Goal: Task Accomplishment & Management: Use online tool/utility

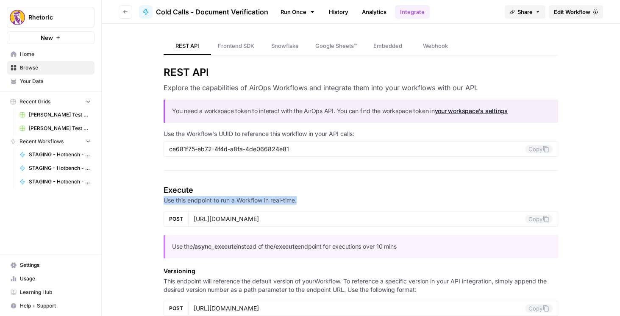
drag, startPoint x: 598, startPoint y: 181, endPoint x: 586, endPoint y: 184, distance: 11.8
click at [125, 17] on button "Go back" at bounding box center [126, 12] width 14 height 14
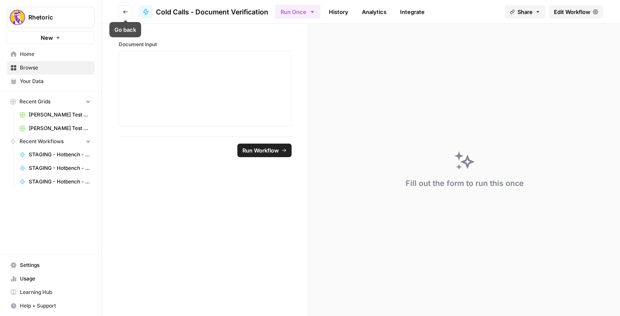
click at [126, 16] on button "Go back" at bounding box center [126, 12] width 14 height 14
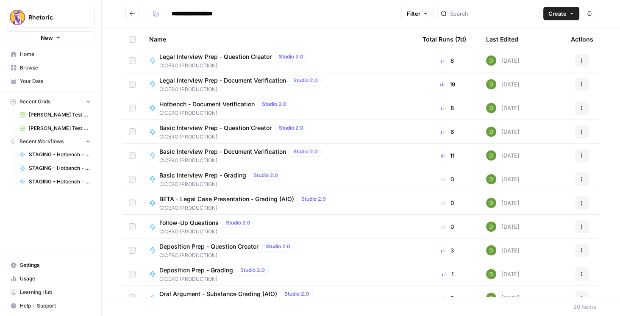
scroll to position [228, 0]
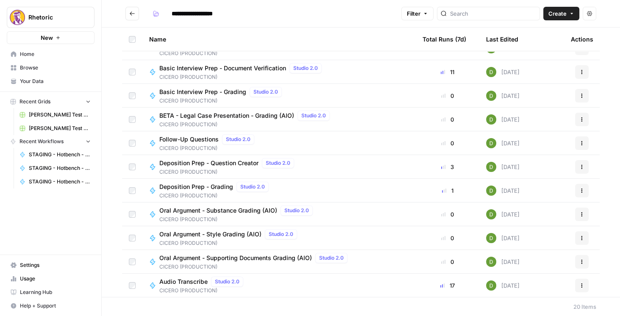
click at [259, 209] on span "Oral Argument - Substance Grading (AIO)" at bounding box center [218, 210] width 118 height 8
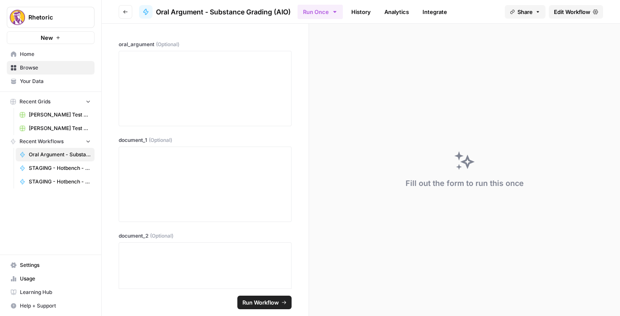
click at [563, 10] on span "Edit Workflow" at bounding box center [572, 12] width 36 height 8
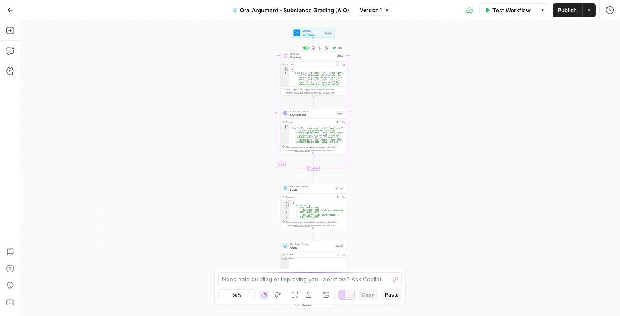
click at [311, 54] on span "Iteration" at bounding box center [312, 53] width 44 height 3
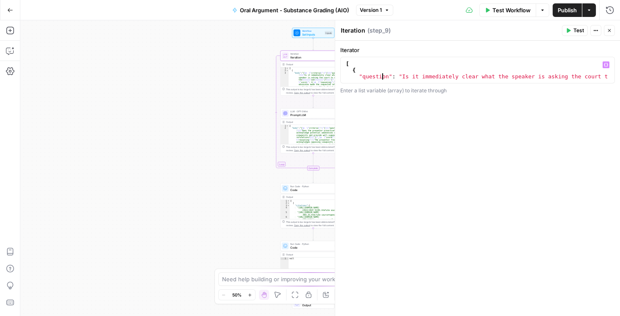
click at [382, 76] on div "[ { "question" : "Is it immediately clear what the speaker is asking the court …" at bounding box center [475, 80] width 263 height 38
click at [432, 62] on div "[ { "question" : "Is it immediately clear what the speaker is asking the court …" at bounding box center [475, 80] width 263 height 38
type textarea "* *"
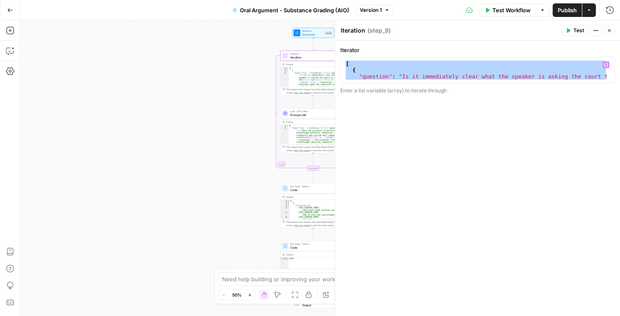
click at [13, 8] on icon "button" at bounding box center [10, 10] width 6 height 6
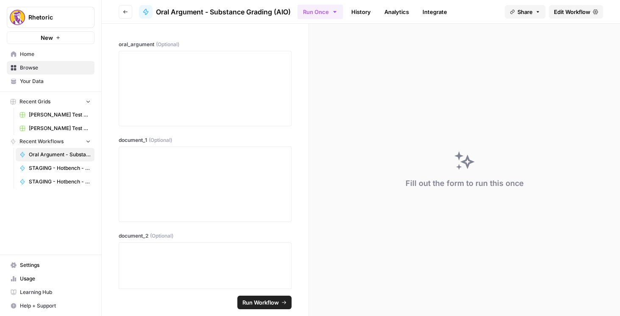
click at [125, 14] on button "Go back" at bounding box center [126, 12] width 14 height 14
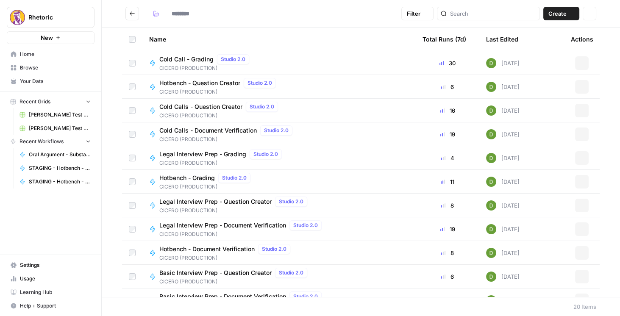
type input "**********"
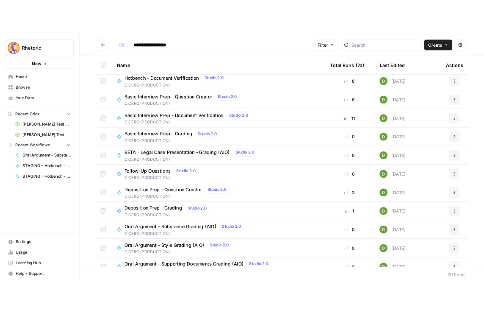
scroll to position [228, 0]
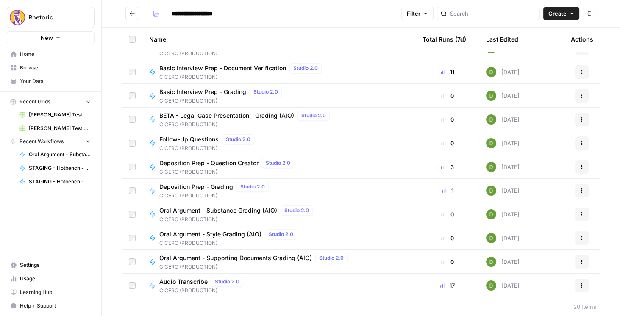
click at [218, 236] on span "Oral Argument - Style Grading (AIO)" at bounding box center [210, 234] width 102 height 8
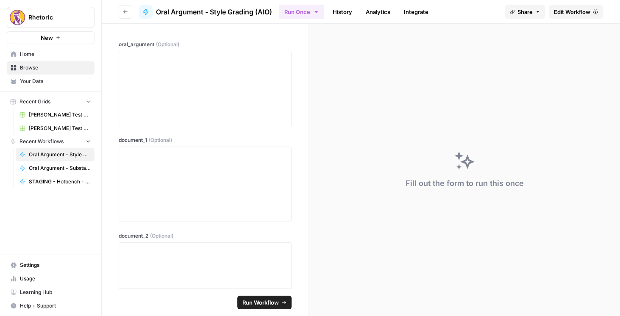
click at [564, 13] on span "Edit Workflow" at bounding box center [572, 12] width 36 height 8
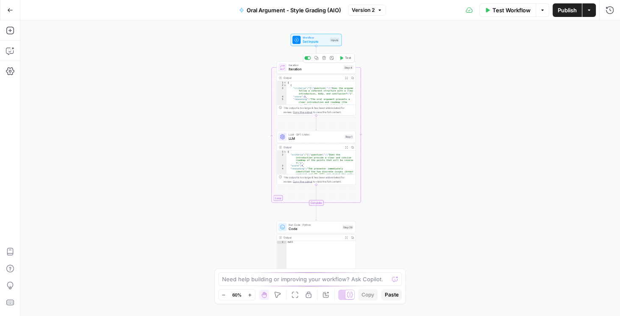
click at [303, 69] on span "Iteration" at bounding box center [314, 69] width 53 height 5
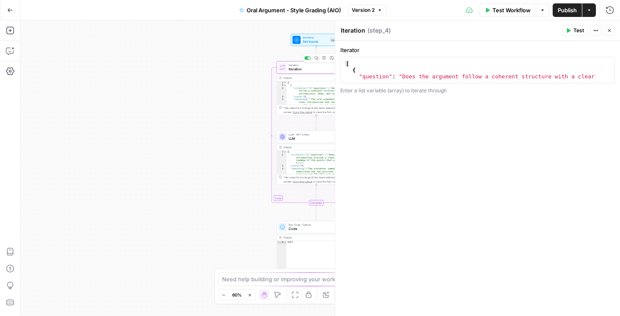
click at [400, 76] on div "[ { "question" : "Does the argument follow a coherent structure with a clear in…" at bounding box center [475, 80] width 263 height 38
type textarea "* *"
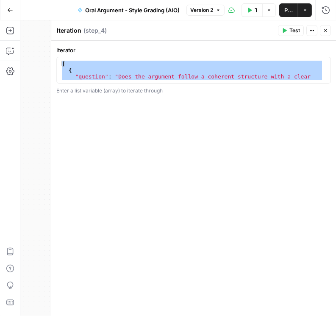
click at [324, 31] on icon "button" at bounding box center [325, 30] width 3 height 3
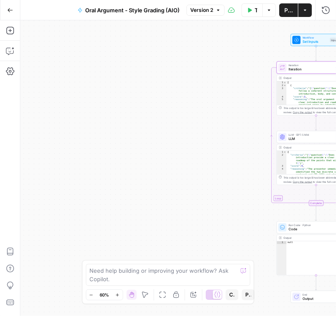
click at [15, 8] on button "Go Back" at bounding box center [10, 10] width 15 height 15
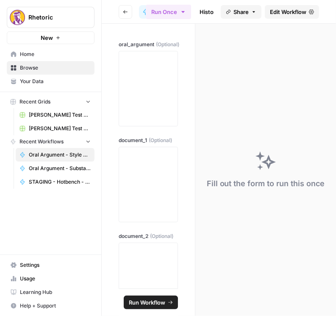
click at [128, 15] on button "Go back" at bounding box center [126, 12] width 14 height 14
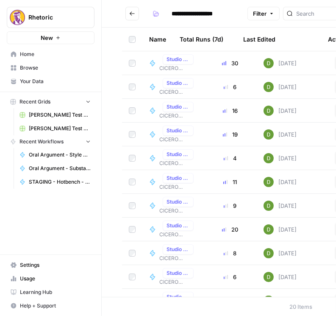
click at [135, 14] on icon "Go back" at bounding box center [132, 14] width 6 height 6
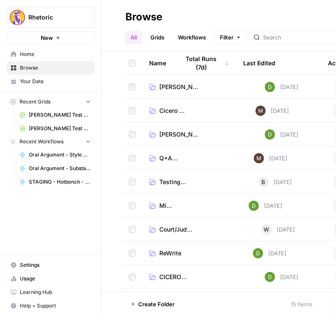
click at [169, 86] on span "[PERSON_NAME] (STAGING)" at bounding box center [179, 87] width 40 height 8
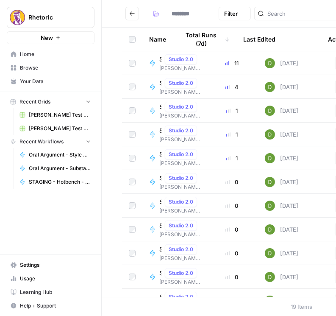
type input "**********"
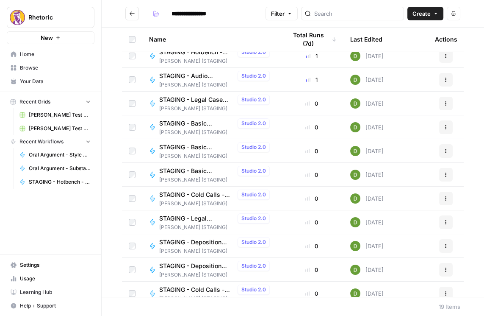
scroll to position [97, 0]
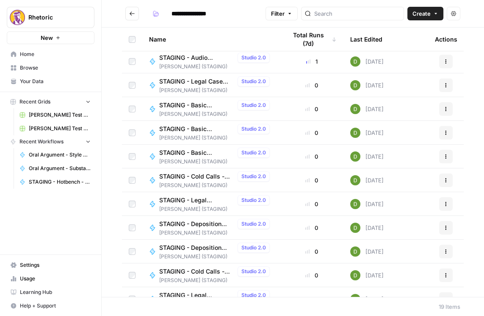
click at [202, 177] on span "STAGING - Cold Calls - Question Creator" at bounding box center [196, 176] width 75 height 8
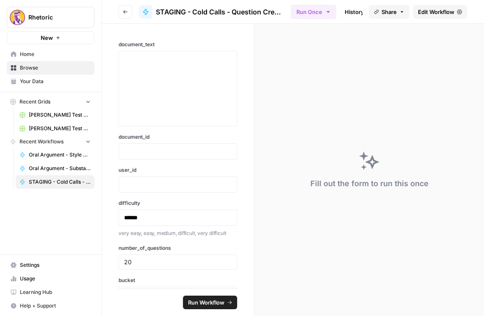
click at [128, 13] on icon "button" at bounding box center [125, 11] width 5 height 5
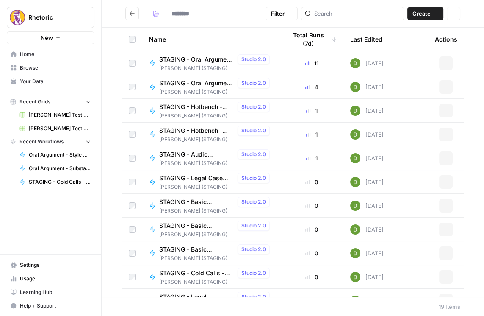
type input "**********"
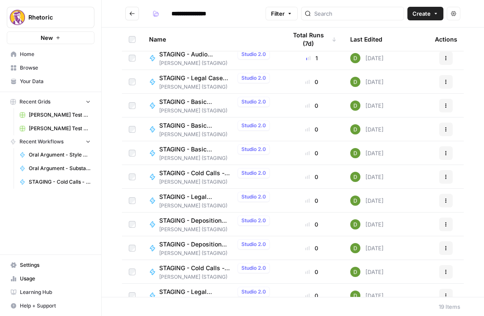
scroll to position [121, 0]
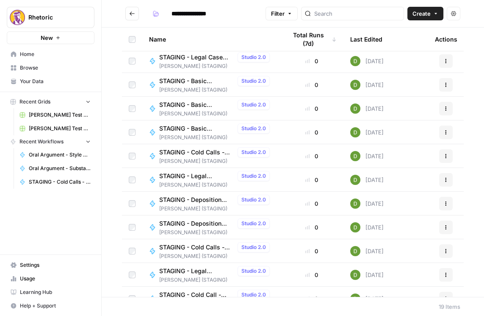
click at [205, 148] on span "STAGING - Cold Calls - Question Creator" at bounding box center [196, 152] width 75 height 8
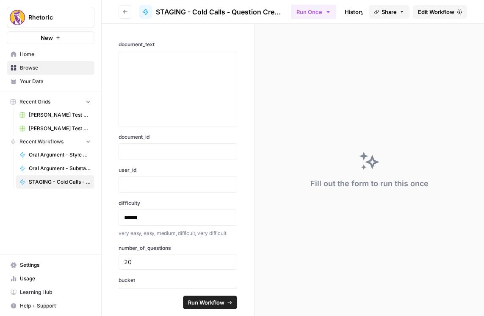
click at [124, 13] on icon "button" at bounding box center [125, 11] width 4 height 3
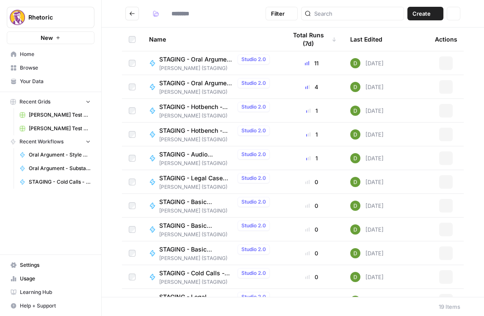
type input "**********"
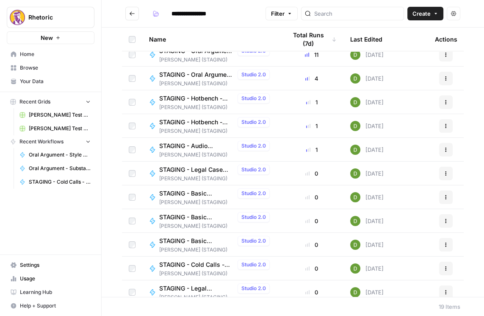
scroll to position [48, 0]
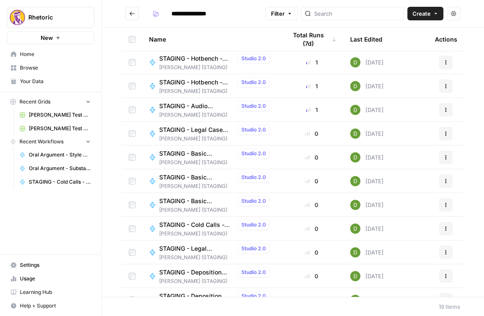
click at [200, 230] on span "CICERO (STAGING)" at bounding box center [216, 234] width 114 height 8
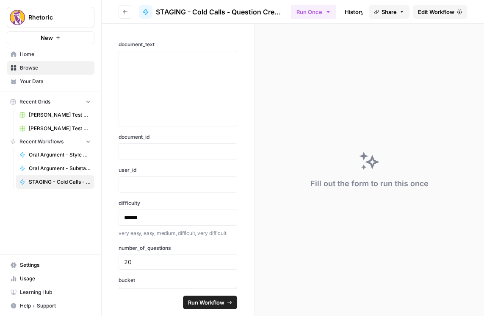
click at [127, 8] on button "Go back" at bounding box center [126, 12] width 14 height 14
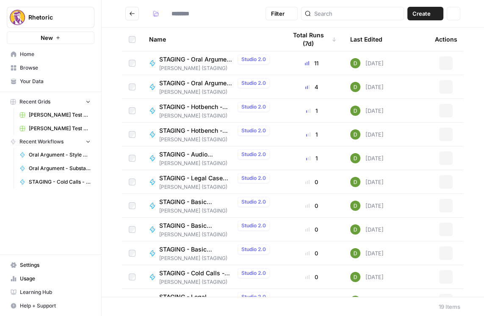
type input "**********"
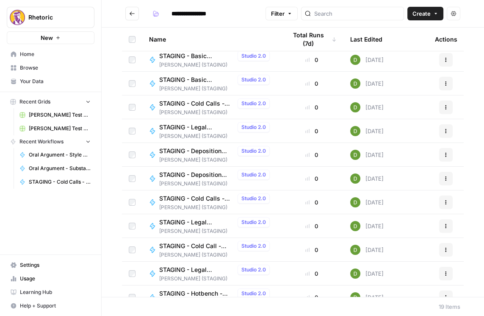
scroll to position [194, 0]
click at [212, 219] on span "STAGING - Cold Call - Grading" at bounding box center [196, 221] width 75 height 8
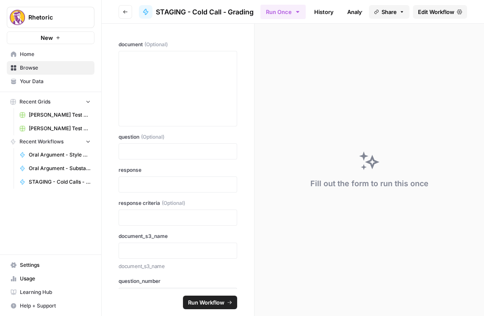
click at [124, 15] on button "Go back" at bounding box center [126, 12] width 14 height 14
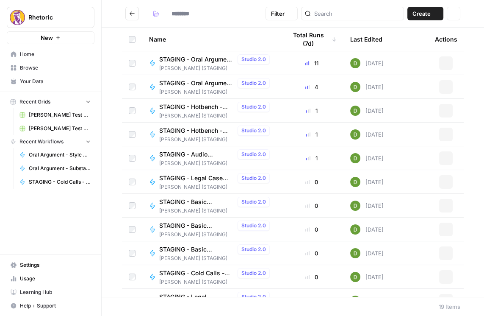
type input "**********"
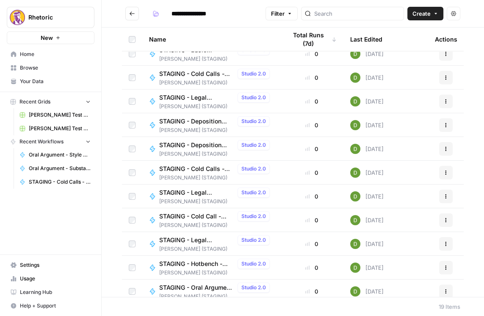
scroll to position [205, 0]
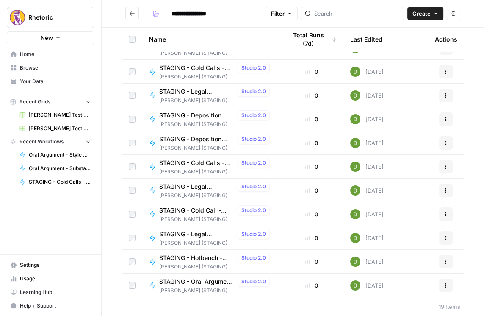
click at [197, 206] on span "STAGING - Cold Call - Grading" at bounding box center [196, 210] width 75 height 8
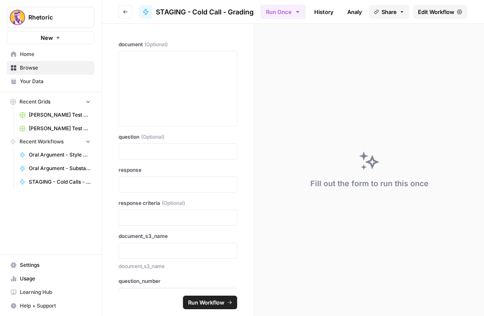
click at [127, 8] on button "Go back" at bounding box center [126, 12] width 14 height 14
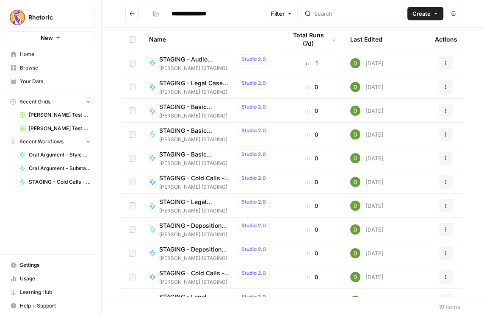
scroll to position [97, 0]
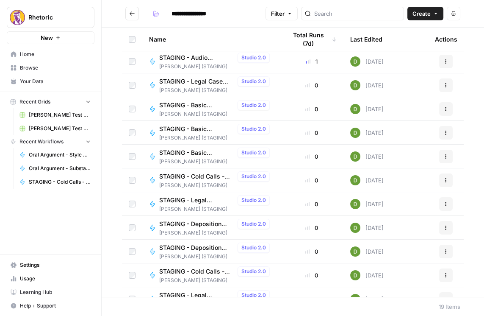
click at [205, 173] on span "STAGING - Cold Calls - Question Creator" at bounding box center [196, 176] width 75 height 8
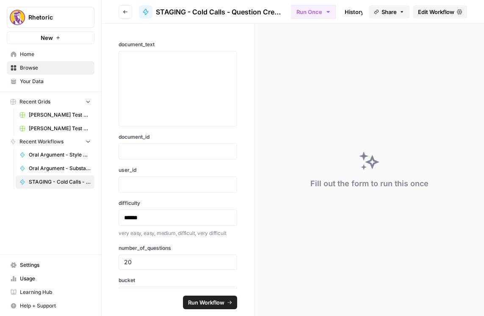
click at [123, 10] on icon "button" at bounding box center [125, 11] width 5 height 5
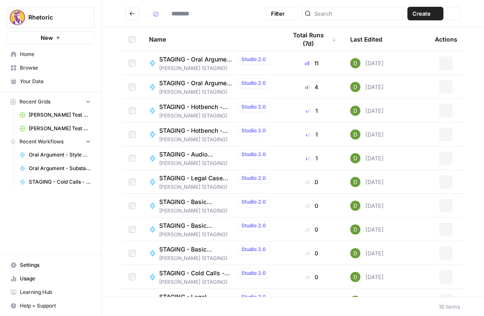
type input "**********"
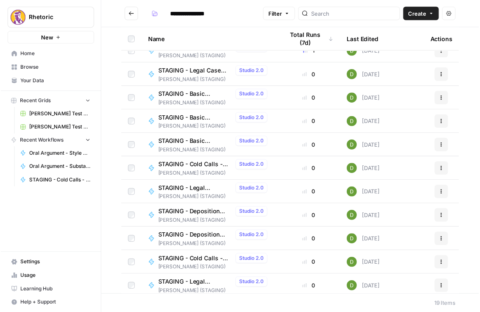
scroll to position [194, 0]
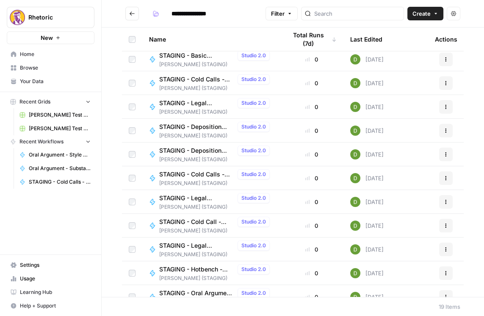
click at [205, 174] on span "STAGING - Cold Calls - Document Verification" at bounding box center [196, 174] width 75 height 8
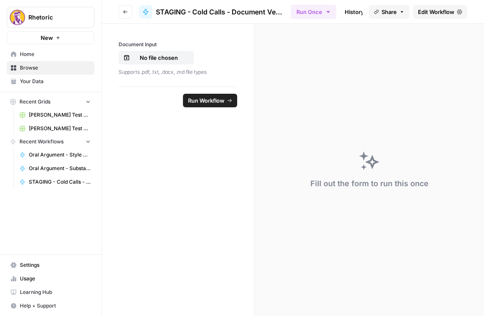
click at [438, 12] on span "Edit Workflow" at bounding box center [436, 12] width 36 height 8
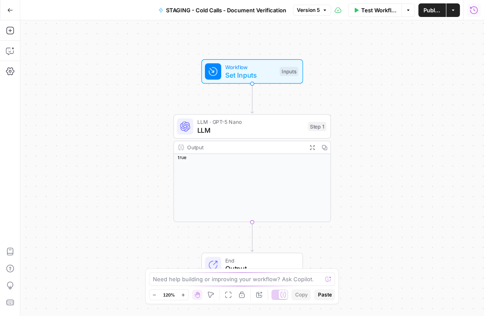
drag, startPoint x: 467, startPoint y: 13, endPoint x: 474, endPoint y: 10, distance: 7.6
click at [474, 10] on icon "button" at bounding box center [474, 10] width 8 height 8
click at [473, 9] on icon "button" at bounding box center [474, 10] width 8 height 8
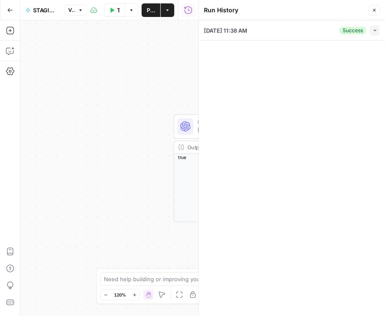
click at [320, 48] on div "09/26/25 at 11:38 AM Success Collapse View Logs" at bounding box center [292, 167] width 186 height 295
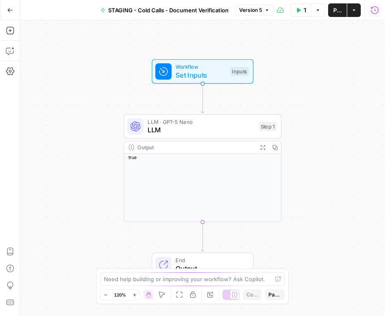
click at [376, 15] on button "Run History" at bounding box center [375, 10] width 14 height 14
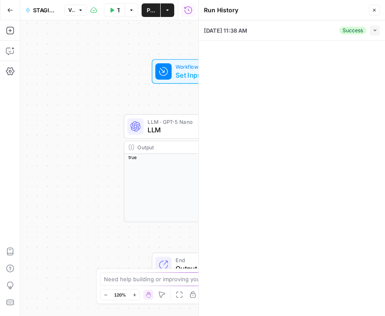
click at [372, 10] on icon "button" at bounding box center [373, 10] width 5 height 5
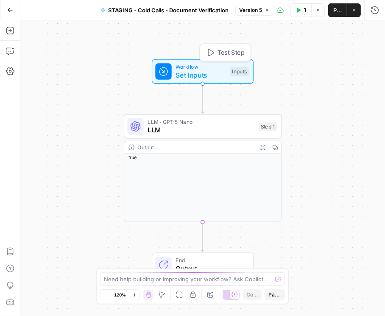
click at [192, 75] on span "Set Inputs" at bounding box center [200, 75] width 50 height 10
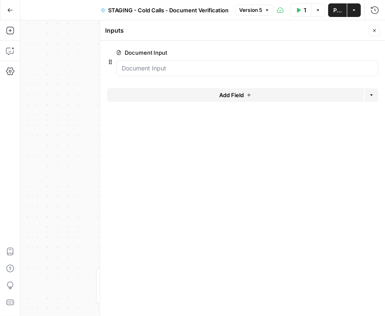
click at [355, 50] on span "edit field" at bounding box center [346, 52] width 19 height 7
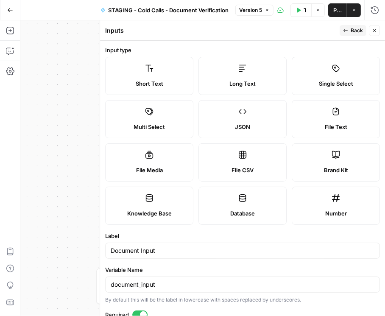
click at [374, 31] on icon "button" at bounding box center [373, 30] width 5 height 5
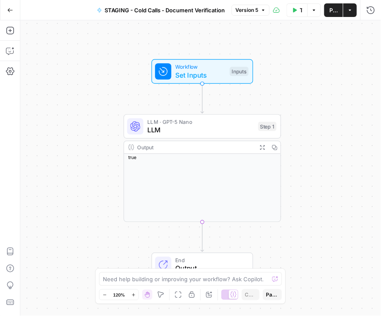
click at [364, 12] on button "Run History" at bounding box center [371, 10] width 14 height 14
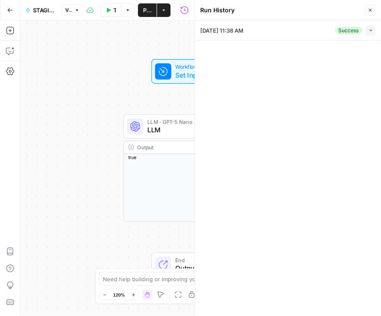
click at [370, 9] on icon "button" at bounding box center [370, 10] width 3 height 3
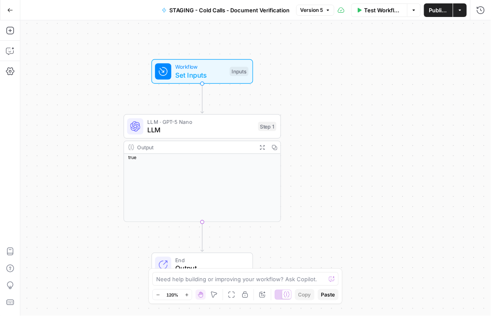
click at [198, 76] on span "Set Inputs" at bounding box center [200, 75] width 50 height 10
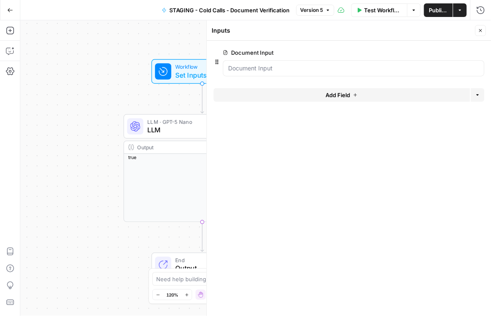
click at [384, 53] on span "edit field" at bounding box center [453, 52] width 19 height 7
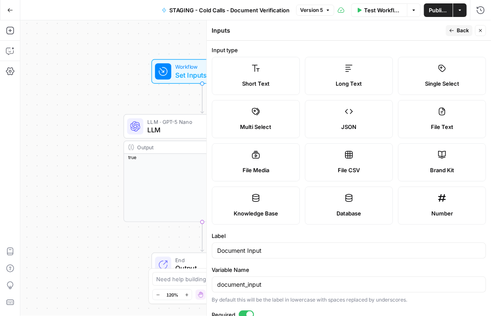
click at [251, 73] on label "Short Text" at bounding box center [256, 76] width 88 height 38
click at [337, 76] on label "Long Text" at bounding box center [349, 76] width 88 height 38
click at [384, 12] on span "Publish" at bounding box center [439, 10] width 19 height 8
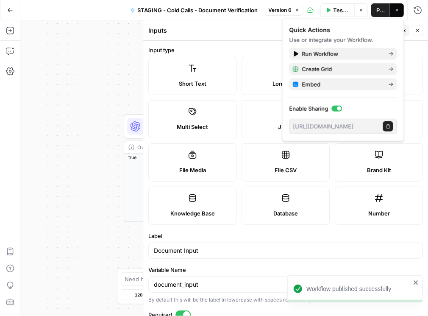
click at [213, 30] on div "Inputs" at bounding box center [264, 30] width 232 height 8
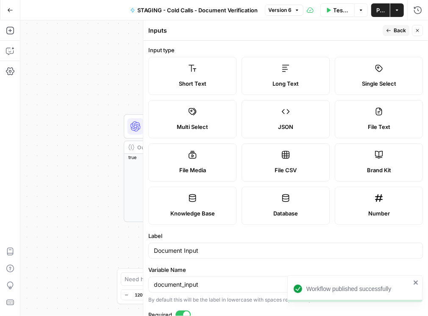
click at [384, 30] on button "Close" at bounding box center [417, 30] width 11 height 11
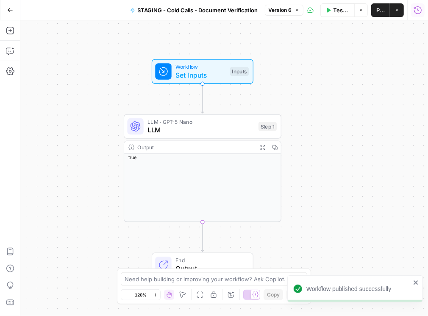
click at [384, 9] on icon "button" at bounding box center [418, 10] width 8 height 8
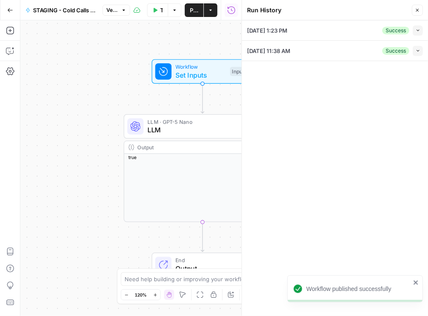
click at [384, 32] on icon "button" at bounding box center [418, 30] width 5 height 5
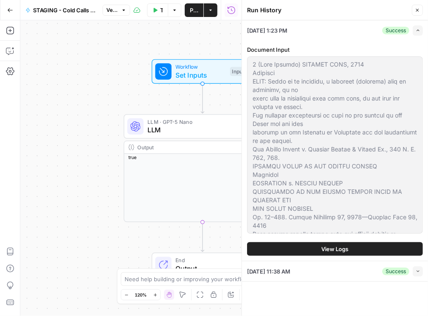
click at [316, 249] on button "View Logs" at bounding box center [335, 249] width 176 height 14
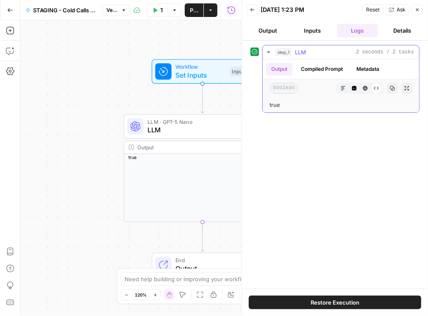
click at [330, 70] on button "Compiled Prompt" at bounding box center [322, 69] width 52 height 13
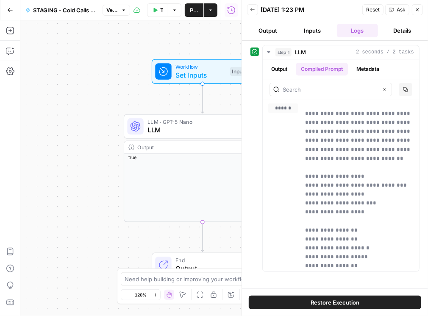
click at [384, 11] on icon "button" at bounding box center [417, 9] width 5 height 5
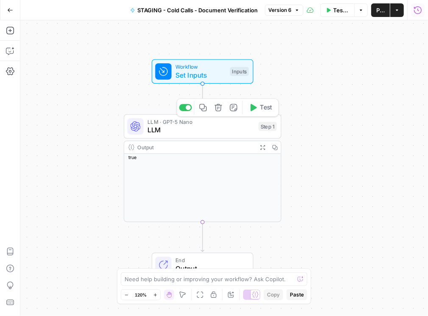
click at [213, 74] on span "Set Inputs" at bounding box center [200, 75] width 50 height 10
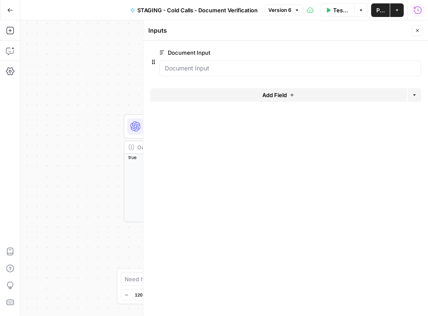
click at [384, 51] on button "edit field" at bounding box center [393, 52] width 33 height 10
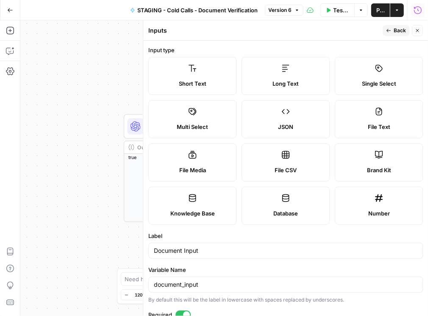
click at [384, 33] on span "Back" at bounding box center [400, 31] width 12 height 8
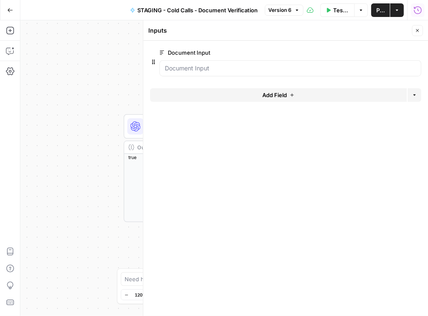
click at [8, 10] on icon "button" at bounding box center [10, 10] width 5 height 4
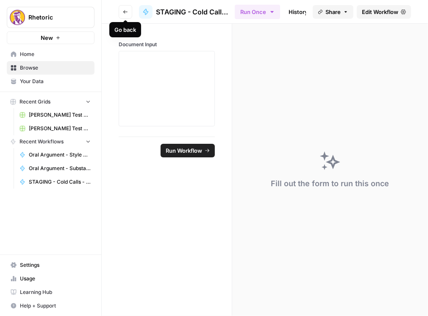
click at [125, 14] on button "Go back" at bounding box center [126, 12] width 14 height 14
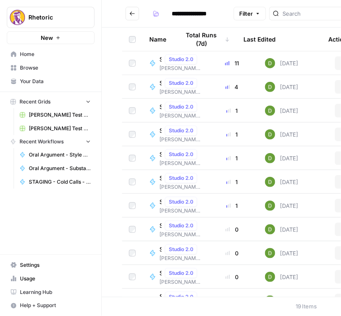
click at [137, 16] on button "Go back" at bounding box center [132, 14] width 14 height 14
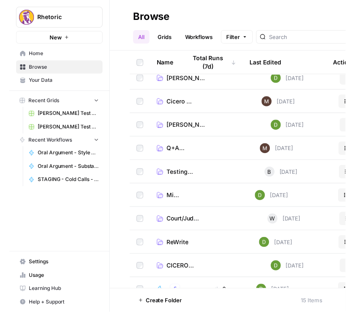
scroll to position [72, 0]
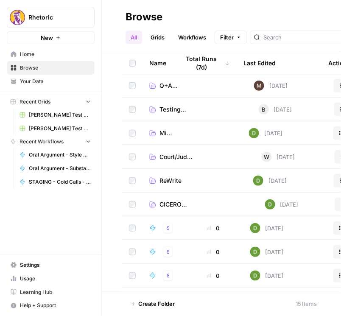
click at [172, 193] on td "CICERO (PRODUCTION)" at bounding box center [174, 203] width 64 height 23
click at [175, 200] on span "CICERO (PRODUCTION)" at bounding box center [179, 204] width 40 height 8
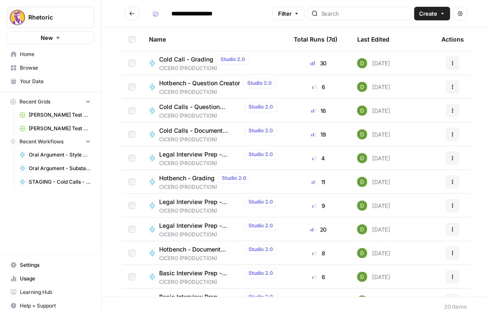
click at [207, 128] on span "Cold Calls - Document Verification" at bounding box center [200, 130] width 82 height 8
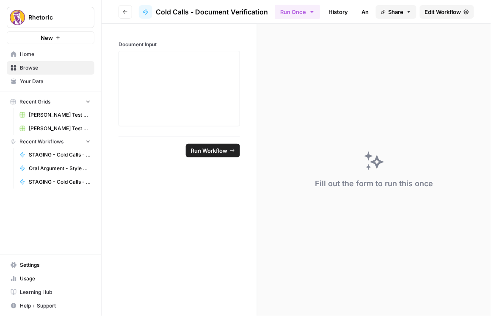
click at [384, 10] on span "Edit Workflow" at bounding box center [443, 12] width 36 height 8
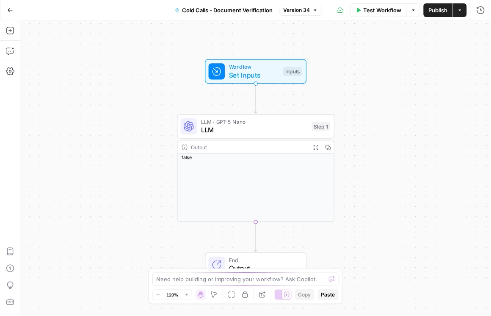
click at [269, 72] on span "Set Inputs" at bounding box center [254, 75] width 50 height 10
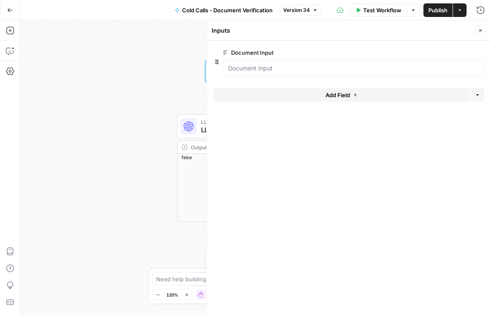
click at [384, 53] on button "edit field" at bounding box center [457, 52] width 33 height 10
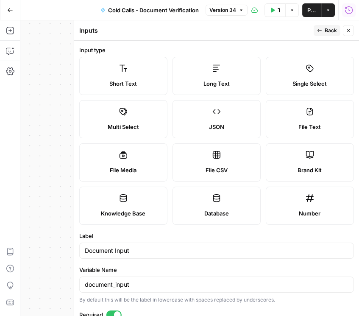
click at [350, 11] on icon "button" at bounding box center [348, 10] width 8 height 8
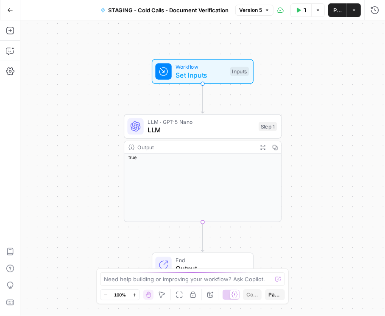
click at [16, 10] on button "Go Back" at bounding box center [10, 10] width 15 height 15
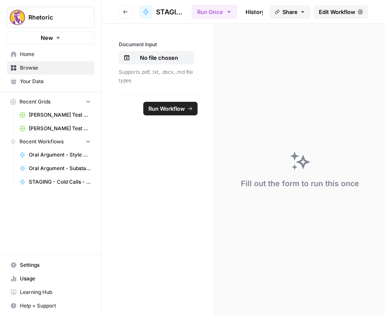
click at [127, 9] on icon "button" at bounding box center [125, 11] width 5 height 5
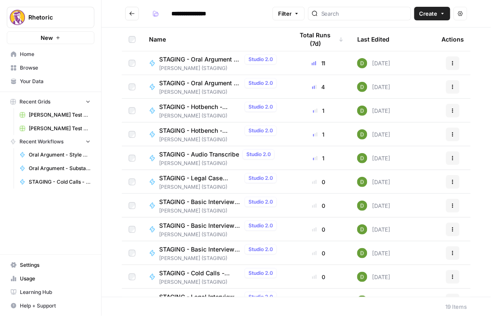
scroll to position [97, 0]
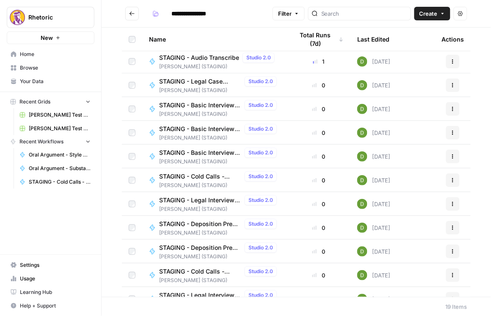
click at [211, 176] on span "STAGING - Cold Calls - Question Creator" at bounding box center [200, 176] width 82 height 8
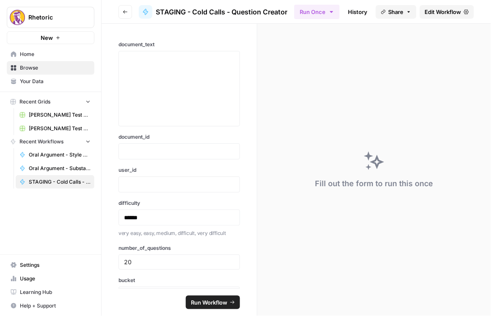
click at [127, 12] on icon "button" at bounding box center [125, 11] width 4 height 3
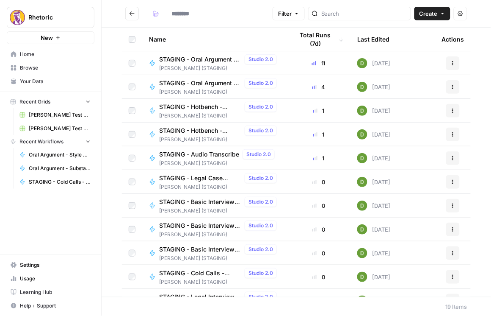
type input "**********"
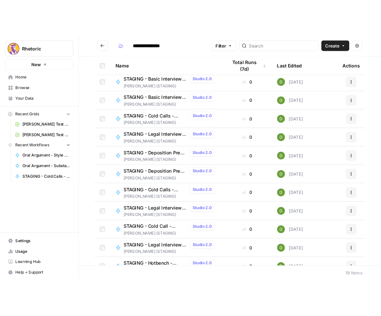
scroll to position [169, 0]
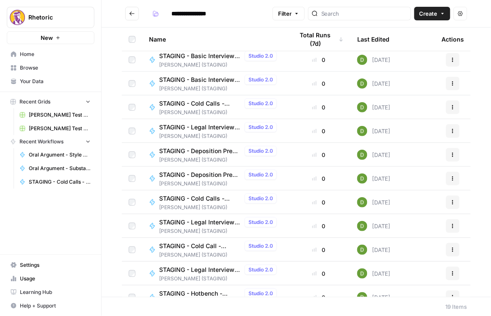
click at [210, 200] on span "STAGING - Cold Calls - Document Verification" at bounding box center [200, 198] width 82 height 8
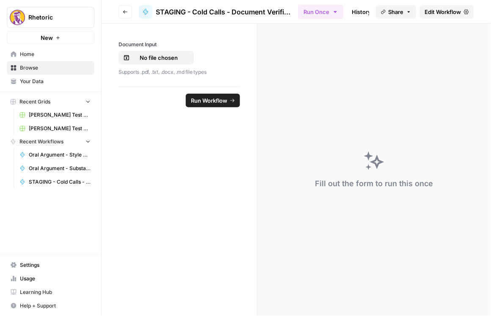
click at [384, 13] on span "Edit Workflow" at bounding box center [443, 12] width 36 height 8
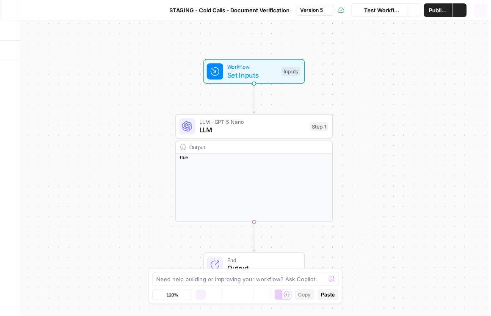
click at [384, 12] on button "Run History" at bounding box center [481, 10] width 14 height 14
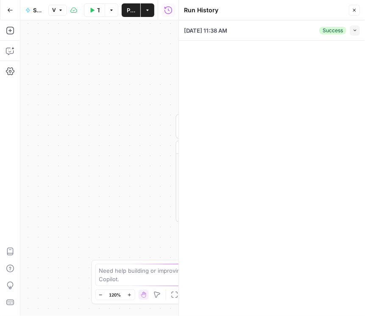
click at [11, 6] on button "Go Back" at bounding box center [10, 10] width 15 height 15
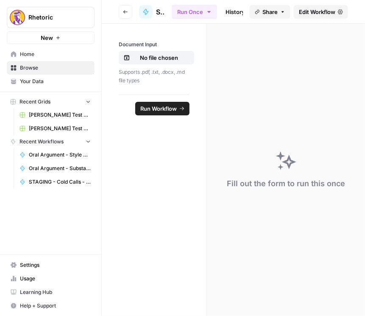
click at [125, 11] on icon "button" at bounding box center [125, 11] width 5 height 5
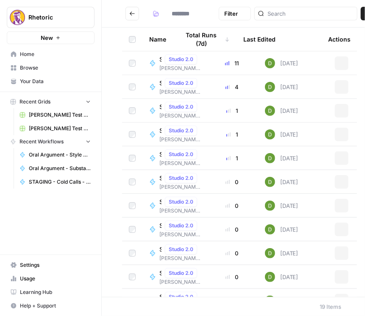
type input "**********"
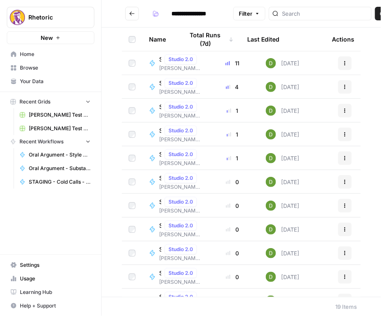
click at [137, 14] on button "Go back" at bounding box center [132, 14] width 14 height 14
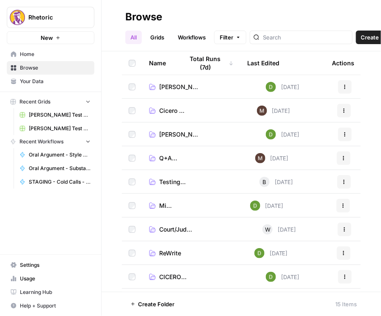
click at [172, 268] on td "CICERO (PRODUCTION)" at bounding box center [174, 276] width 64 height 23
click at [174, 272] on span "CICERO (PRODUCTION)" at bounding box center [179, 276] width 40 height 8
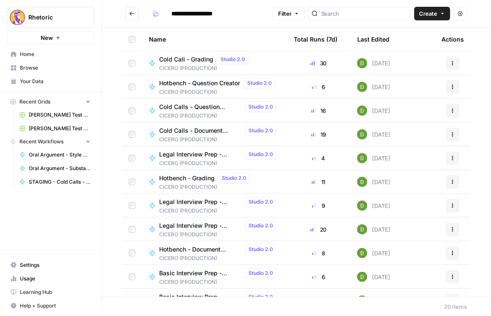
click at [214, 127] on span "Cold Calls - Document Verification" at bounding box center [200, 130] width 82 height 8
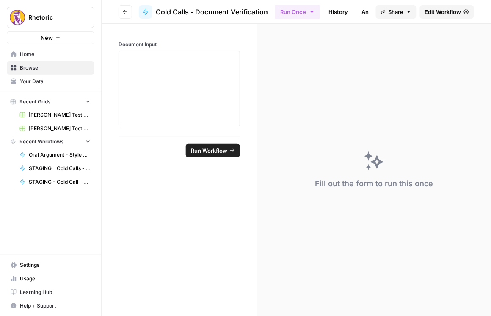
click at [381, 10] on icon at bounding box center [466, 11] width 5 height 5
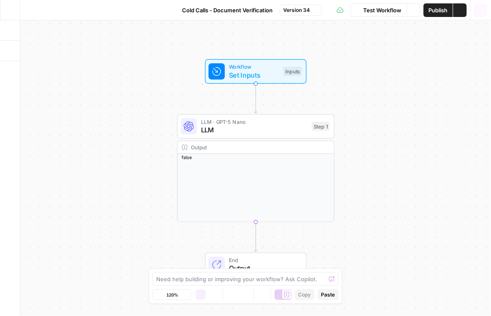
click at [381, 13] on icon "button" at bounding box center [481, 10] width 8 height 8
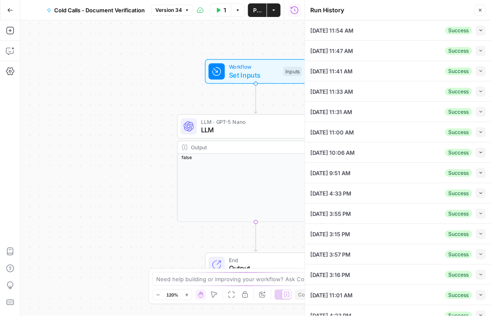
click at [261, 67] on span "Workflow" at bounding box center [254, 67] width 50 height 8
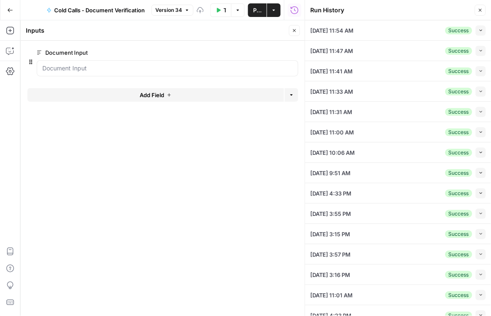
click at [276, 53] on button "edit field" at bounding box center [270, 52] width 33 height 10
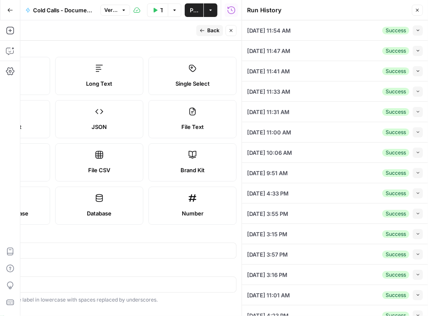
click at [11, 12] on icon "button" at bounding box center [10, 10] width 6 height 6
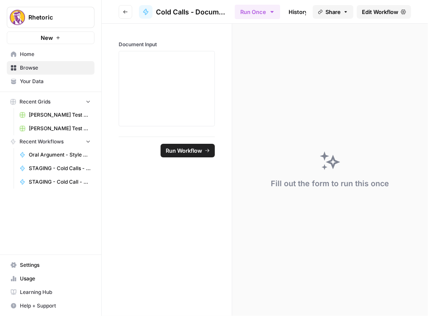
click at [122, 10] on button "Go back" at bounding box center [126, 12] width 14 height 14
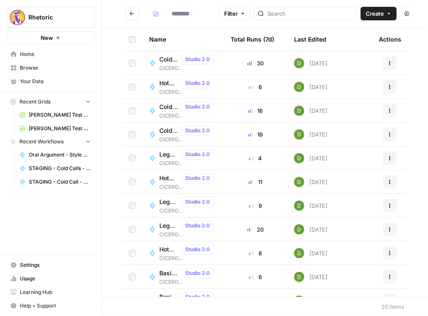
type input "**********"
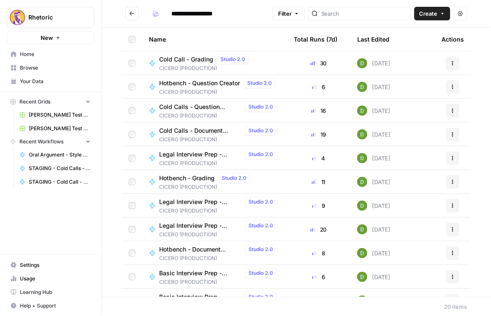
click at [197, 81] on span "Hotbench - Question Creator" at bounding box center [199, 83] width 81 height 8
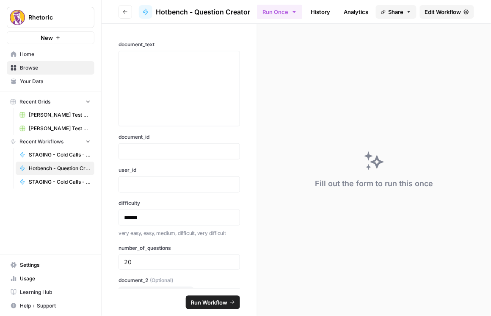
click at [381, 10] on span "Edit Workflow" at bounding box center [443, 12] width 36 height 8
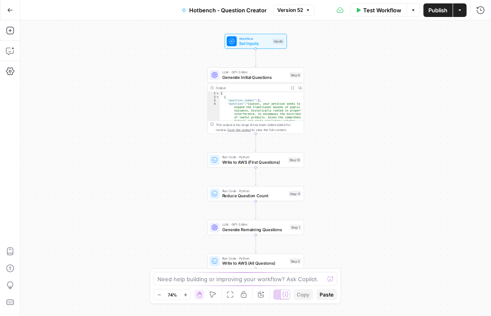
click at [263, 42] on span "Set Inputs" at bounding box center [254, 43] width 31 height 6
click at [262, 40] on span "Set Inputs" at bounding box center [254, 43] width 31 height 6
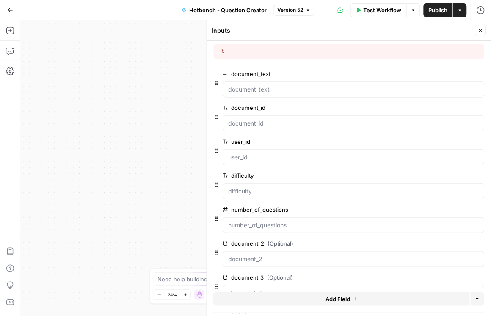
click at [381, 77] on button "edit field" at bounding box center [457, 74] width 33 height 10
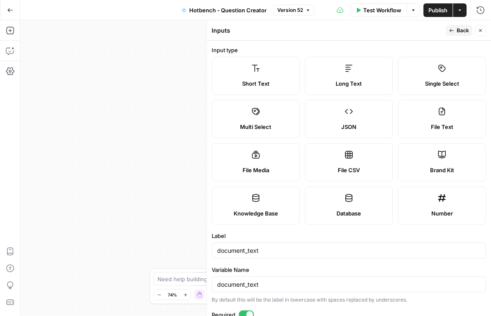
click at [6, 6] on button "Go Back" at bounding box center [10, 10] width 15 height 15
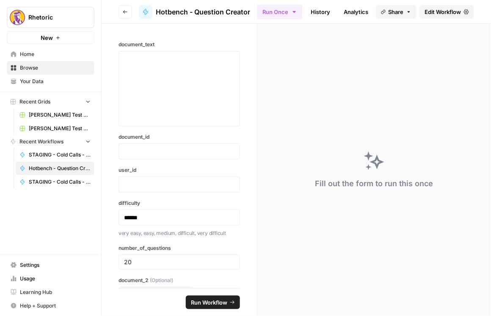
click at [123, 11] on icon "button" at bounding box center [125, 11] width 5 height 5
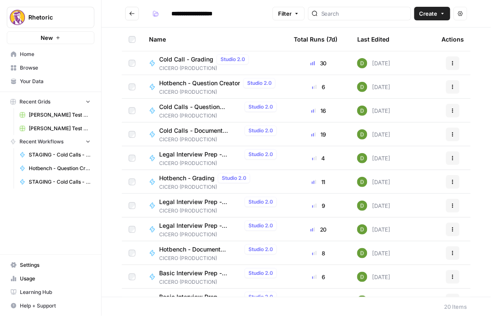
click at [202, 153] on span "Legal Interview Prep - Grading" at bounding box center [200, 154] width 82 height 8
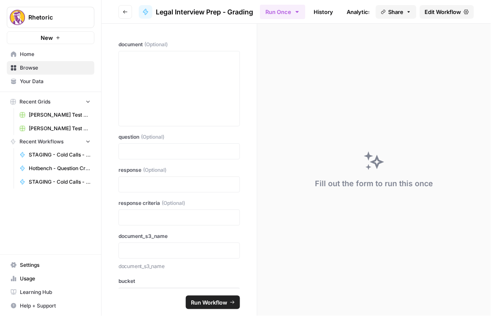
click at [130, 9] on button "Go back" at bounding box center [126, 12] width 14 height 14
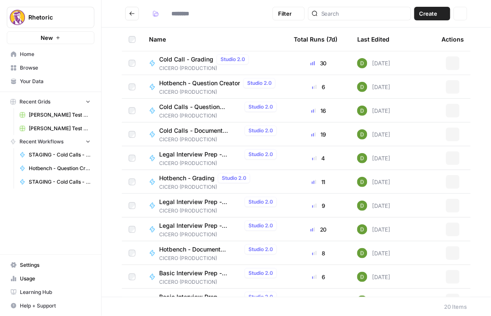
type input "**********"
click at [202, 224] on span "Legal Interview Prep - Document Verification" at bounding box center [200, 225] width 82 height 8
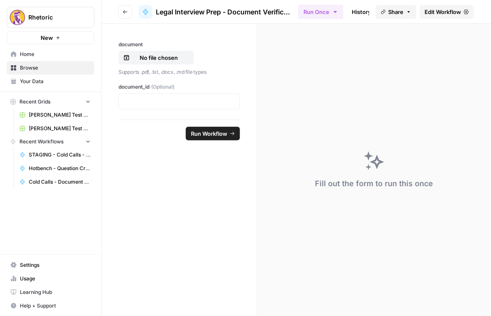
click at [381, 11] on span "Edit Workflow" at bounding box center [443, 12] width 36 height 8
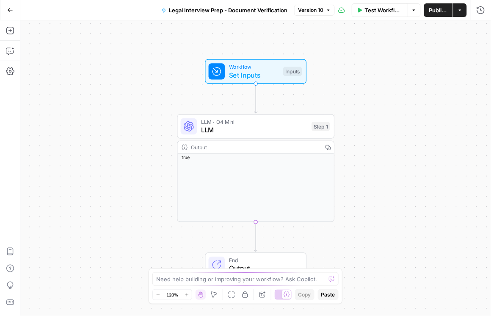
click at [238, 70] on span "Set Inputs" at bounding box center [254, 75] width 50 height 10
click at [238, 71] on span "Set Inputs" at bounding box center [254, 74] width 50 height 10
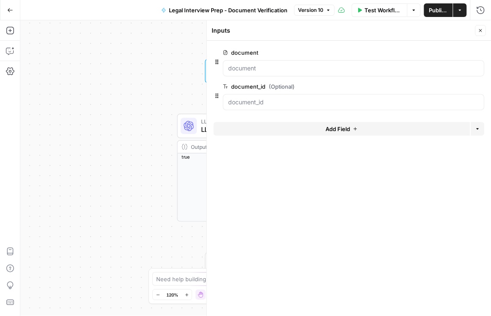
click at [381, 56] on button "edit field" at bounding box center [457, 52] width 33 height 10
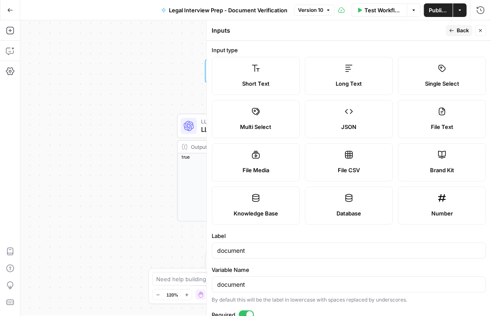
click at [381, 32] on icon "button" at bounding box center [481, 30] width 5 height 5
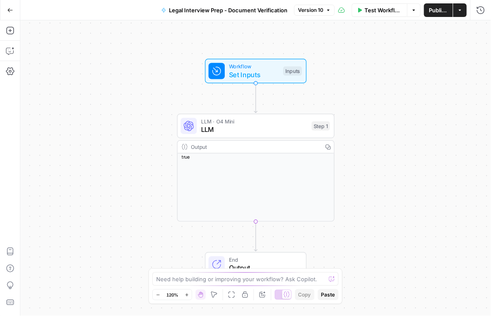
click at [13, 8] on button "Go Back" at bounding box center [10, 10] width 15 height 15
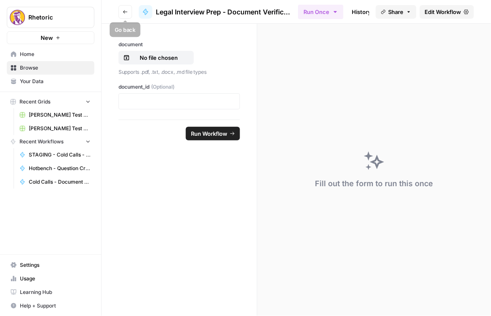
click at [131, 15] on button "Go back" at bounding box center [126, 12] width 14 height 14
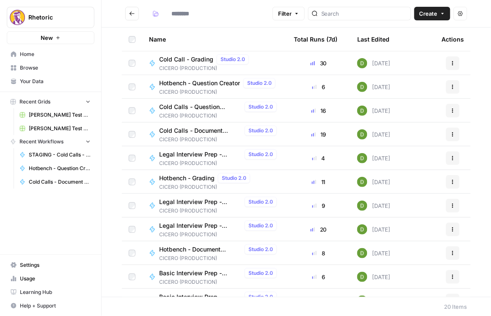
type input "**********"
click at [192, 81] on span "Hotbench - Question Creator" at bounding box center [199, 83] width 81 height 8
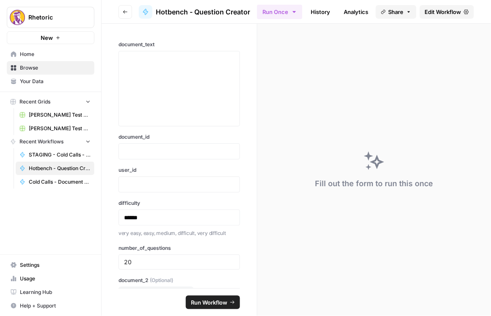
click at [381, 12] on span "Edit Workflow" at bounding box center [443, 12] width 36 height 8
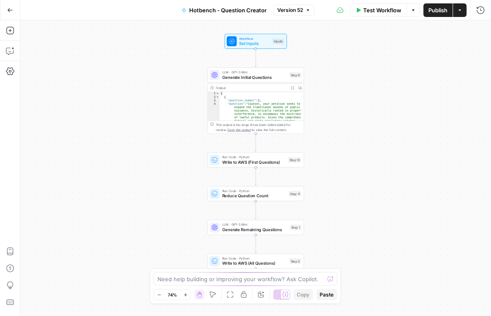
click at [252, 43] on span "Set Inputs" at bounding box center [254, 43] width 31 height 6
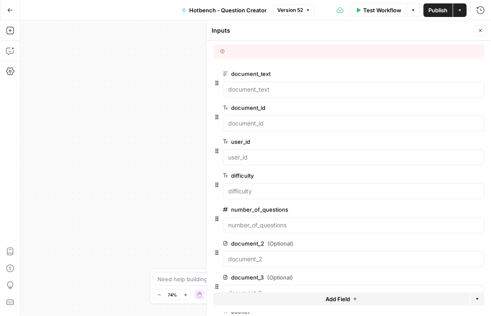
click at [381, 73] on span "edit field" at bounding box center [453, 73] width 19 height 7
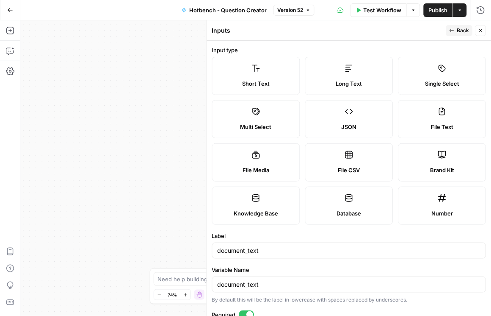
click at [9, 10] on icon "button" at bounding box center [10, 10] width 6 height 6
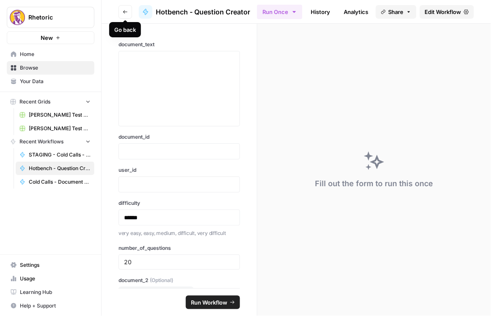
click at [122, 12] on button "Go back" at bounding box center [126, 12] width 14 height 14
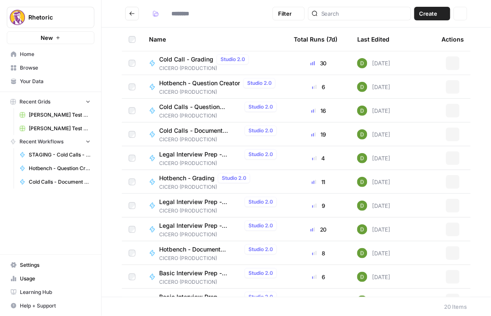
type input "**********"
click at [202, 59] on span "Cold Call - Grading" at bounding box center [186, 59] width 54 height 8
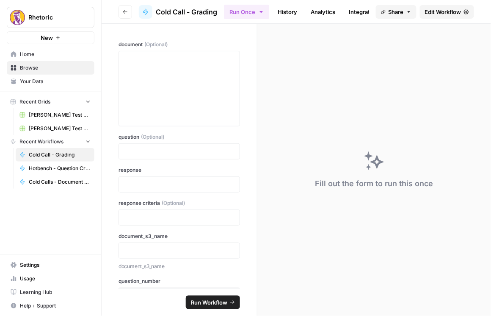
click at [381, 8] on span "Edit Workflow" at bounding box center [443, 12] width 36 height 8
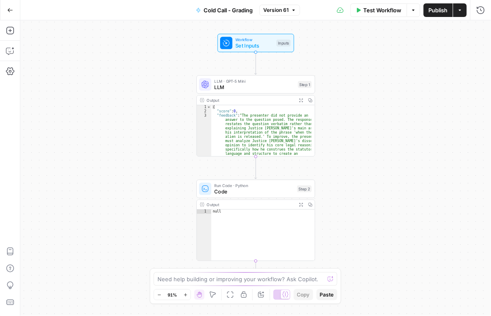
click at [252, 44] on span "Set Inputs" at bounding box center [255, 46] width 38 height 8
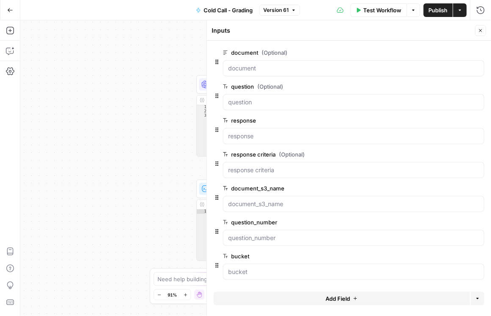
click at [381, 52] on span "edit field" at bounding box center [453, 52] width 19 height 7
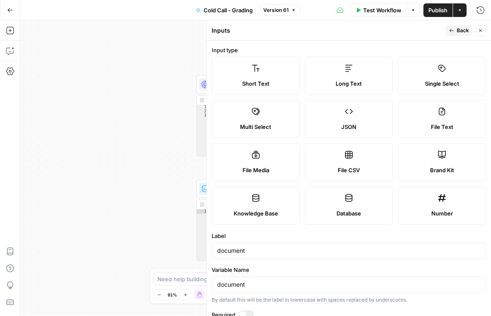
click at [381, 29] on icon "button" at bounding box center [481, 30] width 5 height 5
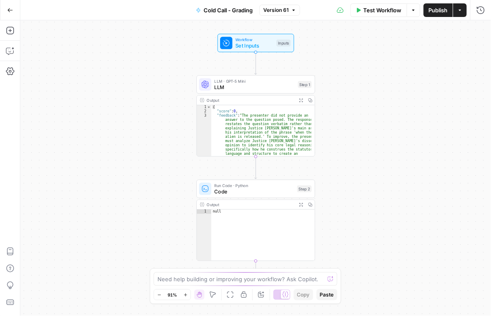
click at [13, 10] on button "Go Back" at bounding box center [10, 10] width 15 height 15
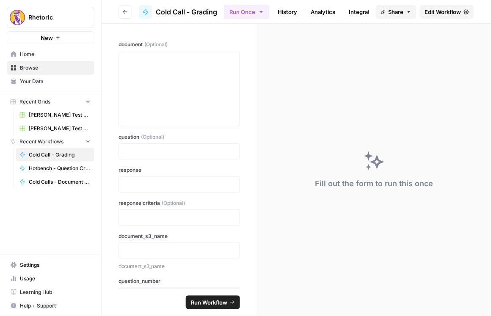
click at [121, 11] on button "Go back" at bounding box center [126, 12] width 14 height 14
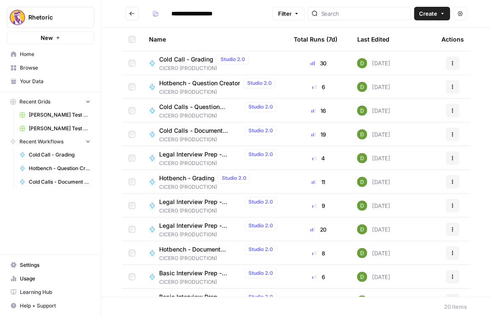
click at [194, 154] on span "Legal Interview Prep - Grading" at bounding box center [200, 154] width 82 height 8
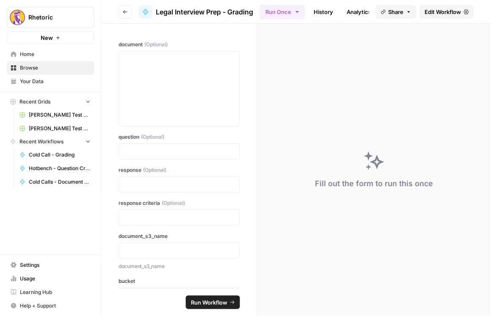
click at [381, 14] on span "Edit Workflow" at bounding box center [443, 12] width 36 height 8
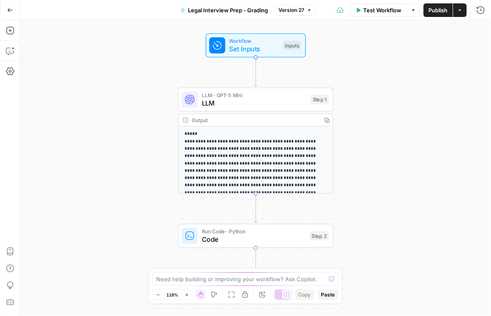
click at [261, 53] on span "Set Inputs" at bounding box center [255, 49] width 50 height 10
click at [262, 49] on span "Set Inputs" at bounding box center [255, 49] width 50 height 10
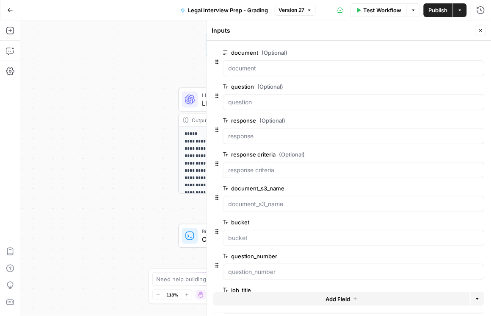
click at [381, 53] on span "edit field" at bounding box center [453, 52] width 19 height 7
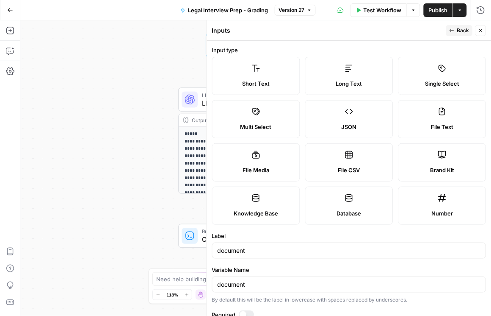
click at [381, 30] on span "Back" at bounding box center [463, 31] width 12 height 8
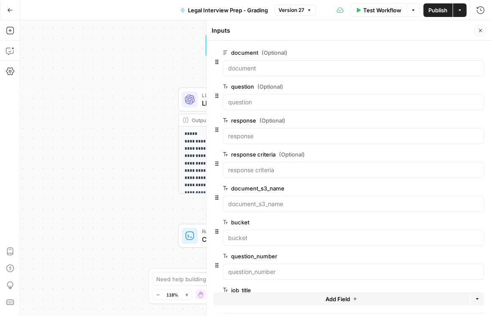
click at [381, 54] on icon "button" at bounding box center [467, 52] width 5 height 5
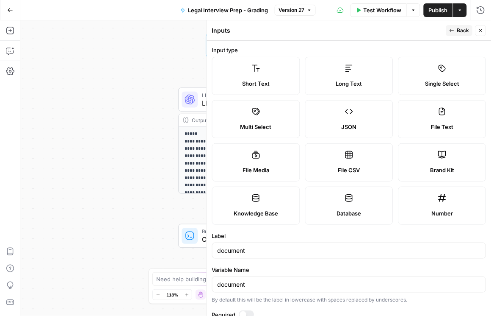
click at [8, 10] on icon "button" at bounding box center [10, 10] width 6 height 6
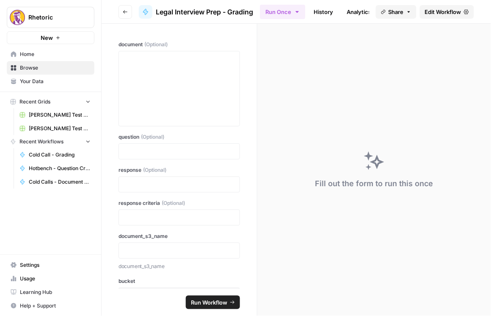
click at [123, 10] on icon "button" at bounding box center [125, 11] width 5 height 5
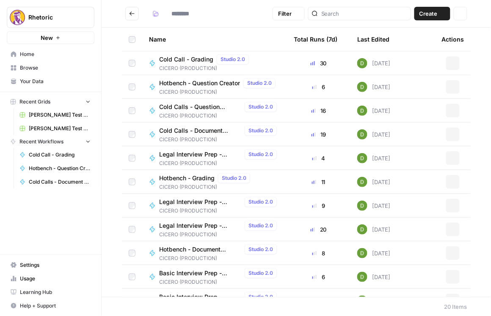
type input "**********"
click at [200, 225] on span "Legal Interview Prep - Document Verification" at bounding box center [200, 225] width 82 height 8
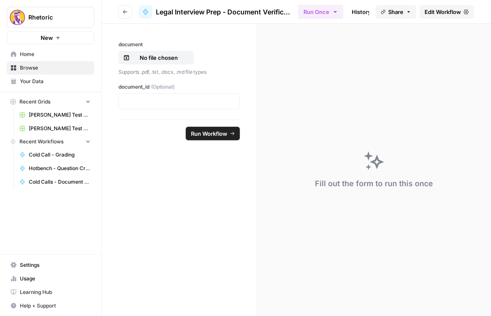
click at [381, 12] on span "Edit Workflow" at bounding box center [443, 12] width 36 height 8
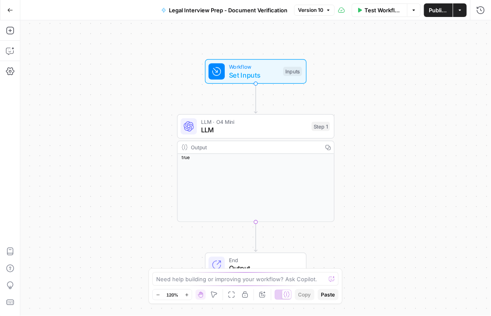
click at [257, 70] on span "Set Inputs" at bounding box center [254, 75] width 50 height 10
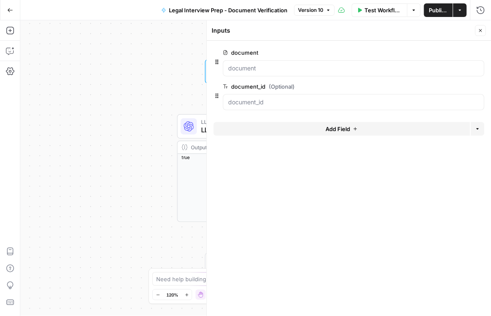
click at [381, 53] on button "edit field" at bounding box center [457, 52] width 33 height 10
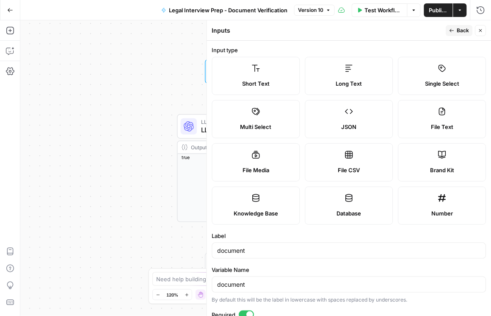
click at [12, 7] on button "Go Back" at bounding box center [10, 10] width 15 height 15
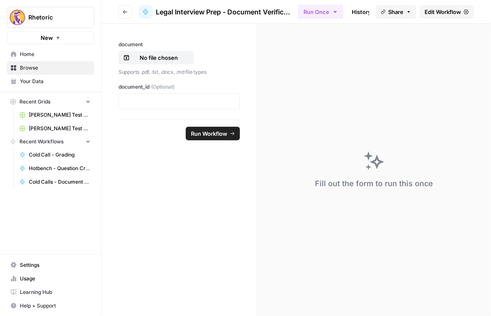
click at [128, 15] on button "Go back" at bounding box center [126, 12] width 14 height 14
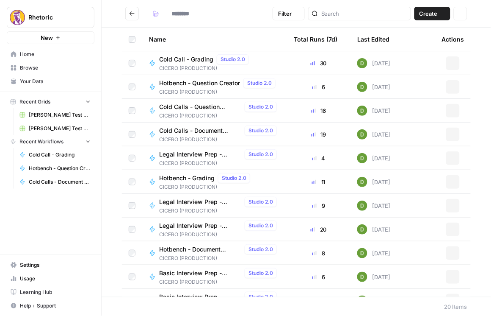
type input "**********"
click at [188, 221] on span "Legal Interview Prep - Document Verification" at bounding box center [200, 225] width 82 height 8
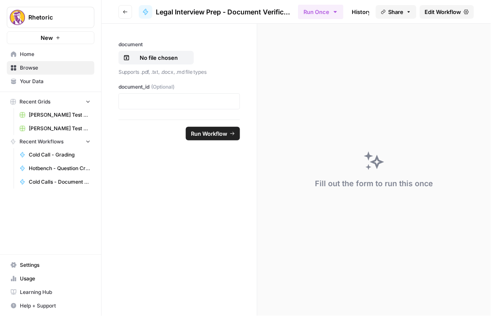
click at [120, 8] on button "Go back" at bounding box center [126, 12] width 14 height 14
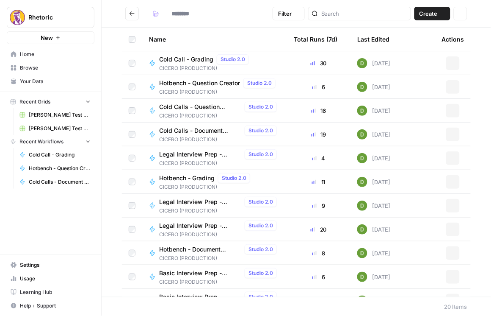
type input "**********"
click at [179, 197] on span "Legal Interview Prep - Question Creator" at bounding box center [200, 201] width 82 height 8
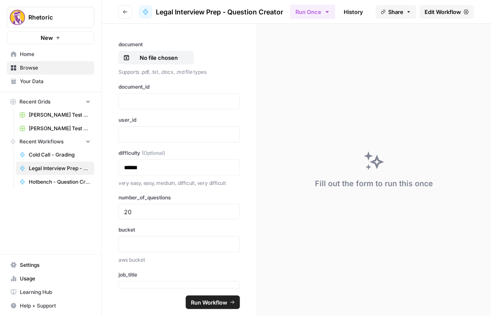
click at [381, 12] on span "Edit Workflow" at bounding box center [443, 12] width 36 height 8
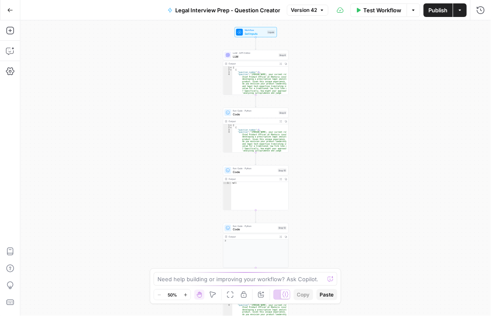
click at [264, 35] on span "Set Inputs" at bounding box center [255, 33] width 21 height 4
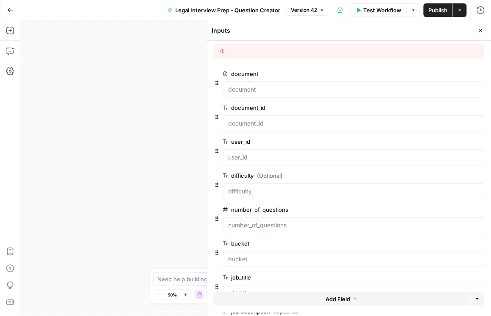
click at [381, 75] on span "edit field" at bounding box center [453, 73] width 19 height 7
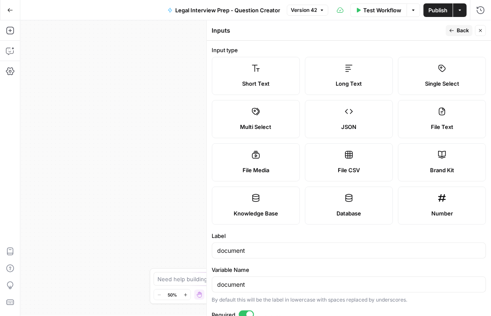
click at [381, 28] on span "Back" at bounding box center [463, 31] width 12 height 8
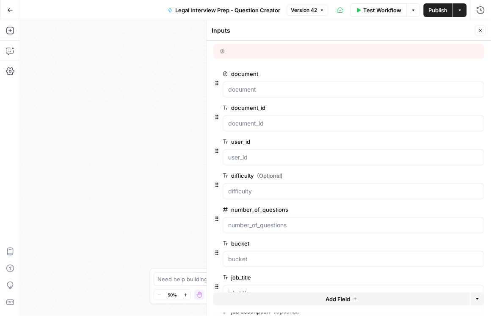
click at [12, 11] on icon "button" at bounding box center [10, 10] width 6 height 6
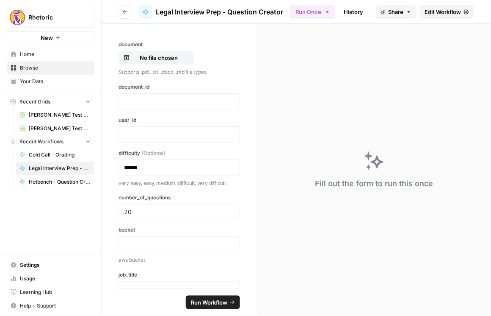
click at [381, 296] on div "Fill out the form to run this once" at bounding box center [375, 170] width 234 height 292
click at [129, 10] on button "Go back" at bounding box center [126, 12] width 14 height 14
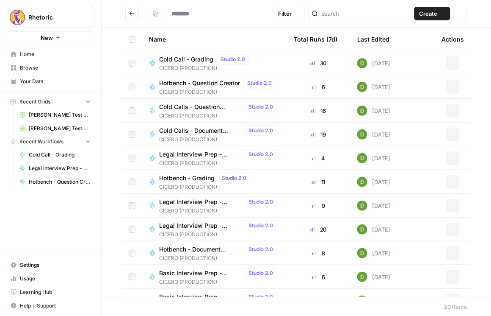
type input "**********"
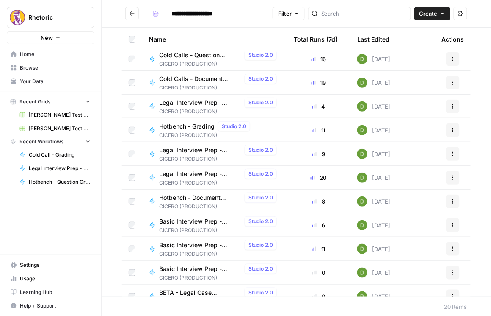
scroll to position [72, 0]
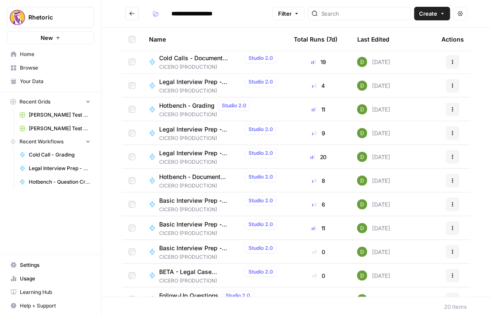
click at [200, 199] on span "Basic Interview Prep - Question Creator" at bounding box center [200, 200] width 82 height 8
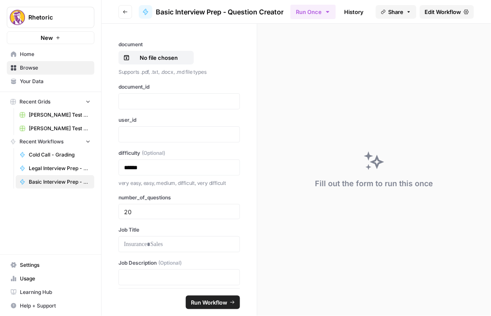
click at [381, 12] on span "Edit Workflow" at bounding box center [443, 12] width 36 height 8
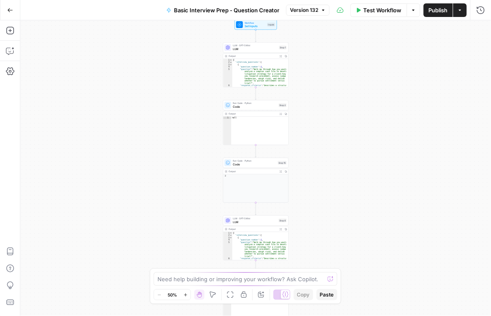
click at [247, 27] on span "Set Inputs" at bounding box center [255, 26] width 21 height 4
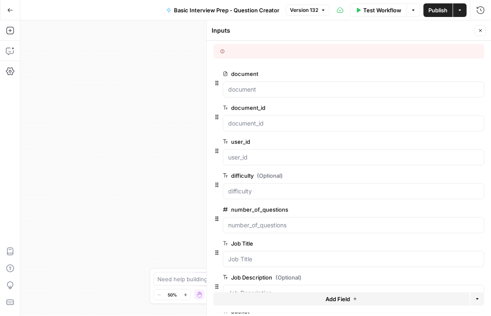
click at [381, 72] on icon "button" at bounding box center [467, 74] width 5 height 4
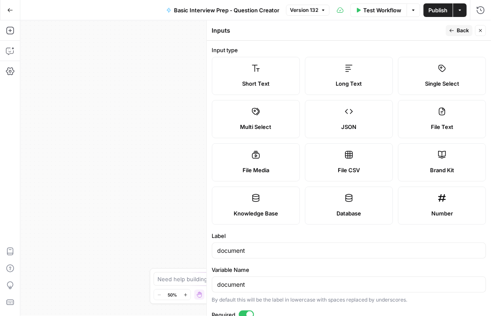
click at [7, 11] on icon "button" at bounding box center [10, 10] width 6 height 6
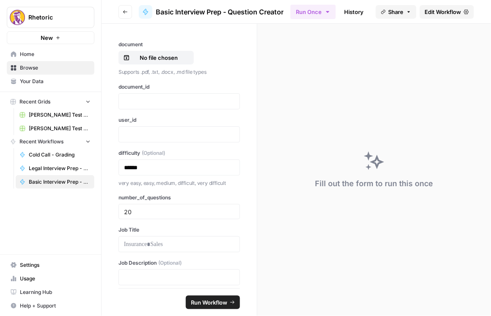
click at [123, 12] on icon "button" at bounding box center [125, 11] width 4 height 3
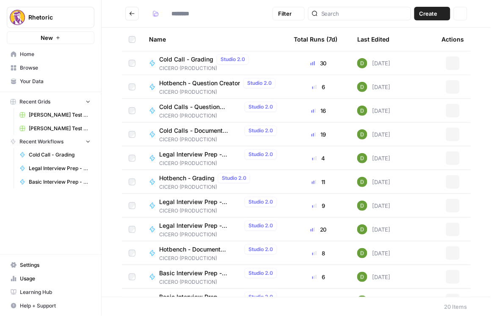
type input "**********"
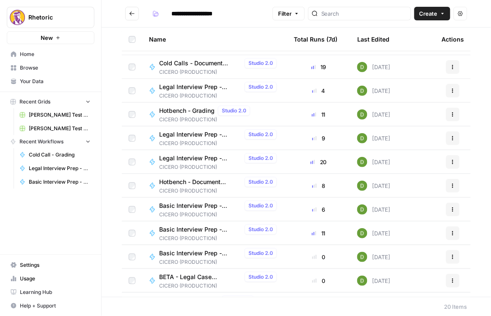
scroll to position [97, 0]
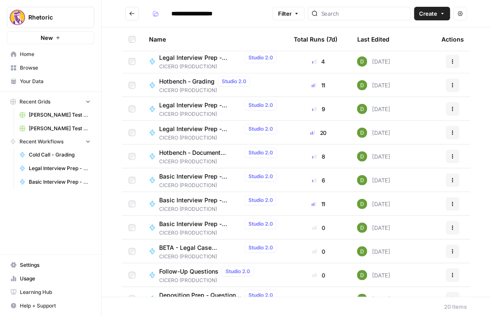
click at [196, 201] on span "Basic Interview Prep - Document Verification" at bounding box center [200, 200] width 82 height 8
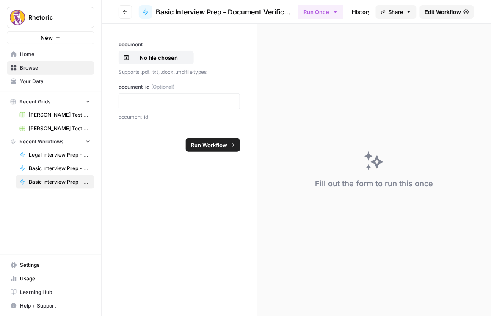
click at [381, 14] on span "Edit Workflow" at bounding box center [443, 12] width 36 height 8
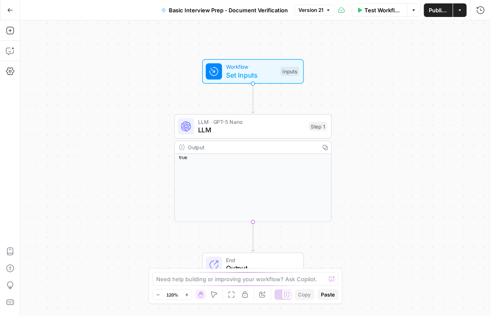
click at [270, 70] on span "Set Inputs" at bounding box center [251, 75] width 50 height 10
click at [272, 71] on span "Set Inputs" at bounding box center [251, 75] width 50 height 10
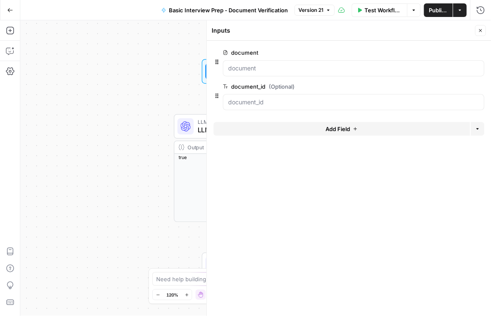
click at [381, 54] on span "edit field" at bounding box center [453, 52] width 19 height 7
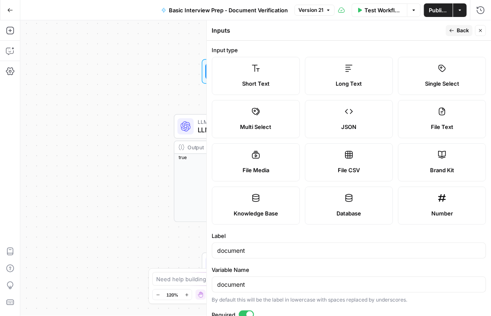
click at [10, 6] on button "Go Back" at bounding box center [10, 10] width 15 height 15
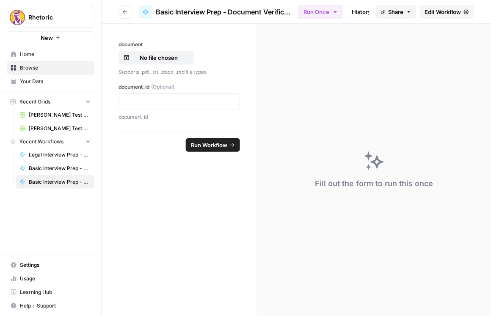
click at [116, 10] on header "Go back Basic Interview Prep - Document Verification Run Once History Analytics…" at bounding box center [297, 12] width 390 height 24
click at [121, 11] on button "Go back" at bounding box center [126, 12] width 14 height 14
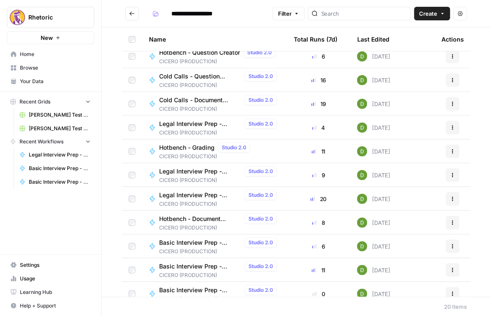
scroll to position [48, 0]
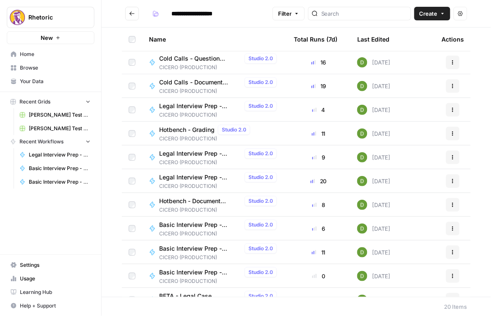
click at [193, 268] on span "Basic Interview Prep - Grading" at bounding box center [200, 272] width 82 height 8
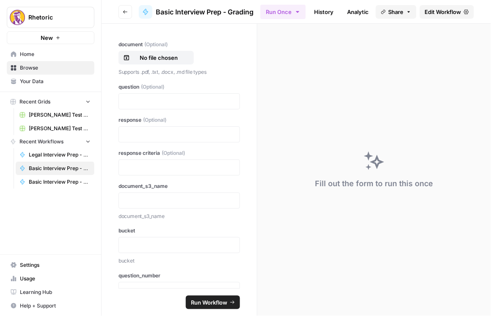
click at [381, 15] on span "Edit Workflow" at bounding box center [443, 12] width 36 height 8
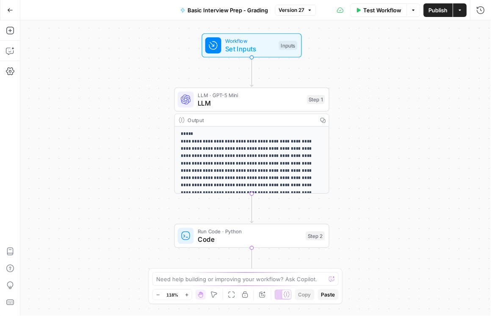
click at [258, 47] on span "Set Inputs" at bounding box center [250, 49] width 50 height 10
click at [275, 43] on div "Workflow Set Inputs Inputs Test Step" at bounding box center [251, 45] width 92 height 17
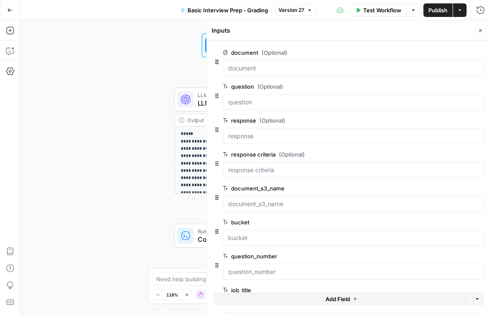
click at [381, 52] on span "edit field" at bounding box center [453, 52] width 19 height 7
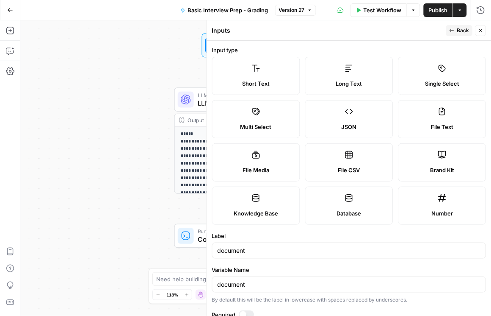
click at [55, 130] on div "**********" at bounding box center [255, 167] width 471 height 295
click at [8, 4] on button "Go Back" at bounding box center [10, 10] width 15 height 15
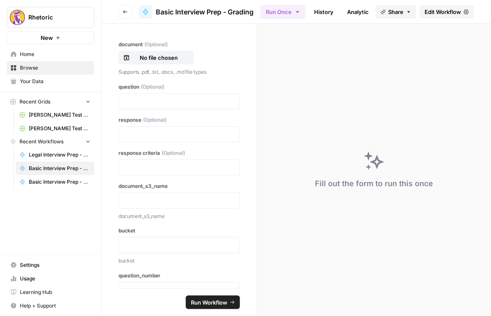
click at [124, 12] on icon "button" at bounding box center [125, 11] width 5 height 5
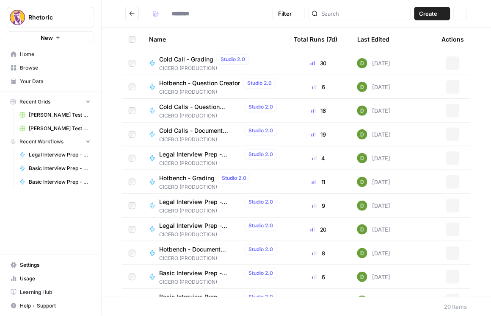
type input "**********"
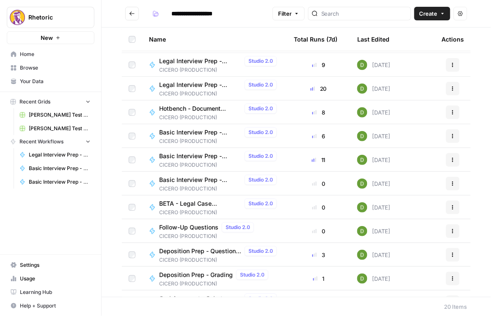
scroll to position [169, 0]
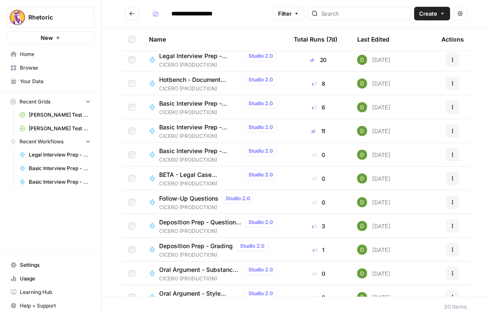
click at [210, 224] on span "Deposition Prep - Question Creator" at bounding box center [200, 222] width 82 height 8
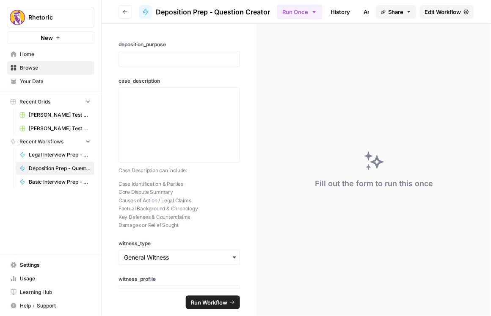
click at [381, 12] on span "Edit Workflow" at bounding box center [443, 12] width 36 height 8
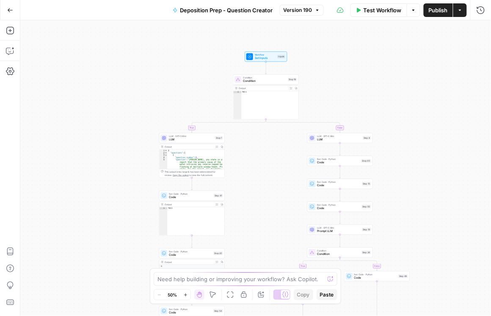
drag, startPoint x: 228, startPoint y: 62, endPoint x: 246, endPoint y: 209, distance: 147.6
click at [241, 222] on div "true false true false true false Workflow Set Inputs Inputs Condition Condition…" at bounding box center [255, 167] width 471 height 295
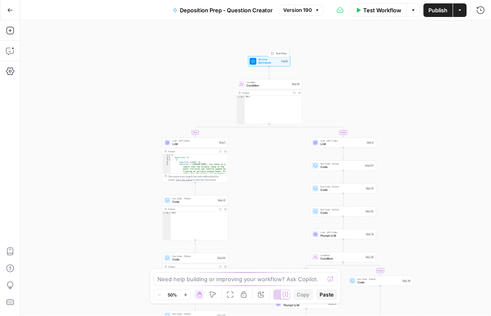
click at [258, 61] on div "Workflow Set Inputs Inputs Test Step" at bounding box center [269, 61] width 39 height 7
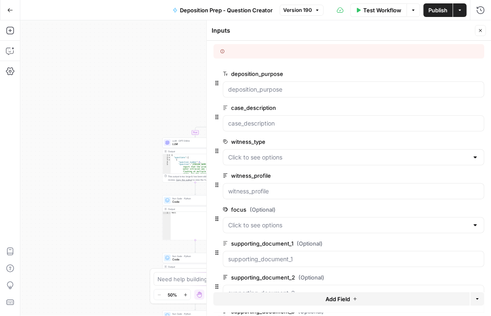
click at [381, 241] on span "edit field" at bounding box center [453, 243] width 19 height 7
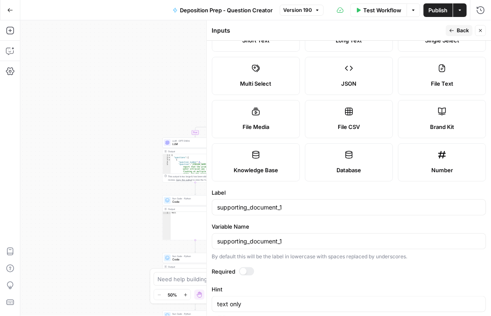
scroll to position [48, 0]
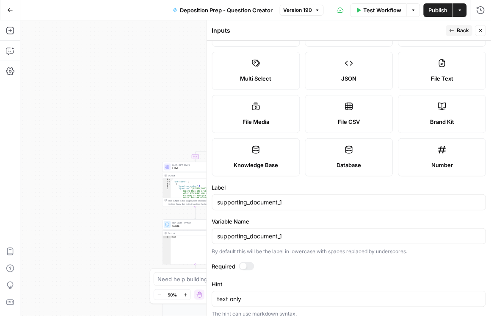
click at [30, 155] on div "true false true false true false Workflow Set Inputs Inputs Condition Condition…" at bounding box center [255, 167] width 471 height 295
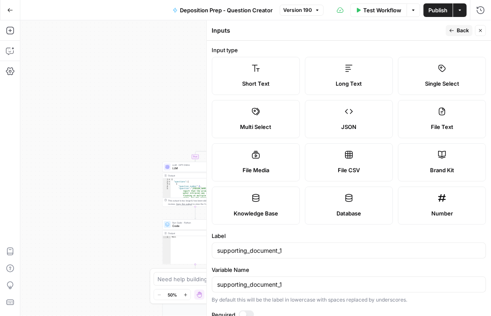
scroll to position [0, 0]
click at [381, 33] on button "Close" at bounding box center [481, 30] width 11 height 11
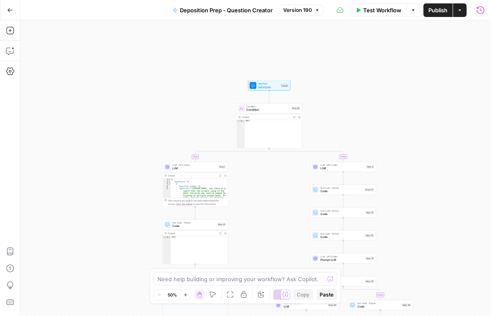
click at [381, 11] on icon "button" at bounding box center [481, 10] width 8 height 8
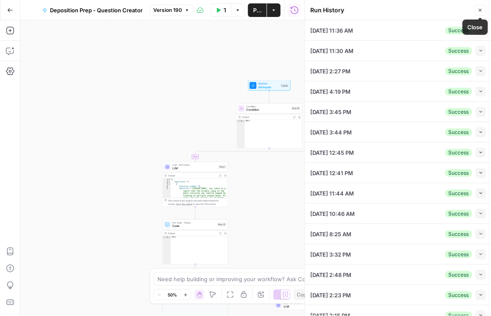
click at [381, 69] on icon "button" at bounding box center [481, 71] width 5 height 5
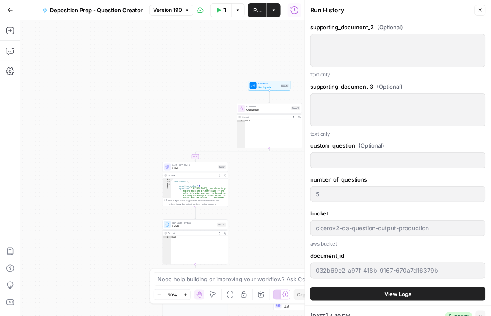
scroll to position [702, 0]
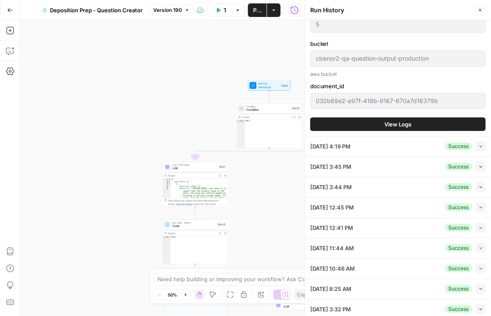
click at [6, 9] on button "Go Back" at bounding box center [10, 10] width 15 height 15
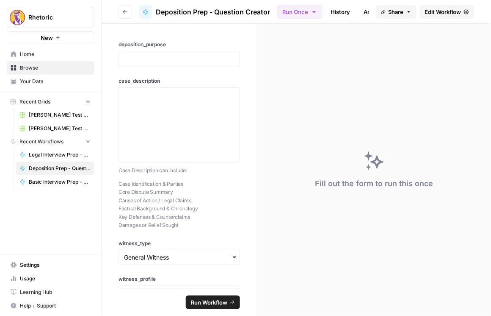
click at [128, 12] on button "Go back" at bounding box center [126, 12] width 14 height 14
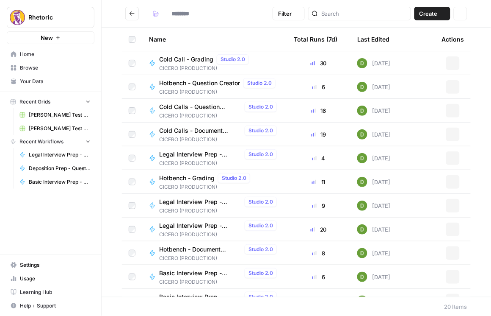
type input "**********"
click at [207, 130] on span "Cold Calls - Document Verification" at bounding box center [200, 130] width 82 height 8
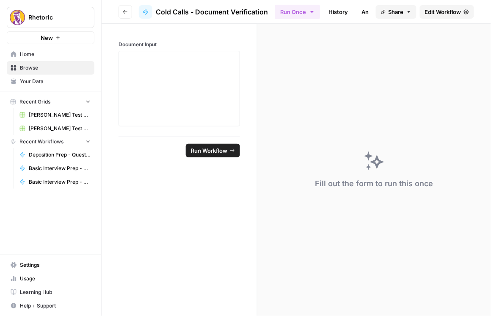
click at [381, 9] on span "Edit Workflow" at bounding box center [443, 12] width 36 height 8
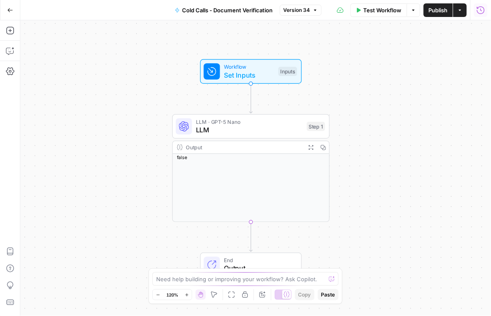
click at [381, 10] on icon "button" at bounding box center [481, 10] width 8 height 8
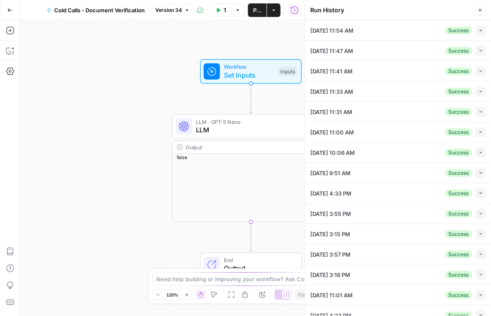
click at [381, 47] on button "Collapse" at bounding box center [481, 51] width 10 height 10
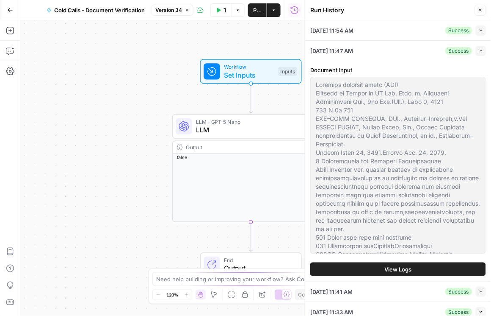
click at [381, 31] on icon "button" at bounding box center [481, 30] width 5 height 5
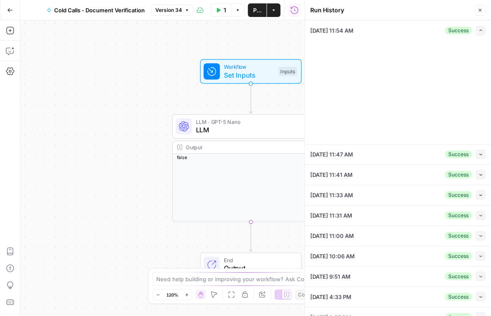
click at [381, 29] on icon "button" at bounding box center [481, 30] width 5 height 5
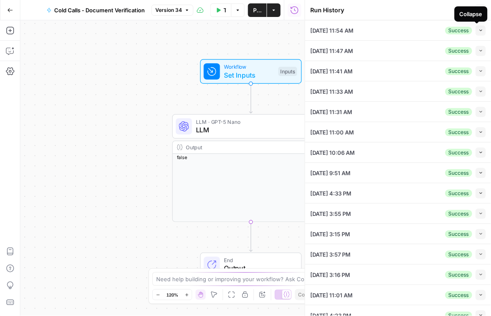
click at [381, 28] on icon "button" at bounding box center [481, 30] width 5 height 5
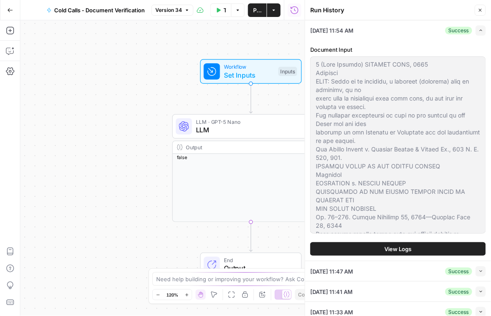
click at [381, 249] on span "View Logs" at bounding box center [398, 248] width 27 height 8
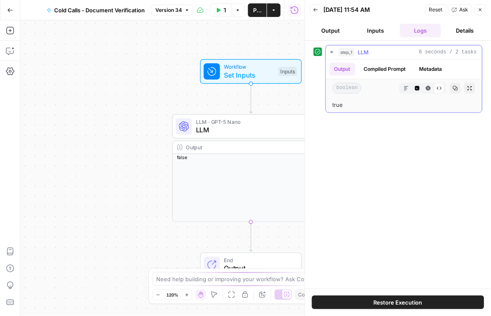
click at [377, 71] on button "Compiled Prompt" at bounding box center [385, 69] width 52 height 13
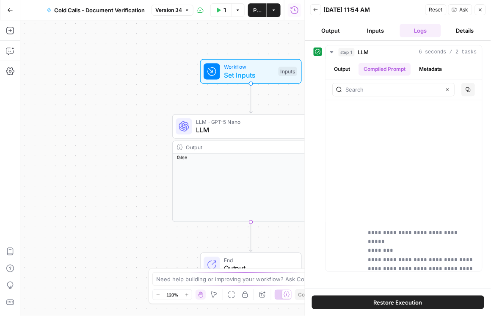
click at [316, 6] on button "Back" at bounding box center [315, 9] width 11 height 11
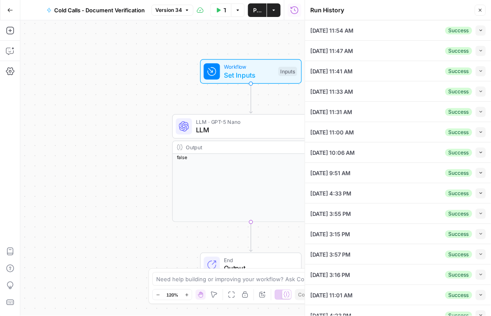
click at [381, 148] on button "Collapse" at bounding box center [481, 152] width 10 height 10
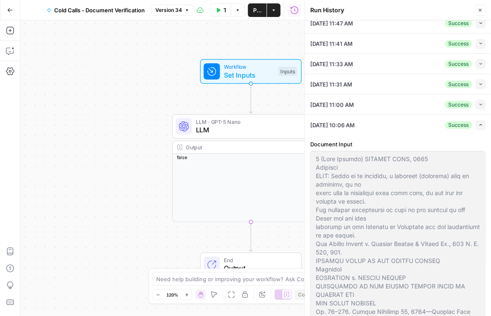
scroll to position [24, 0]
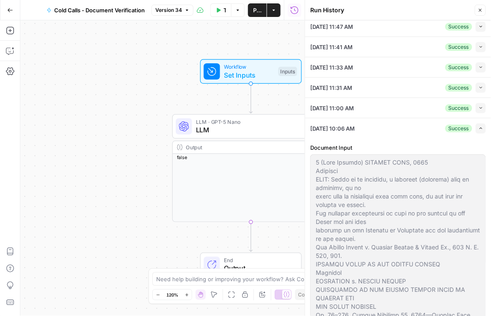
click at [381, 68] on icon "button" at bounding box center [481, 67] width 5 height 5
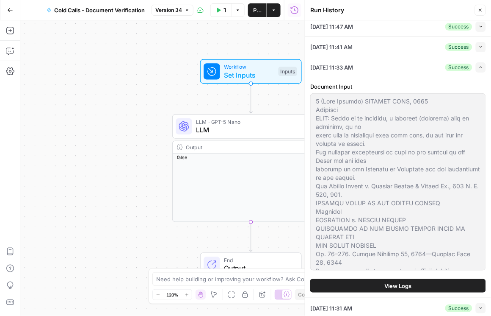
scroll to position [145, 0]
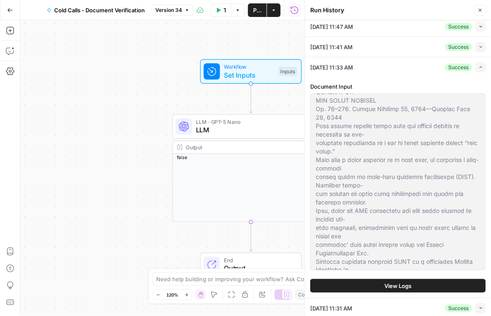
click at [381, 47] on icon "button" at bounding box center [481, 46] width 5 height 5
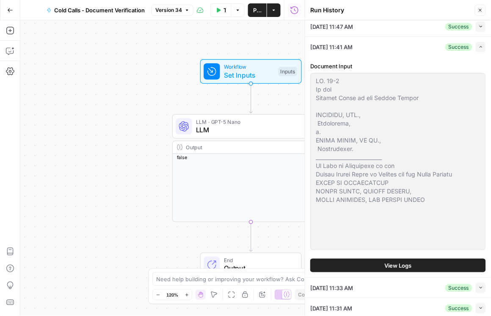
click at [381, 26] on icon "button" at bounding box center [481, 26] width 5 height 5
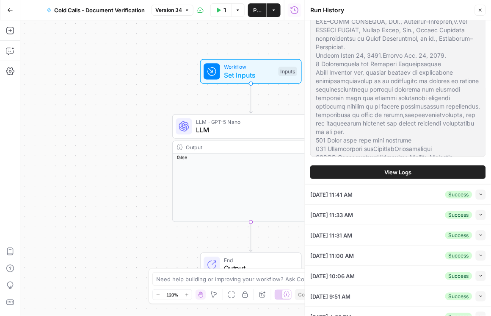
scroll to position [121, 0]
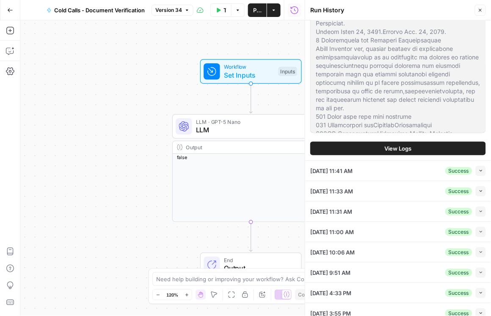
click at [381, 250] on icon "button" at bounding box center [481, 251] width 5 height 5
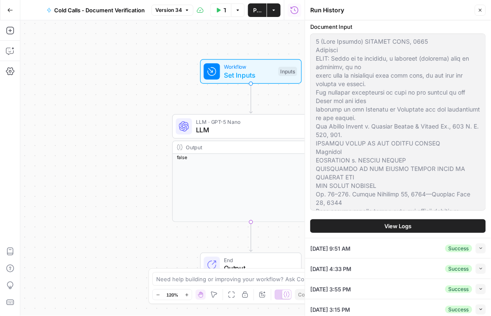
scroll to position [145, 0]
click at [381, 225] on span "View Logs" at bounding box center [398, 226] width 27 height 8
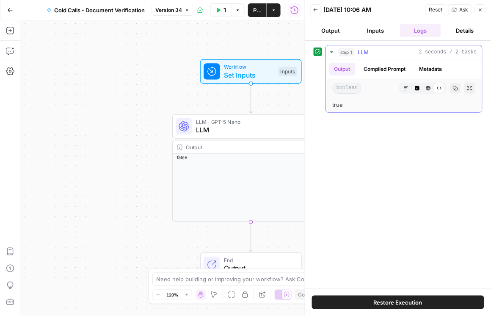
click at [381, 67] on button "Compiled Prompt" at bounding box center [385, 69] width 52 height 13
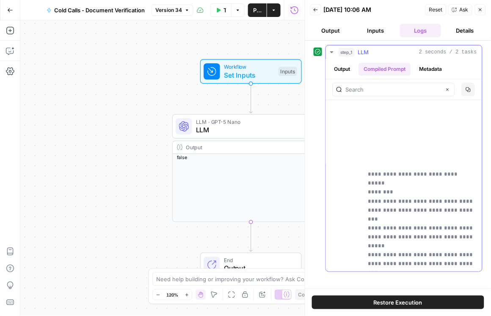
scroll to position [557, 0]
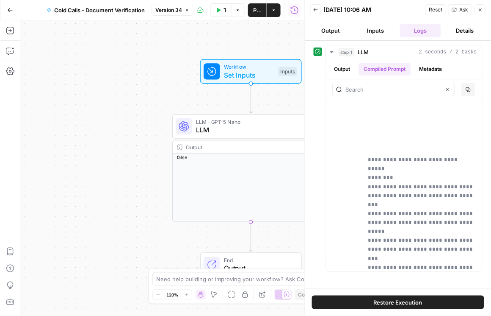
click at [317, 10] on icon "button" at bounding box center [315, 9] width 5 height 5
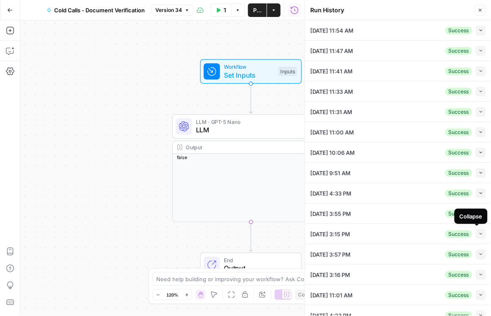
click at [381, 233] on icon "button" at bounding box center [481, 233] width 5 height 5
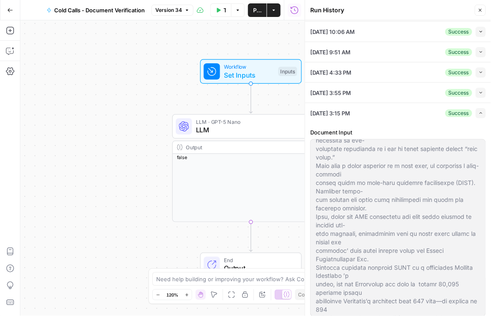
scroll to position [290, 0]
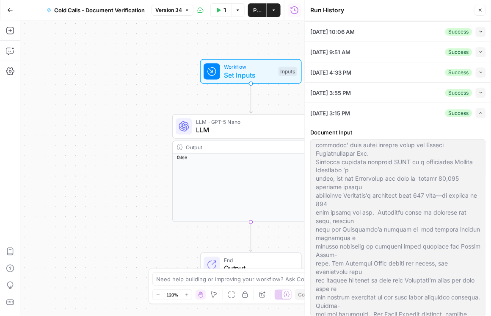
click at [381, 89] on button "Collapse" at bounding box center [481, 93] width 10 height 10
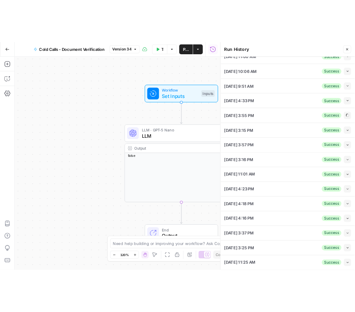
scroll to position [121, 0]
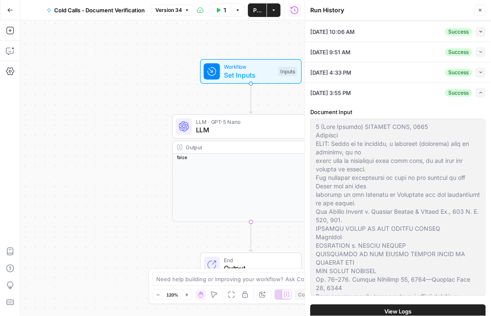
click at [12, 11] on icon "button" at bounding box center [10, 10] width 6 height 6
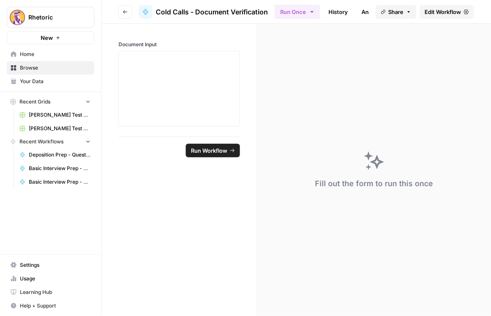
click at [126, 11] on icon "button" at bounding box center [125, 11] width 5 height 5
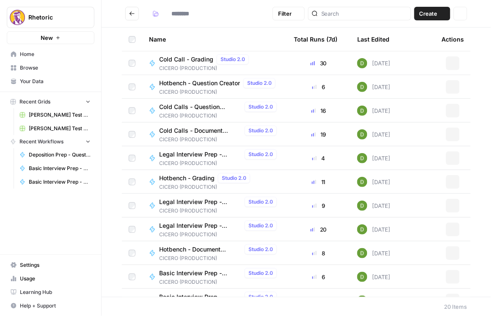
type input "**********"
click at [131, 12] on icon "Go back" at bounding box center [132, 14] width 6 height 6
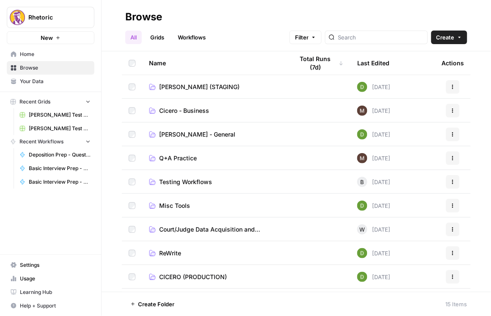
click at [199, 86] on span "CICERO (STAGING)" at bounding box center [199, 87] width 80 height 8
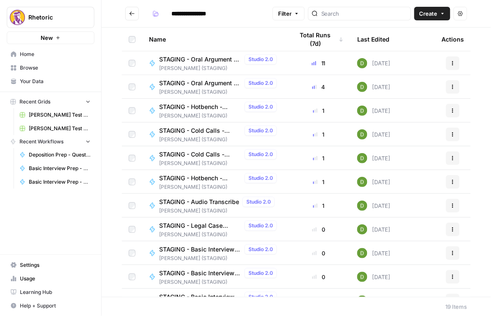
click at [198, 105] on span "STAGING - Hotbench - Document Verification" at bounding box center [200, 107] width 82 height 8
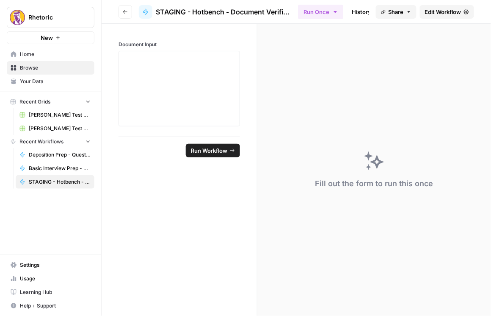
click at [381, 13] on span "Edit Workflow" at bounding box center [443, 12] width 36 height 8
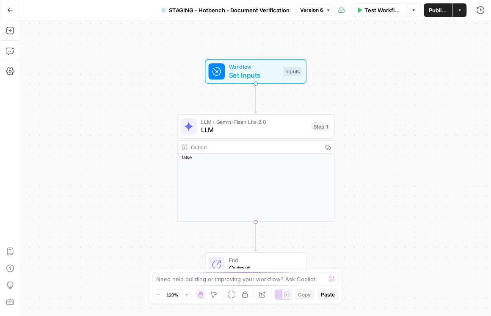
click at [254, 69] on span "Workflow" at bounding box center [254, 67] width 50 height 8
click at [255, 71] on span "Set Inputs" at bounding box center [254, 75] width 50 height 10
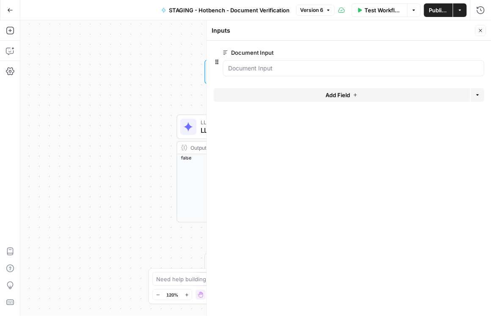
click at [381, 52] on span "edit field" at bounding box center [453, 52] width 19 height 7
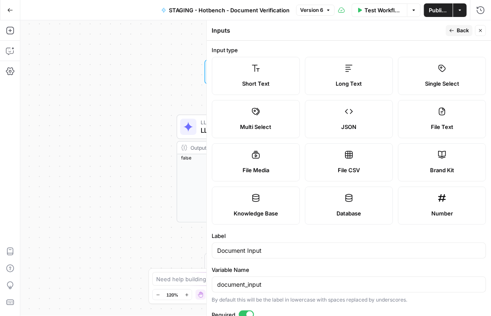
click at [12, 11] on icon "button" at bounding box center [10, 10] width 6 height 6
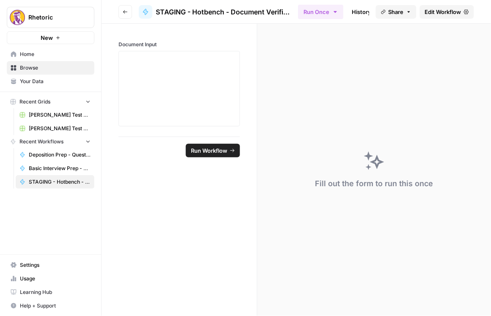
click at [124, 12] on icon "button" at bounding box center [125, 11] width 4 height 3
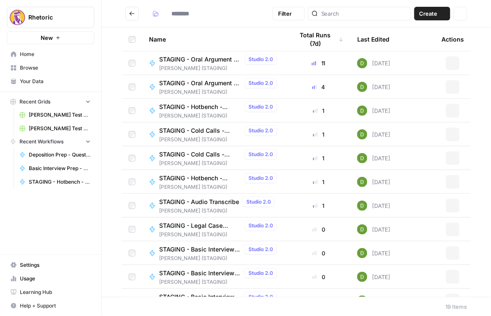
type input "**********"
click at [207, 133] on span "STAGING - Cold Calls - Question Creator" at bounding box center [200, 130] width 82 height 8
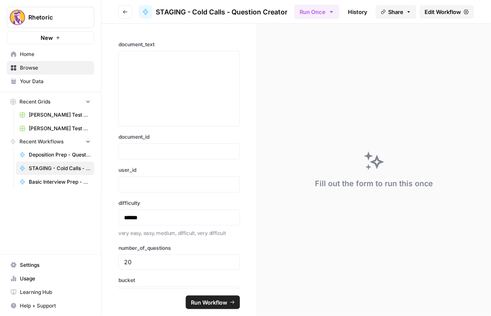
click at [123, 12] on icon "button" at bounding box center [125, 11] width 4 height 3
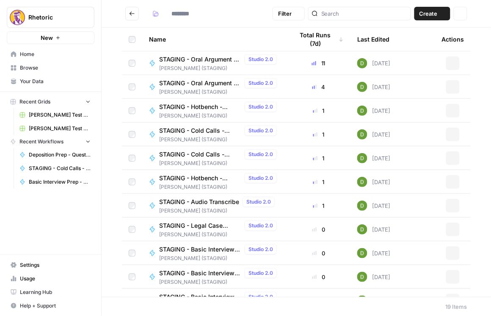
type input "**********"
click at [208, 157] on span "STAGING - Cold Calls - Document Verification" at bounding box center [200, 154] width 82 height 8
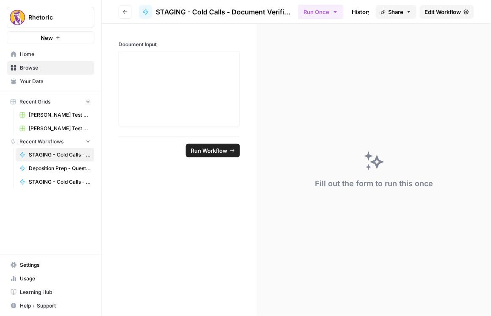
click at [381, 12] on span "Edit Workflow" at bounding box center [443, 12] width 36 height 8
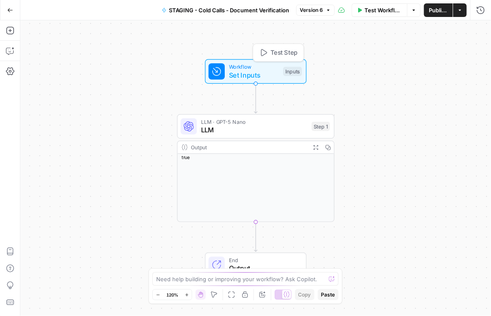
click at [238, 72] on span "Set Inputs" at bounding box center [254, 75] width 50 height 10
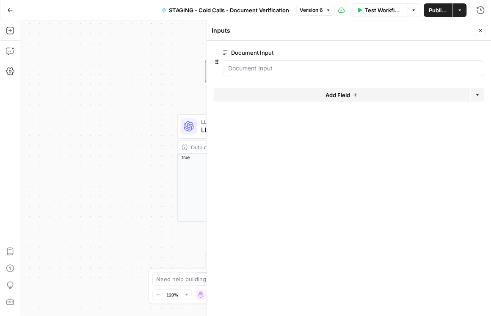
click at [381, 52] on icon "button" at bounding box center [467, 52] width 5 height 5
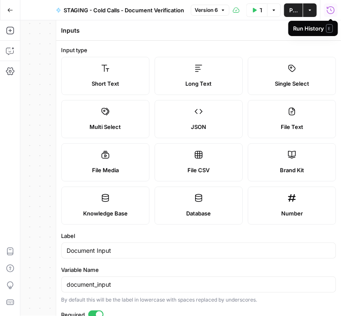
click at [329, 8] on icon "button" at bounding box center [330, 10] width 8 height 8
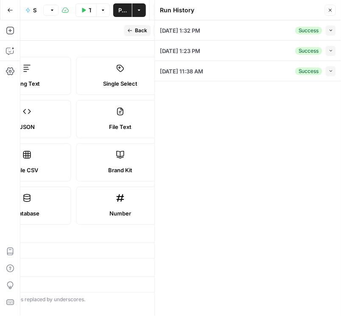
click at [327, 31] on button "Collapse" at bounding box center [330, 30] width 10 height 10
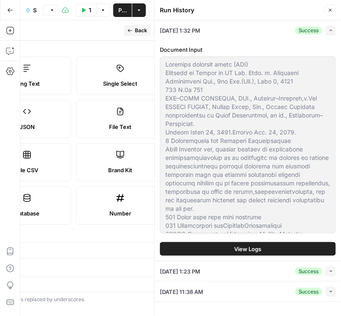
click at [254, 247] on span "View Logs" at bounding box center [247, 248] width 27 height 8
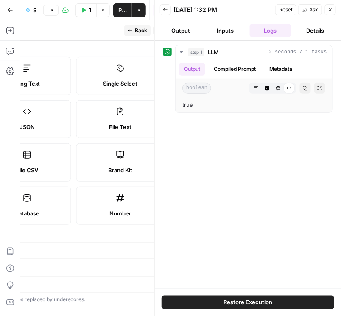
click at [164, 8] on icon "button" at bounding box center [165, 9] width 4 height 3
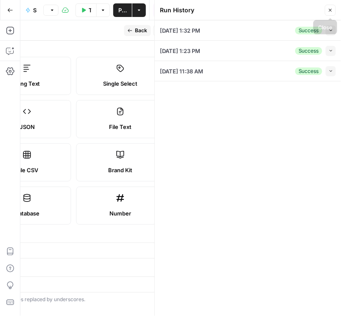
click at [330, 10] on icon "button" at bounding box center [329, 10] width 5 height 5
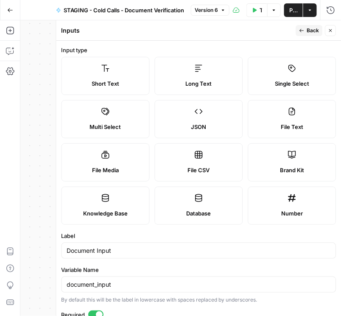
click at [300, 125] on div "File Text" at bounding box center [292, 126] width 74 height 8
type textarea "Supports .pdf, .txt, .docx, .md file types"
click at [210, 67] on label "Long Text" at bounding box center [199, 76] width 88 height 38
click at [293, 9] on span "Publish" at bounding box center [293, 10] width 8 height 8
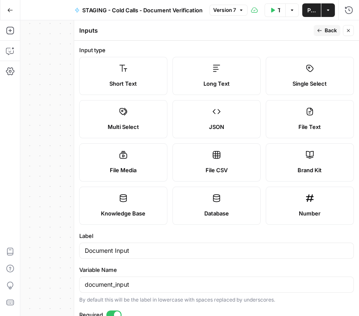
click at [299, 127] on span "File Text" at bounding box center [309, 126] width 22 height 8
type textarea "Supports .pdf, .txt, .docx, .md file types"
click at [308, 13] on span "Publish" at bounding box center [311, 10] width 8 height 8
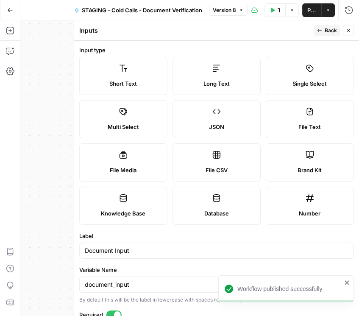
click at [330, 114] on label "File Text" at bounding box center [310, 119] width 88 height 38
click at [314, 10] on span "Publish" at bounding box center [311, 10] width 8 height 8
click at [349, 29] on icon "button" at bounding box center [348, 30] width 5 height 5
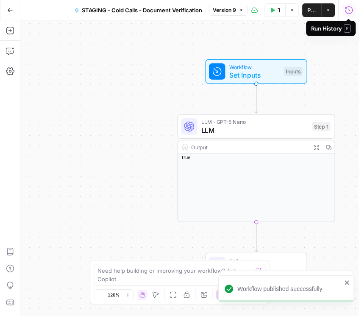
click at [350, 11] on icon "button" at bounding box center [348, 10] width 8 height 8
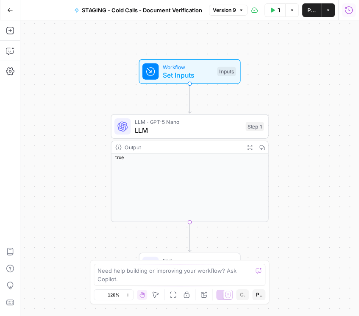
click at [349, 10] on icon "button" at bounding box center [349, 10] width 8 height 8
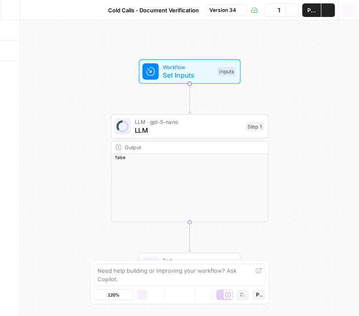
click at [345, 12] on icon "button" at bounding box center [348, 10] width 8 height 8
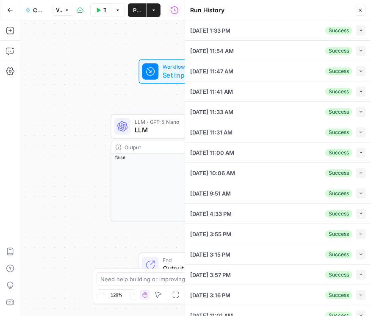
click at [358, 10] on button "Close" at bounding box center [360, 10] width 11 height 11
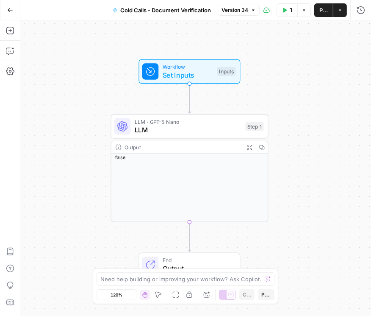
click at [6, 11] on button "Go Back" at bounding box center [10, 10] width 15 height 15
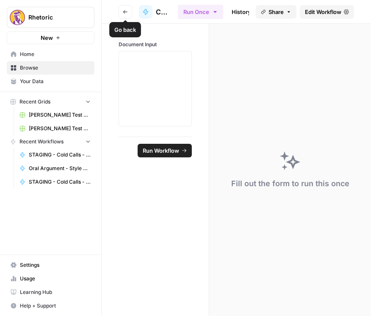
click at [130, 11] on button "Go back" at bounding box center [126, 12] width 14 height 14
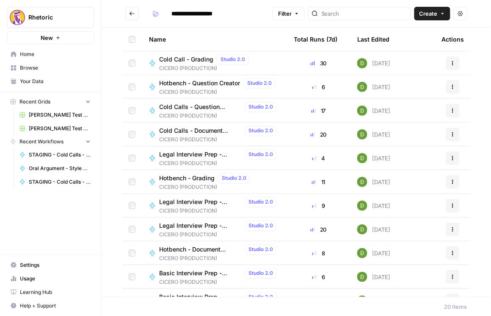
click at [195, 153] on span "Legal Interview Prep - Grading" at bounding box center [200, 154] width 82 height 8
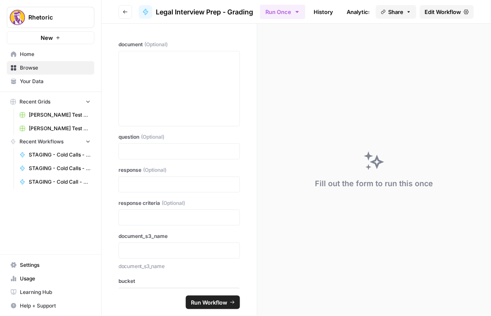
click at [126, 12] on icon "button" at bounding box center [125, 11] width 5 height 5
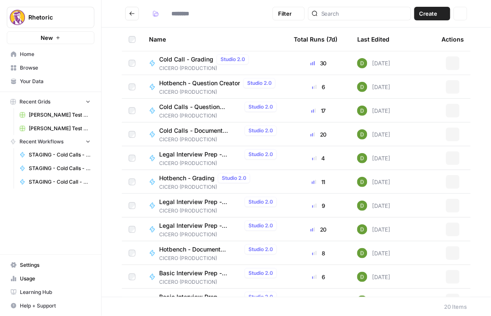
type input "**********"
click at [195, 201] on span "Legal Interview Prep - Question Creator" at bounding box center [200, 201] width 82 height 8
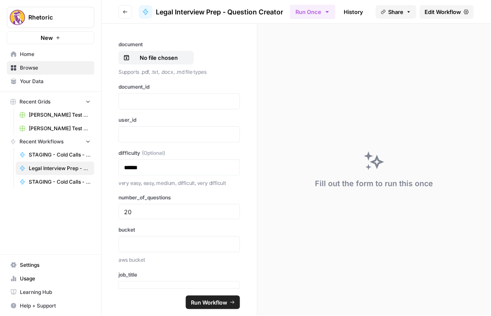
click at [121, 12] on button "Go back" at bounding box center [126, 12] width 14 height 14
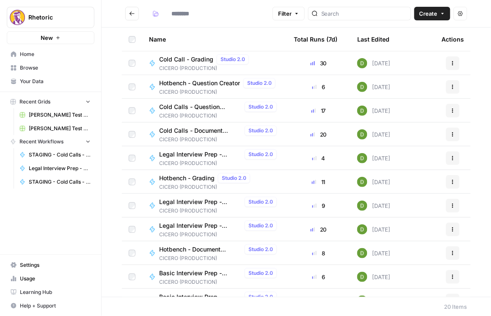
click at [189, 222] on span "Legal Interview Prep - Document Verification" at bounding box center [200, 225] width 82 height 8
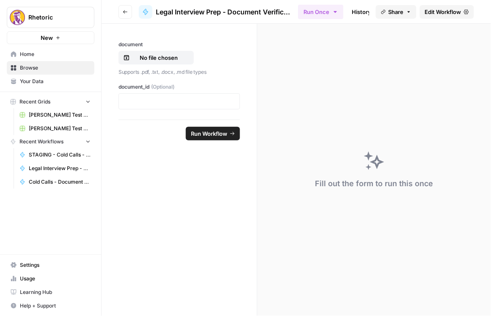
click at [358, 11] on span "Edit Workflow" at bounding box center [443, 12] width 36 height 8
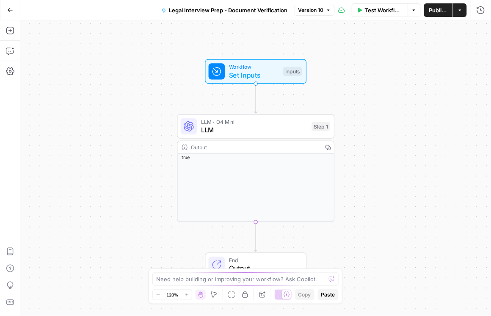
click at [261, 75] on span "Set Inputs" at bounding box center [254, 75] width 50 height 10
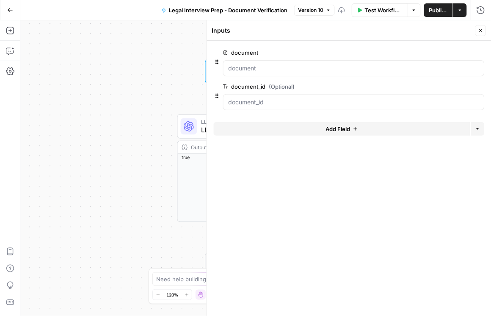
click at [358, 52] on span "edit field" at bounding box center [453, 52] width 19 height 7
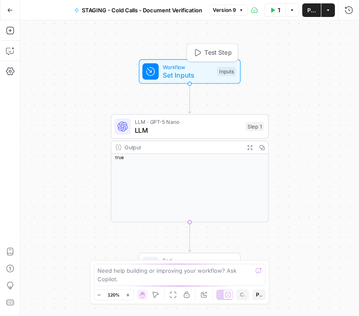
click at [183, 69] on span "Workflow" at bounding box center [188, 67] width 50 height 8
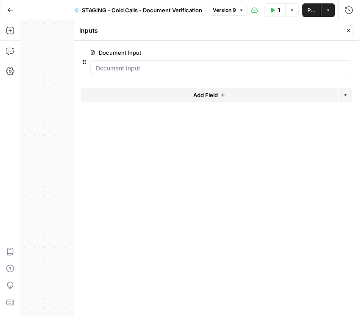
click at [312, 52] on span "edit field" at bounding box center [320, 52] width 19 height 7
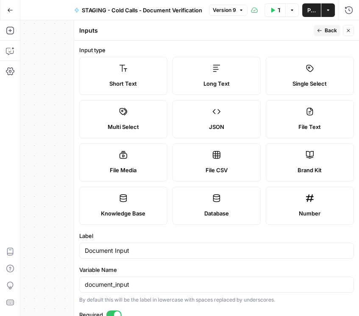
click at [348, 31] on icon "button" at bounding box center [348, 30] width 5 height 5
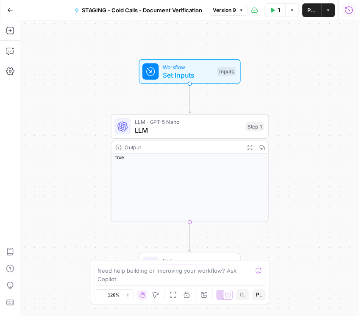
click at [349, 9] on icon "button" at bounding box center [348, 10] width 8 height 8
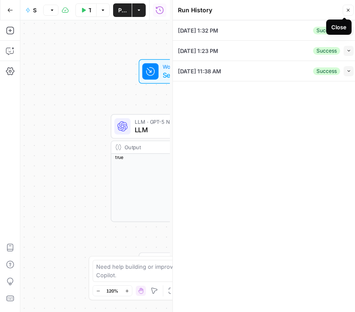
click at [351, 9] on icon "button" at bounding box center [348, 10] width 5 height 5
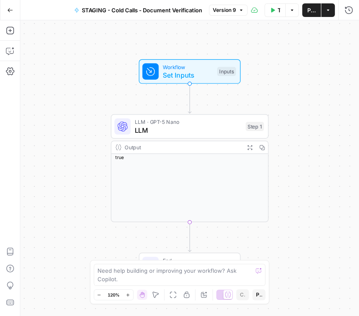
click at [199, 69] on span "Workflow" at bounding box center [188, 67] width 50 height 8
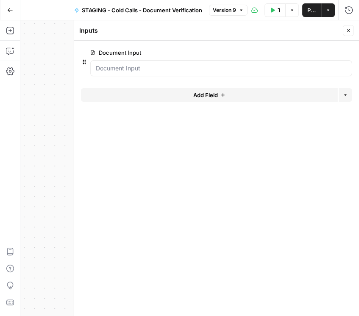
click at [312, 50] on span "edit field" at bounding box center [320, 52] width 19 height 7
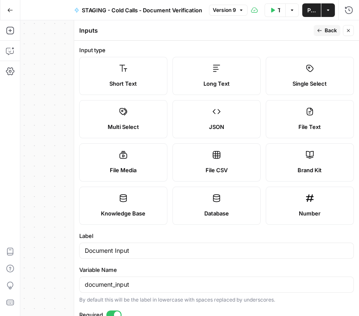
click at [235, 77] on label "Long Text" at bounding box center [216, 76] width 88 height 38
click at [307, 10] on span "Publish" at bounding box center [311, 10] width 8 height 8
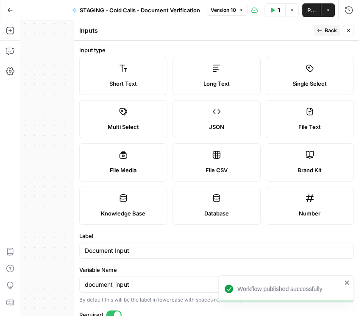
click at [351, 32] on button "Close" at bounding box center [348, 30] width 11 height 11
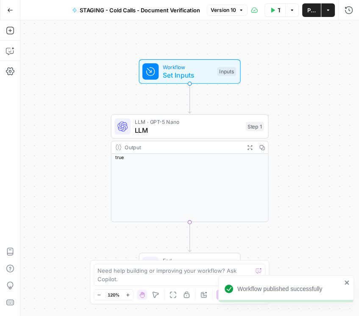
click at [10, 12] on icon "button" at bounding box center [10, 10] width 6 height 6
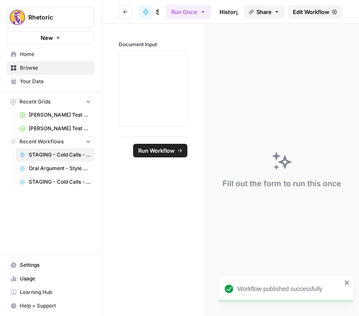
click at [128, 11] on button "Go back" at bounding box center [126, 12] width 14 height 14
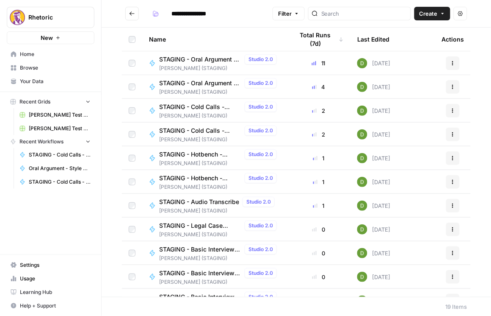
click at [207, 293] on span "STAGING - Basic Interview Prep - Question Creator" at bounding box center [200, 296] width 82 height 8
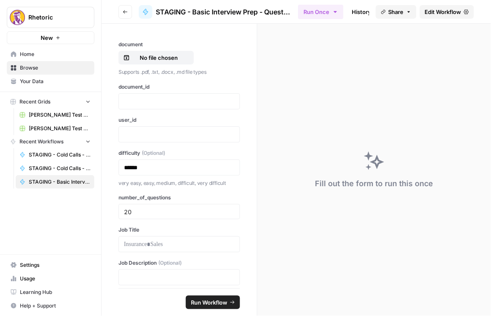
click at [126, 11] on icon "button" at bounding box center [125, 11] width 5 height 5
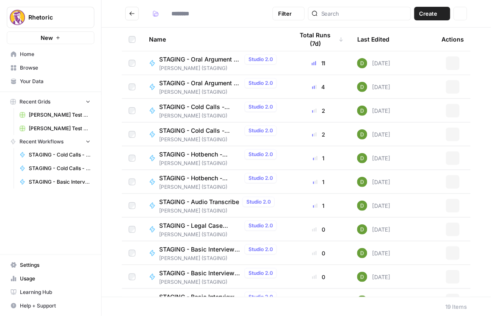
type input "**********"
click at [213, 274] on span "STAGING - Basic Interview Prep - Document Verification" at bounding box center [200, 273] width 82 height 8
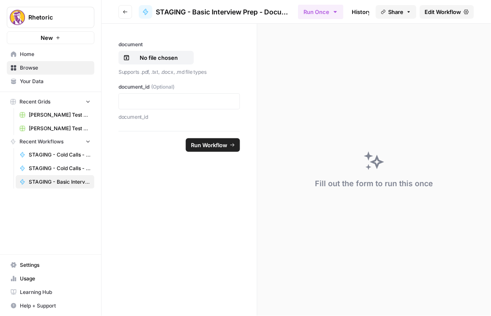
click at [358, 10] on span "Edit Workflow" at bounding box center [443, 12] width 36 height 8
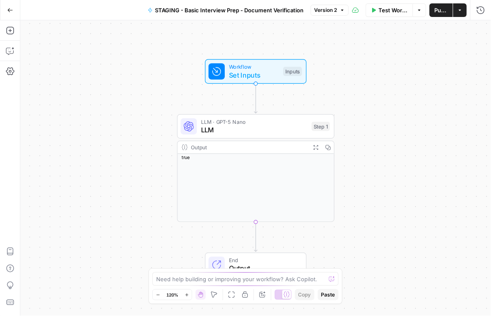
click at [260, 68] on span "Workflow" at bounding box center [254, 67] width 50 height 8
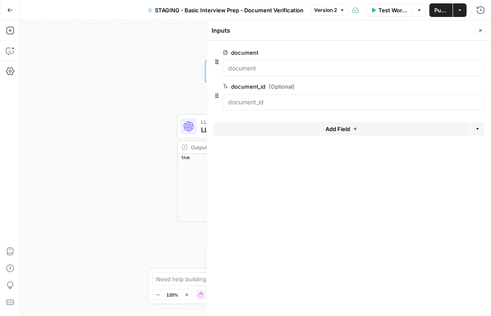
click at [358, 47] on button "edit field" at bounding box center [457, 52] width 33 height 10
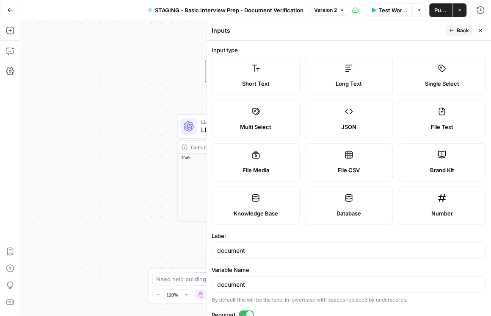
click at [358, 32] on icon "button" at bounding box center [481, 30] width 5 height 5
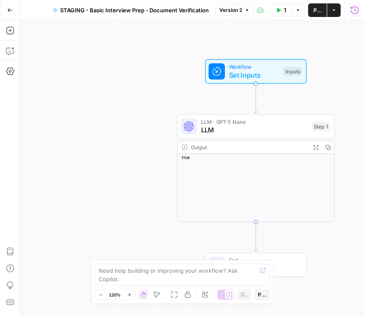
click at [354, 11] on icon "button" at bounding box center [355, 10] width 8 height 8
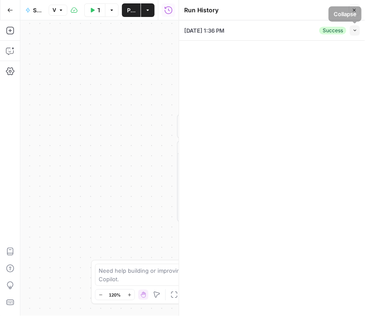
click at [353, 31] on icon "button" at bounding box center [355, 30] width 5 height 5
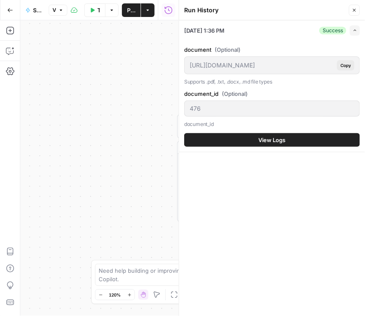
click at [276, 141] on span "View Logs" at bounding box center [272, 140] width 27 height 8
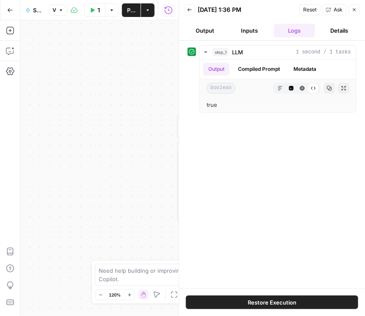
click at [286, 33] on button "Logs" at bounding box center [295, 31] width 42 height 14
click at [258, 36] on header "Back 09/26/25 at 1:36 PM Reset Ask Close Output Inputs Logs Details" at bounding box center [272, 20] width 186 height 41
click at [257, 35] on button "Inputs" at bounding box center [250, 31] width 42 height 14
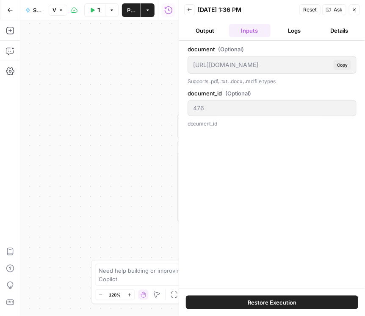
click at [213, 32] on button "Output" at bounding box center [205, 31] width 42 height 14
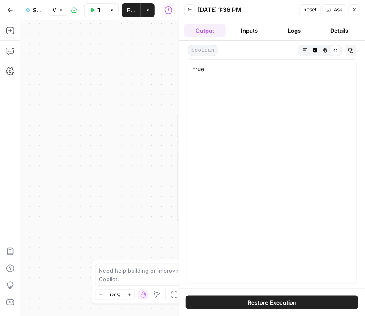
click at [283, 26] on button "Logs" at bounding box center [295, 31] width 42 height 14
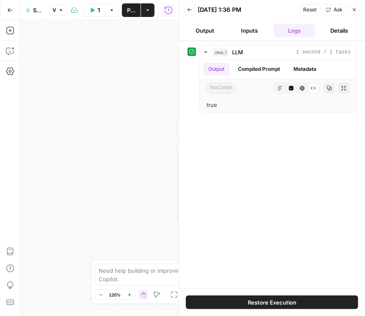
click at [259, 27] on button "Inputs" at bounding box center [250, 31] width 42 height 14
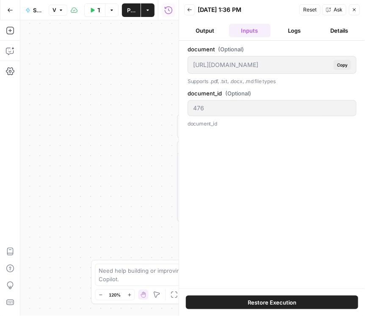
click at [296, 29] on button "Logs" at bounding box center [295, 31] width 42 height 14
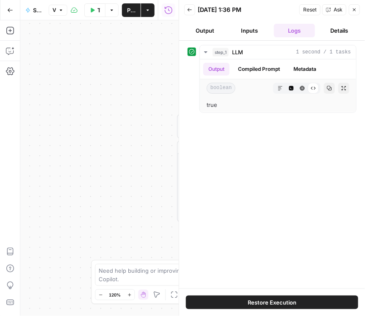
click at [192, 10] on span "Back" at bounding box center [192, 10] width 0 height 0
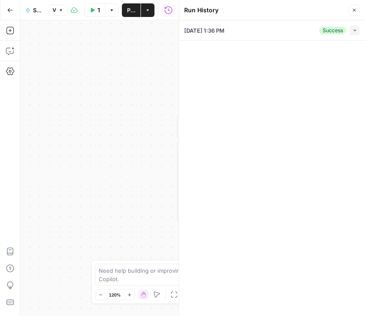
click at [353, 11] on icon "button" at bounding box center [354, 10] width 5 height 5
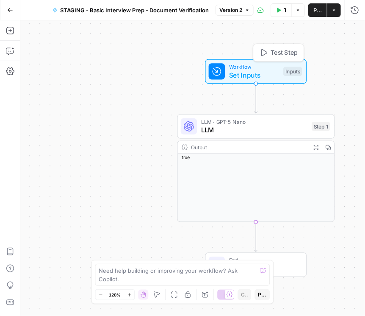
click at [237, 68] on span "Workflow" at bounding box center [254, 67] width 50 height 8
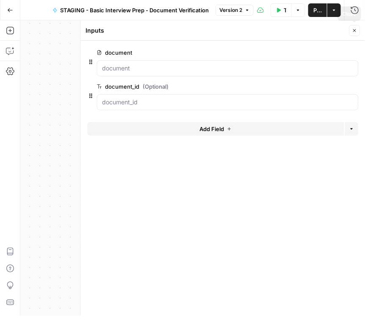
click at [355, 31] on icon "button" at bounding box center [354, 30] width 3 height 3
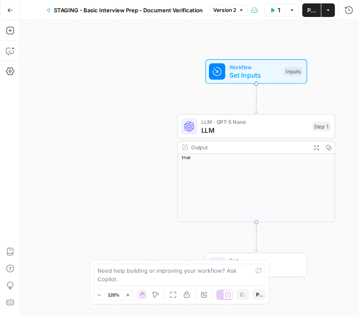
click at [8, 12] on icon "button" at bounding box center [10, 10] width 6 height 6
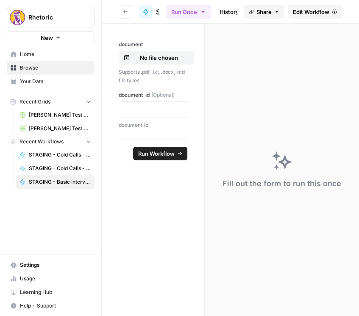
click at [123, 14] on icon "button" at bounding box center [125, 11] width 5 height 5
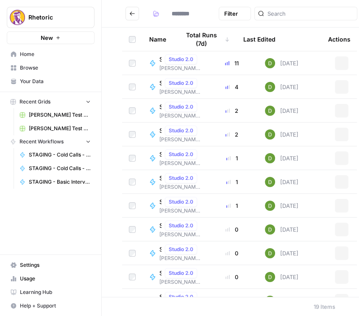
type input "**********"
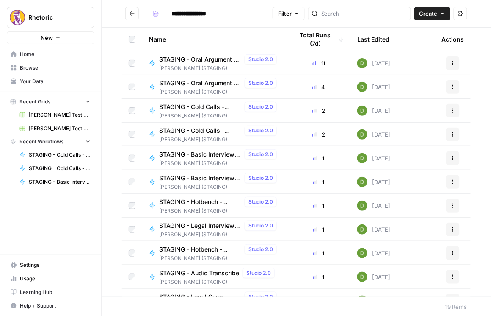
click at [213, 225] on span "STAGING - Legal Interview Prep - Document Verification" at bounding box center [200, 225] width 82 height 8
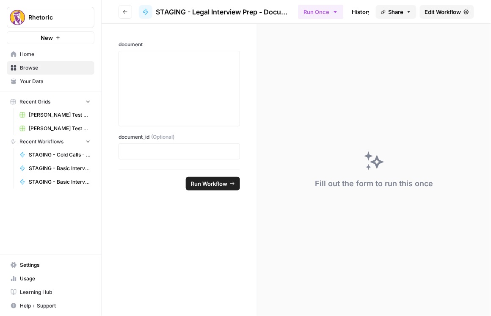
click at [358, 11] on link "Edit Workflow" at bounding box center [447, 12] width 54 height 14
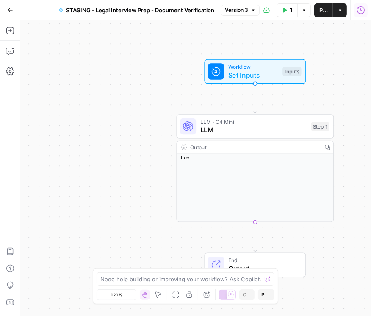
click at [358, 11] on icon "button" at bounding box center [361, 10] width 8 height 8
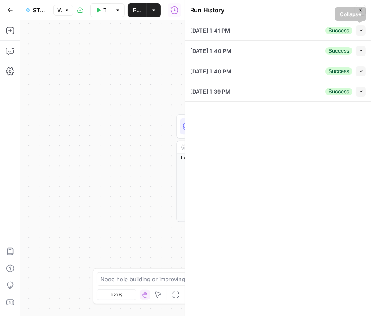
click at [358, 30] on icon "button" at bounding box center [361, 30] width 5 height 5
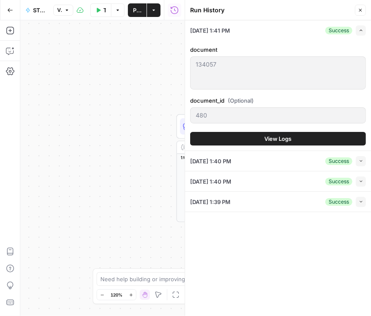
click at [262, 141] on button "View Logs" at bounding box center [278, 139] width 176 height 14
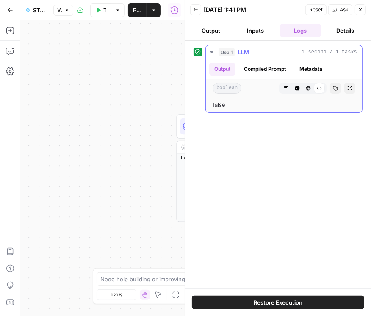
click at [262, 69] on button "Compiled Prompt" at bounding box center [265, 69] width 52 height 13
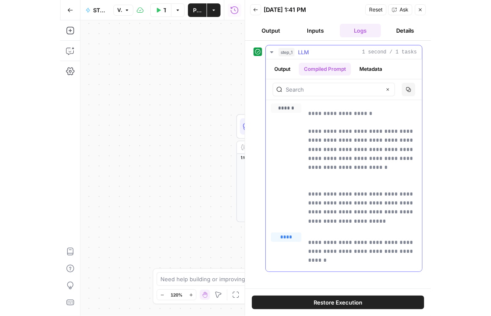
scroll to position [5, 0]
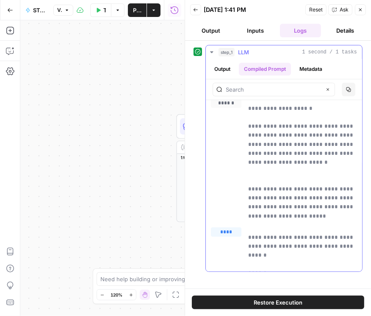
drag, startPoint x: 270, startPoint y: 264, endPoint x: 239, endPoint y: 265, distance: 30.9
click at [239, 265] on div "**********" at bounding box center [284, 248] width 146 height 42
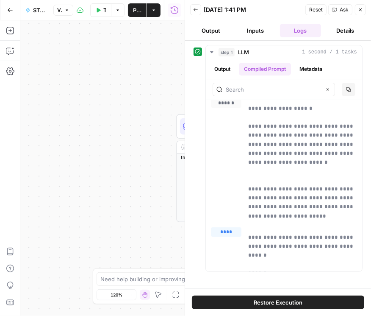
drag, startPoint x: 290, startPoint y: 278, endPoint x: 270, endPoint y: 266, distance: 23.4
click at [290, 278] on div "**********" at bounding box center [278, 164] width 169 height 239
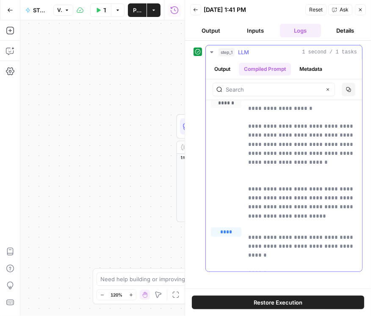
click at [270, 265] on p "**********" at bounding box center [300, 251] width 105 height 36
click at [269, 261] on p "**********" at bounding box center [300, 251] width 105 height 36
drag, startPoint x: 267, startPoint y: 262, endPoint x: 263, endPoint y: 264, distance: 5.0
click at [267, 262] on p "**********" at bounding box center [300, 251] width 105 height 36
click at [263, 265] on p "**********" at bounding box center [300, 251] width 105 height 36
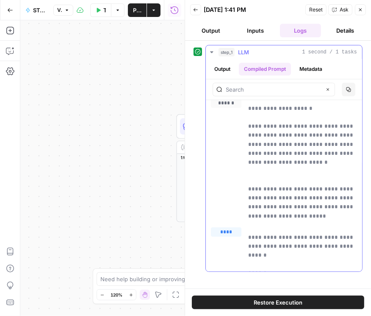
drag, startPoint x: 267, startPoint y: 264, endPoint x: 248, endPoint y: 265, distance: 19.1
click at [248, 265] on div "**********" at bounding box center [284, 248] width 146 height 42
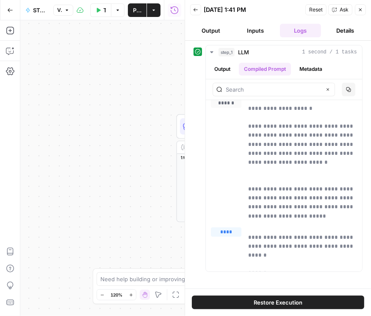
click at [357, 11] on button "Close" at bounding box center [360, 9] width 11 height 11
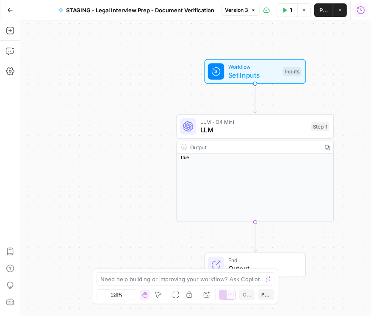
click at [234, 75] on span "Set Inputs" at bounding box center [253, 75] width 50 height 10
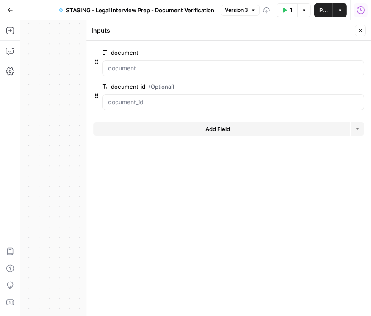
click at [330, 50] on span "edit field" at bounding box center [332, 52] width 19 height 7
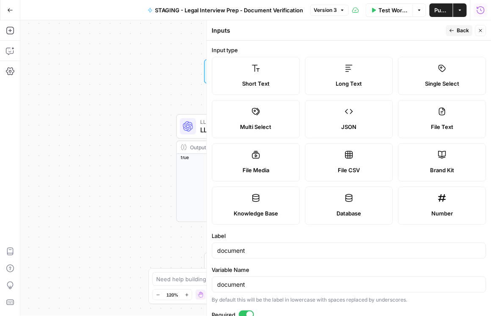
click at [358, 111] on label "File Text" at bounding box center [443, 119] width 88 height 38
type textarea "Supports .pdf, .txt, .docx, .md file types"
click at [358, 10] on span "Publish" at bounding box center [441, 10] width 13 height 8
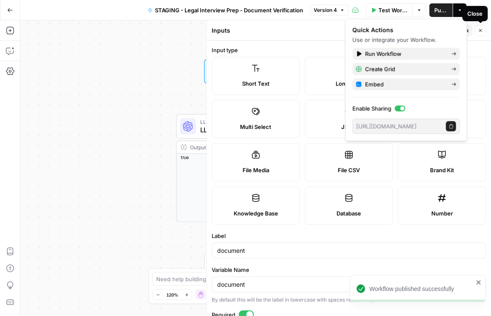
click at [358, 30] on icon "button" at bounding box center [481, 30] width 3 height 3
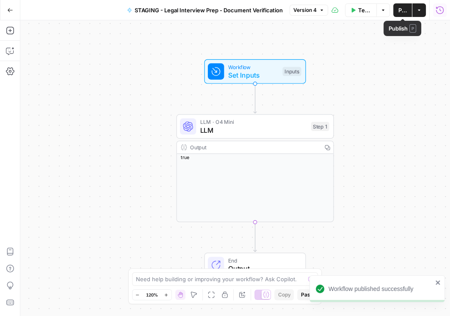
click at [358, 10] on icon "button" at bounding box center [440, 10] width 8 height 8
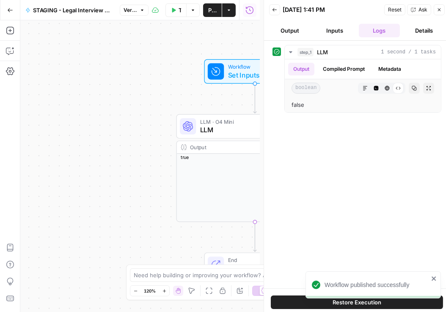
click at [273, 10] on icon "button" at bounding box center [274, 9] width 5 height 5
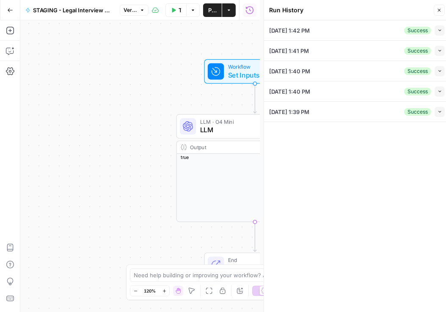
click at [9, 9] on icon "button" at bounding box center [10, 10] width 6 height 6
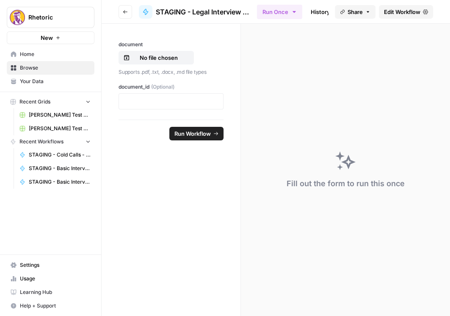
click at [122, 11] on button "Go back" at bounding box center [126, 12] width 14 height 14
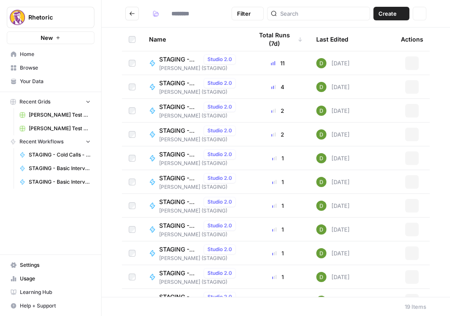
type input "**********"
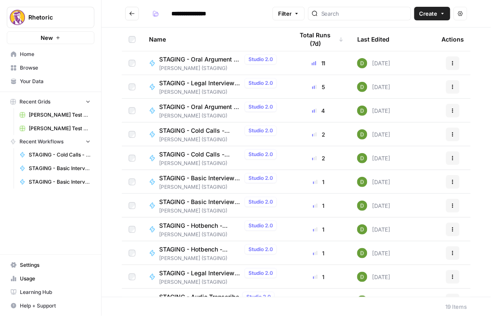
click at [199, 83] on span "STAGING - Legal Interview Prep - Document Verification" at bounding box center [200, 83] width 82 height 8
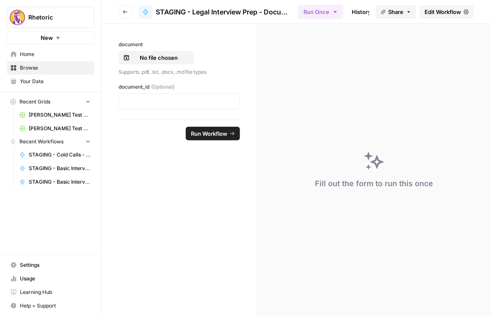
click at [125, 10] on icon "button" at bounding box center [125, 11] width 5 height 5
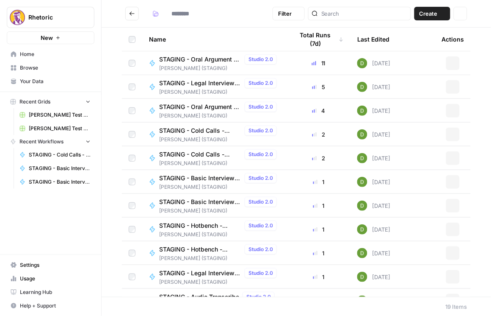
type input "**********"
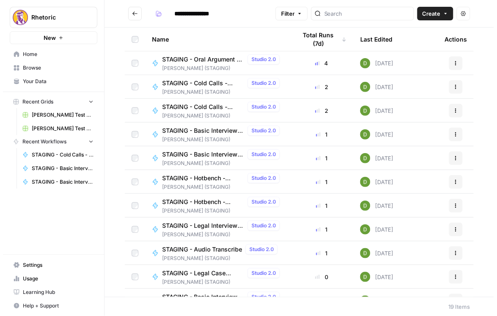
scroll to position [48, 0]
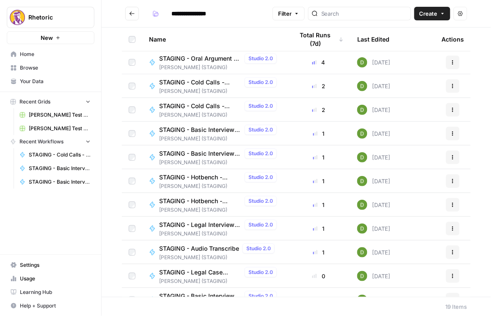
click at [207, 224] on span "STAGING - Legal Interview Prep - Question Creator" at bounding box center [200, 224] width 82 height 8
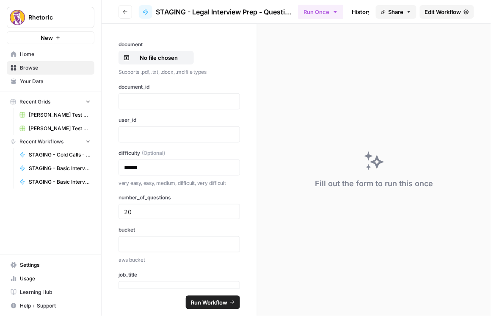
click at [358, 16] on link "Edit Workflow" at bounding box center [447, 12] width 54 height 14
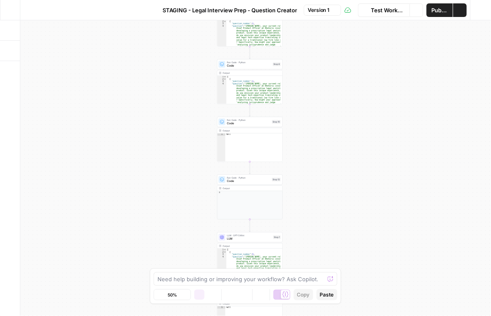
click at [358, 11] on button "Run History" at bounding box center [481, 10] width 14 height 14
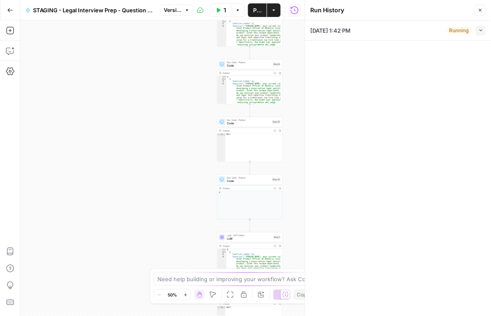
click at [11, 8] on icon "button" at bounding box center [10, 10] width 6 height 6
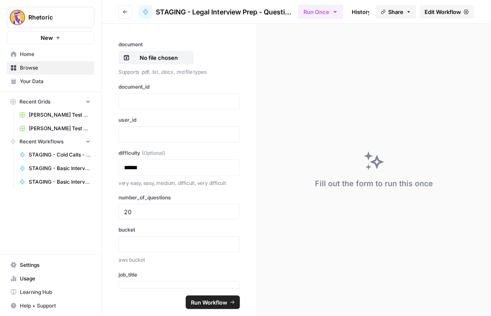
click at [128, 11] on button "Go back" at bounding box center [126, 12] width 14 height 14
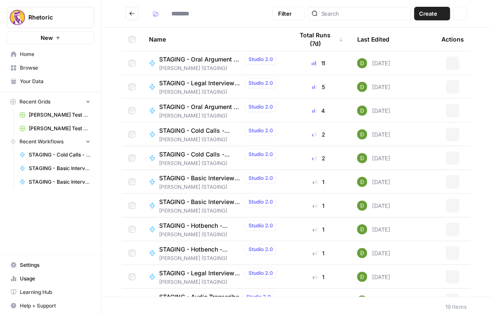
type input "**********"
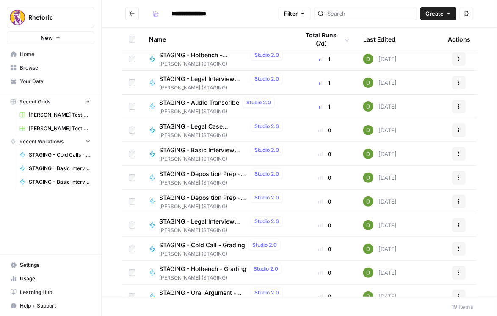
scroll to position [205, 0]
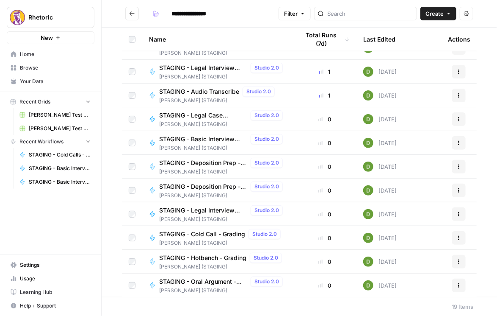
click at [208, 164] on span "STAGING - Deposition Prep - Grading" at bounding box center [203, 162] width 88 height 8
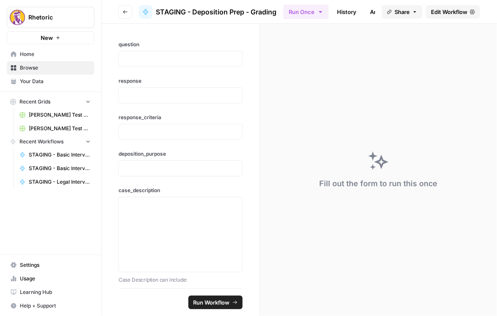
click at [119, 11] on button "Go back" at bounding box center [126, 12] width 14 height 14
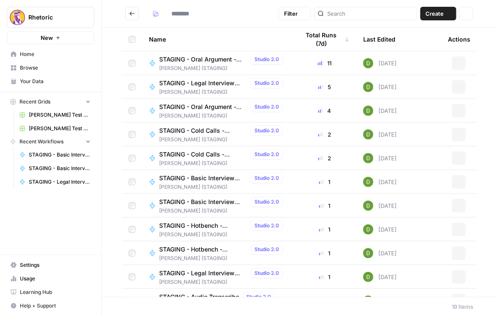
type input "**********"
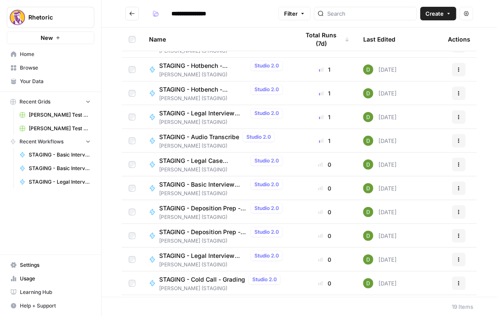
scroll to position [169, 0]
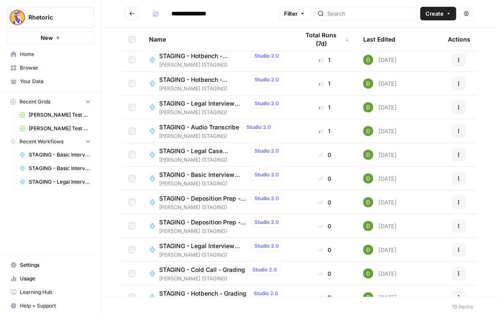
click at [200, 221] on span "STAGING - Deposition Prep - Question Creator" at bounding box center [203, 222] width 88 height 8
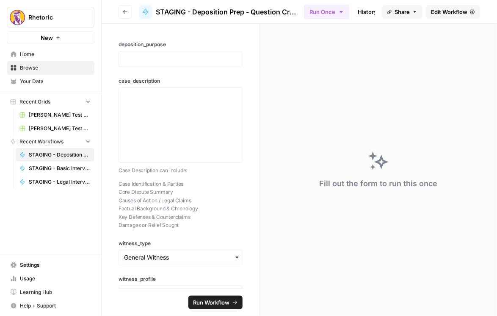
click at [358, 11] on span "Edit Workflow" at bounding box center [449, 12] width 36 height 8
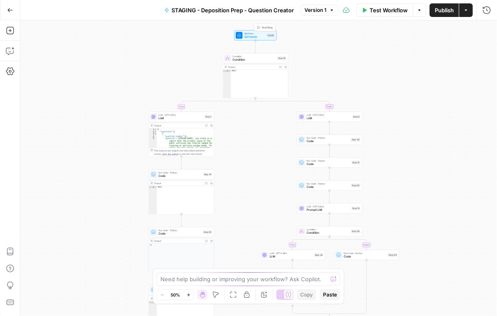
click at [255, 35] on span "Set Inputs" at bounding box center [254, 37] width 21 height 4
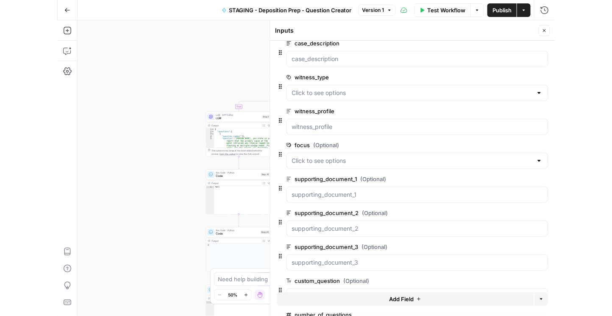
scroll to position [121, 0]
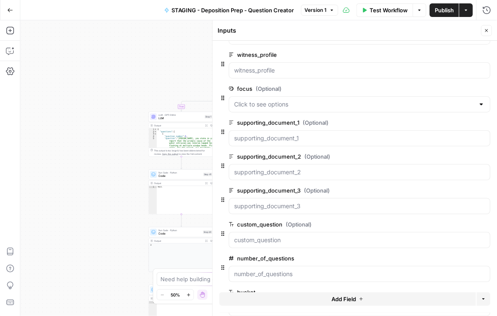
click at [358, 121] on span "edit field" at bounding box center [458, 122] width 19 height 7
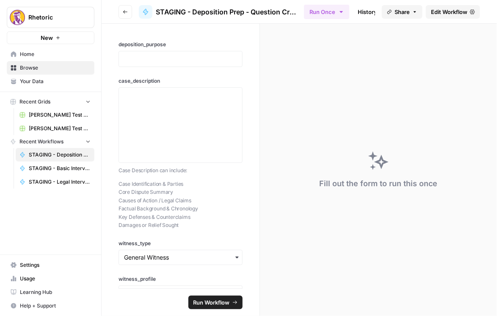
click at [127, 10] on icon "button" at bounding box center [125, 11] width 5 height 5
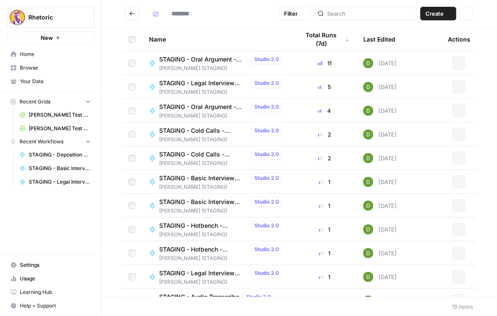
type input "**********"
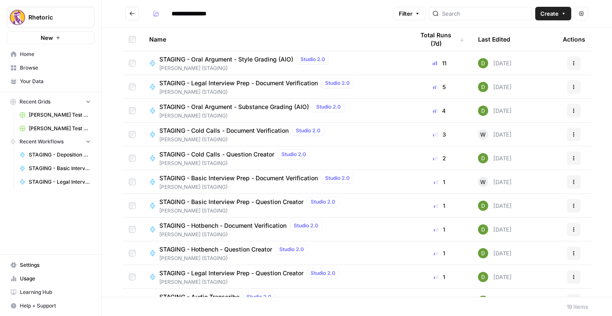
click at [252, 131] on span "STAGING - Cold Calls - Document Verification" at bounding box center [223, 130] width 129 height 8
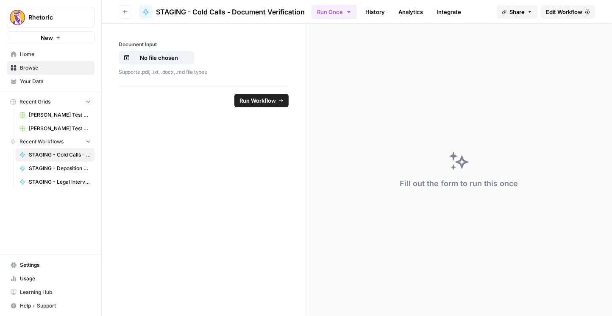
click at [358, 10] on span "Edit Workflow" at bounding box center [564, 12] width 36 height 8
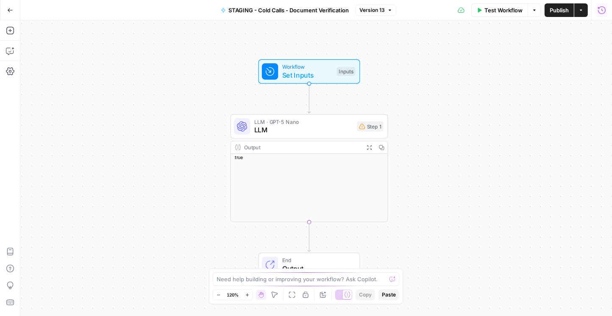
click at [358, 13] on icon "button" at bounding box center [601, 10] width 8 height 8
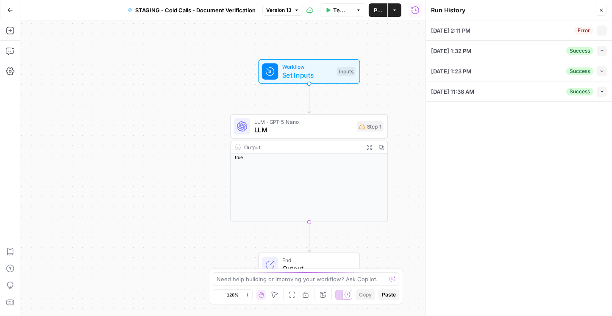
click at [358, 28] on button "Collapse" at bounding box center [601, 30] width 10 height 10
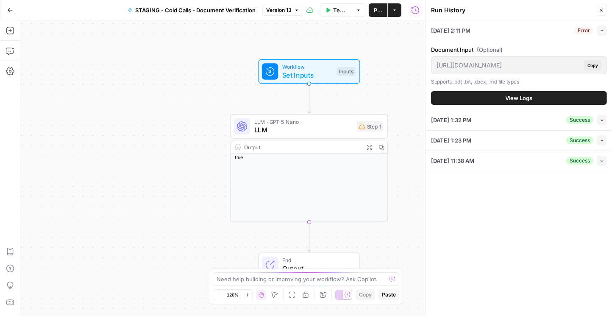
click at [358, 121] on icon "button" at bounding box center [601, 119] width 5 height 5
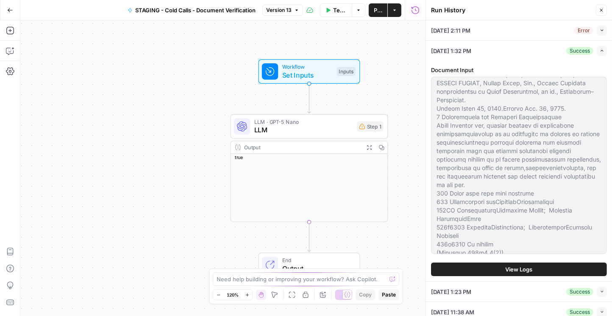
scroll to position [48, 0]
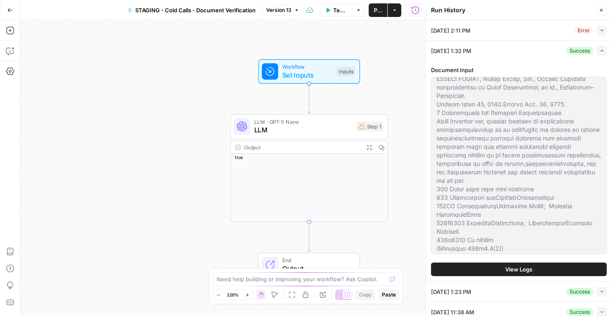
click at [358, 288] on button "Collapse" at bounding box center [601, 291] width 10 height 10
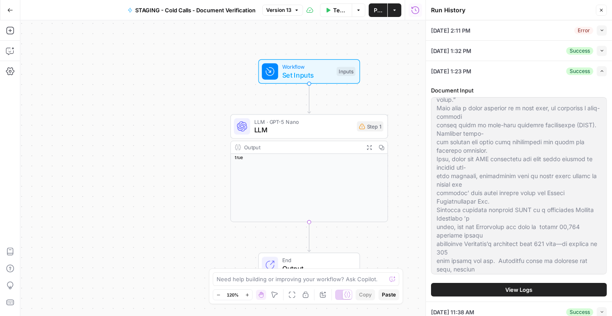
scroll to position [121, 0]
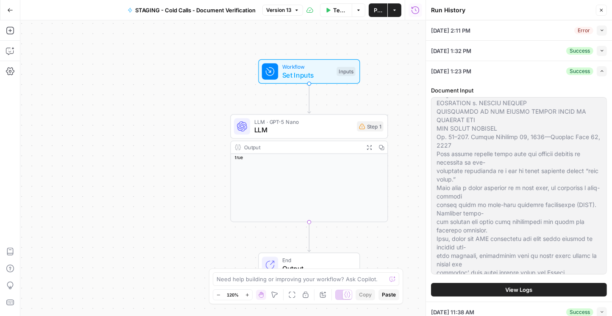
click at [358, 33] on button "Collapse" at bounding box center [601, 30] width 10 height 10
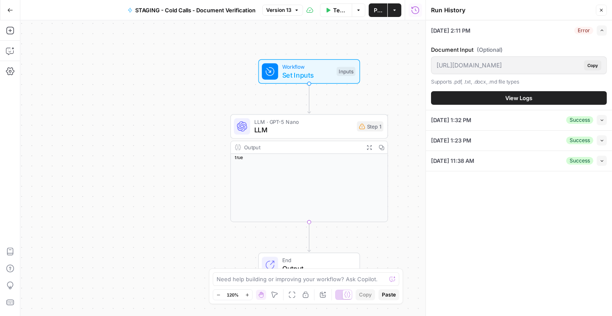
click at [358, 98] on span "View Logs" at bounding box center [518, 98] width 27 height 8
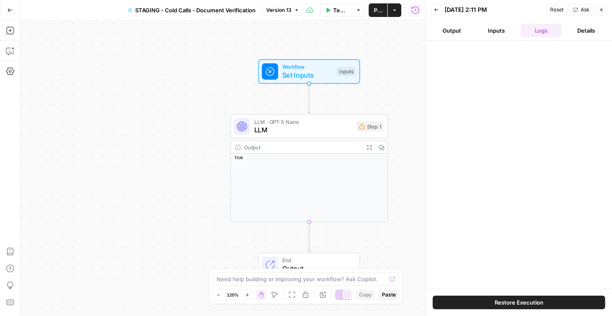
click at [358, 30] on button "Inputs" at bounding box center [497, 31] width 42 height 14
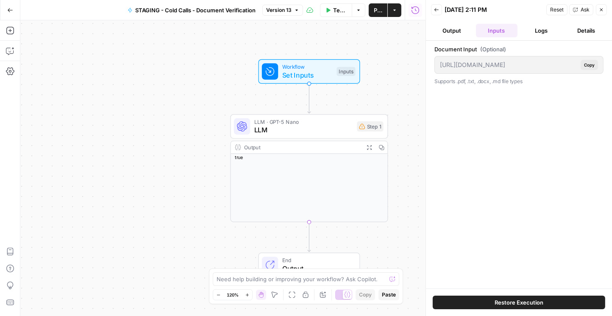
click at [358, 34] on button "Details" at bounding box center [586, 31] width 42 height 14
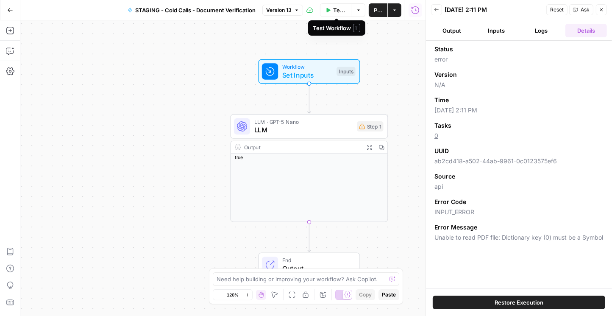
click at [346, 9] on span "Test Workflow" at bounding box center [340, 10] width 14 height 8
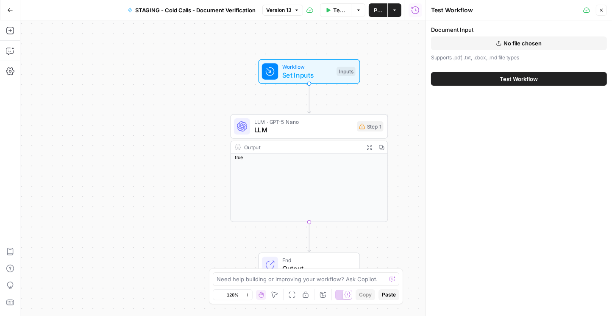
click at [308, 67] on span "Workflow" at bounding box center [307, 67] width 50 height 8
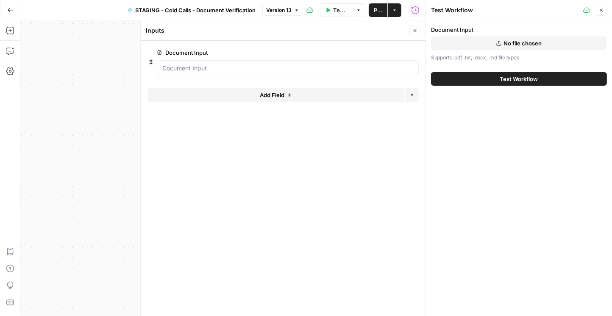
click at [358, 42] on button "No file chosen" at bounding box center [519, 43] width 176 height 14
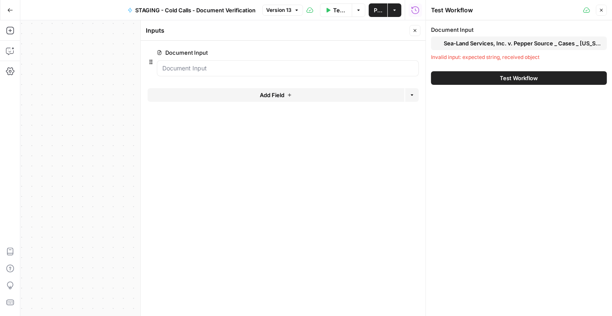
click at [358, 78] on span "Test Workflow" at bounding box center [519, 78] width 38 height 8
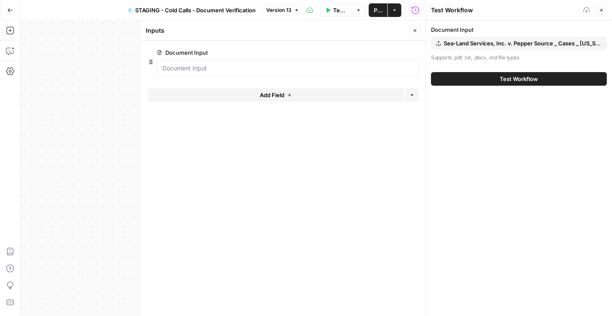
click at [358, 80] on button "Test Workflow" at bounding box center [519, 79] width 176 height 14
click at [358, 80] on span "Test Workflow" at bounding box center [519, 79] width 38 height 8
click at [358, 75] on span "Test Workflow" at bounding box center [519, 79] width 38 height 8
click at [358, 78] on span "Test Workflow" at bounding box center [519, 79] width 38 height 8
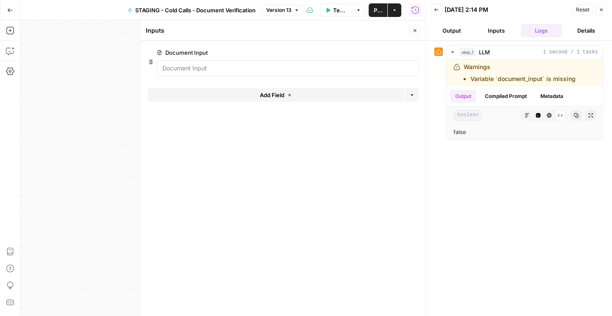
click at [358, 28] on button "Inputs" at bounding box center [497, 31] width 42 height 14
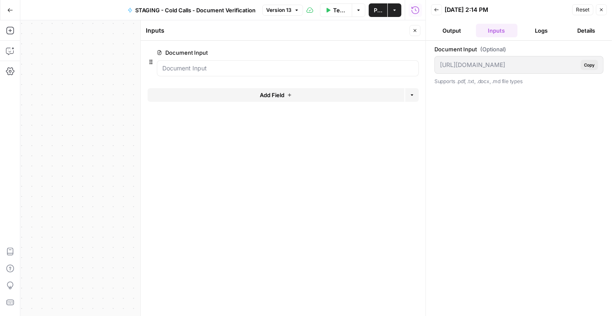
drag, startPoint x: 539, startPoint y: 31, endPoint x: 555, endPoint y: 32, distance: 16.1
click at [358, 31] on button "Logs" at bounding box center [542, 31] width 42 height 14
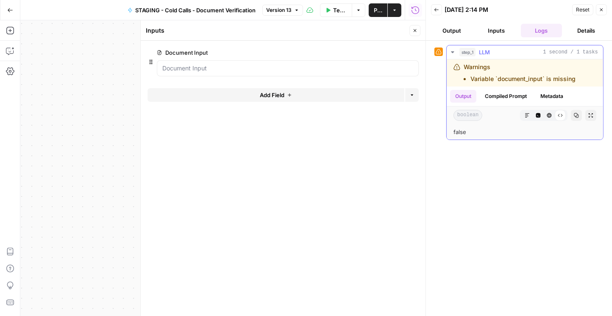
click at [358, 93] on button "Compiled Prompt" at bounding box center [506, 96] width 52 height 13
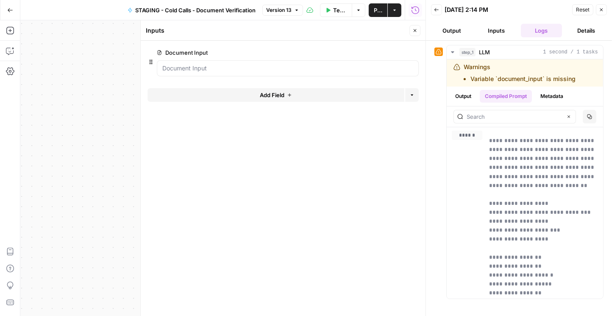
click at [358, 31] on button "Output" at bounding box center [452, 31] width 42 height 14
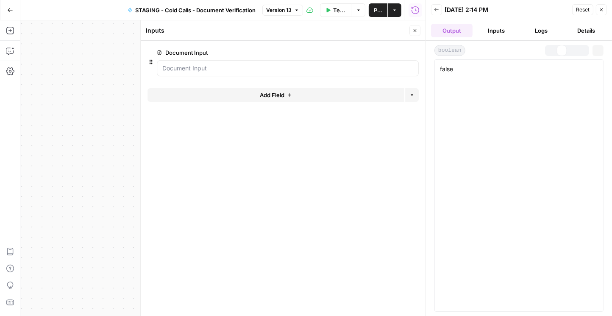
click at [358, 30] on button "Inputs" at bounding box center [497, 31] width 42 height 14
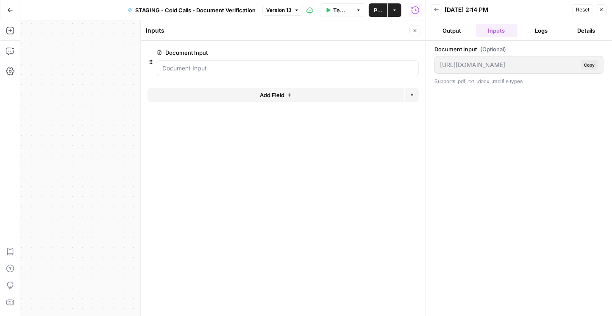
click at [358, 33] on button "Details" at bounding box center [586, 31] width 42 height 14
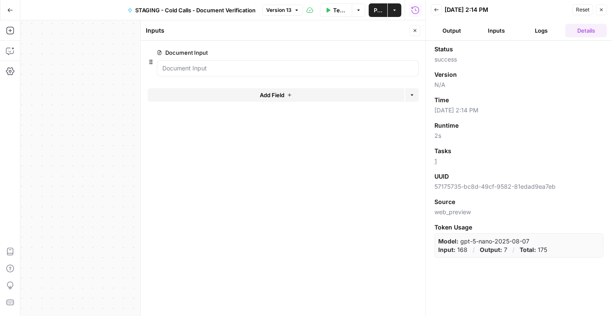
click at [358, 33] on button "Close" at bounding box center [414, 30] width 11 height 11
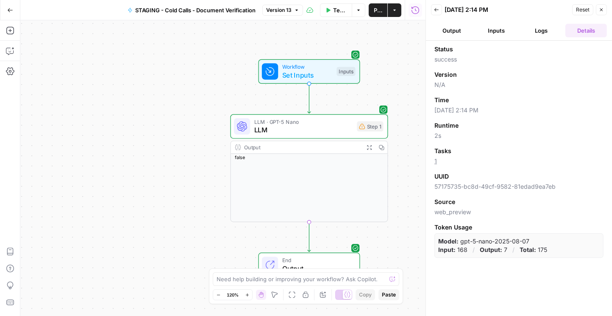
click at [358, 34] on button "Inputs" at bounding box center [497, 31] width 42 height 14
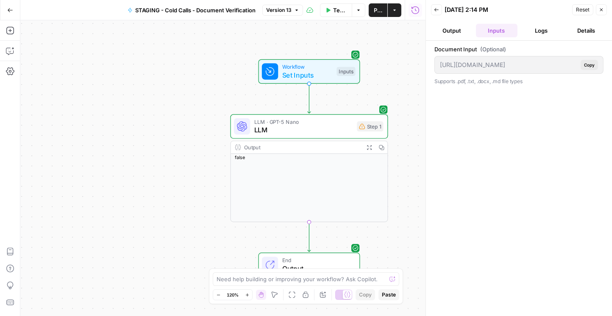
click at [358, 26] on button "Logs" at bounding box center [542, 31] width 42 height 14
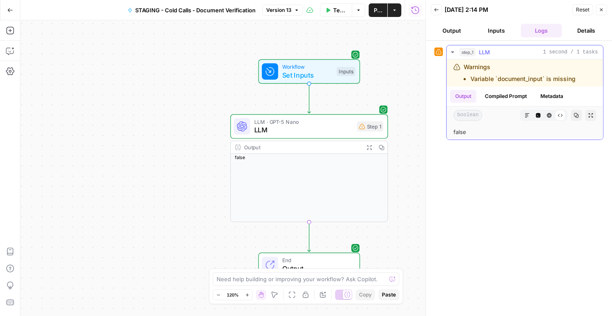
click at [358, 97] on button "Compiled Prompt" at bounding box center [506, 96] width 52 height 13
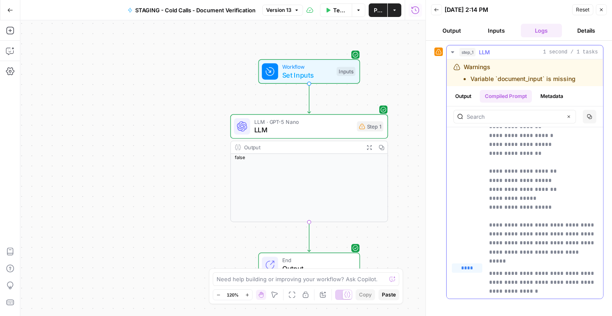
scroll to position [109, 0]
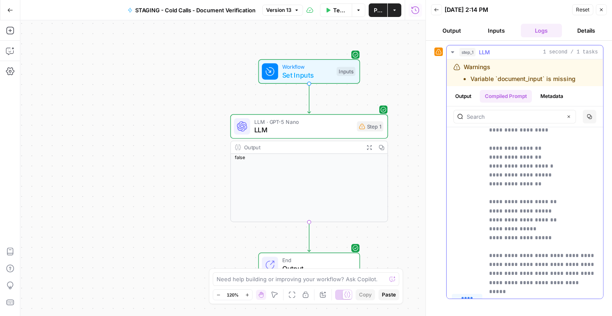
click at [358, 92] on button "Metadata" at bounding box center [551, 96] width 33 height 13
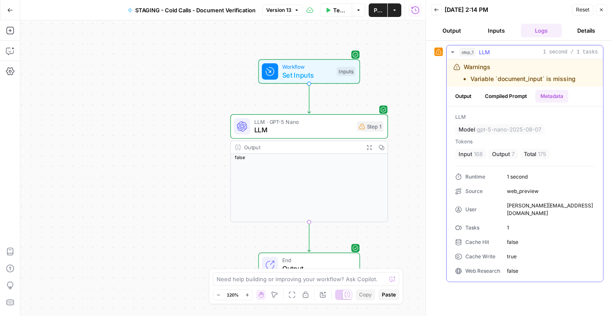
click at [358, 97] on button "Compiled Prompt" at bounding box center [506, 96] width 52 height 13
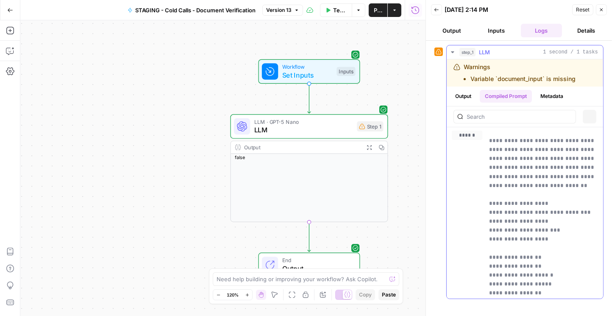
click at [358, 98] on button "Output" at bounding box center [463, 96] width 26 height 13
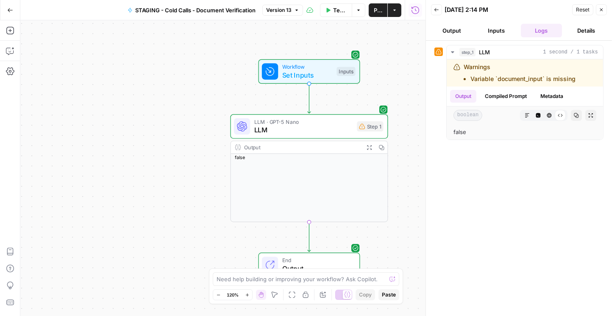
click at [358, 9] on icon "button" at bounding box center [436, 9] width 5 height 5
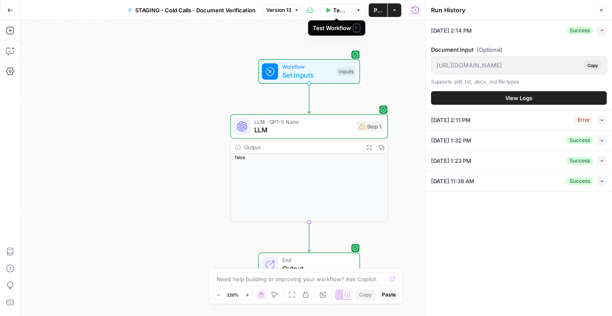
click at [343, 10] on span "Test Workflow" at bounding box center [340, 10] width 14 height 8
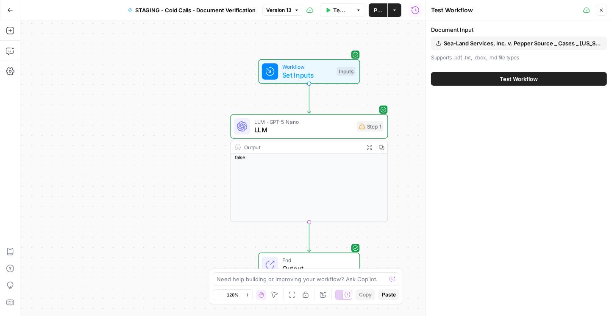
click at [358, 41] on span "Sea-Land Services, Inc. v. Pepper Source _ Cases _ Illinois _ Westlaw Advantage…" at bounding box center [523, 43] width 158 height 8
click at [358, 79] on span "Test Workflow" at bounding box center [519, 79] width 38 height 8
click at [358, 77] on span "Test Workflow" at bounding box center [519, 79] width 38 height 8
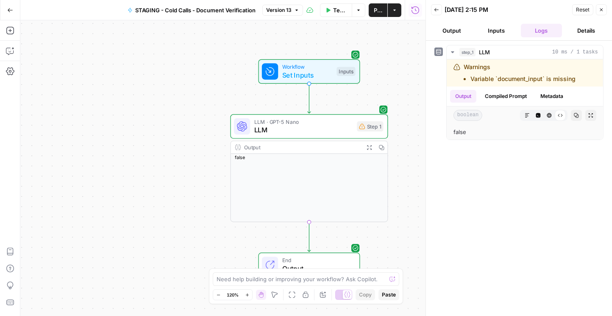
click at [358, 178] on div "step_1 LLM 10 ms / 1 tasks Warnings Variable `document_input` is missing Output…" at bounding box center [518, 178] width 169 height 266
click at [358, 100] on button "Compiled Prompt" at bounding box center [506, 96] width 52 height 13
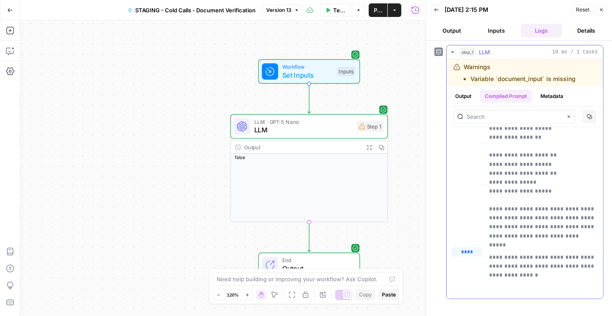
scroll to position [157, 0]
click at [358, 100] on button "Metadata" at bounding box center [551, 96] width 33 height 13
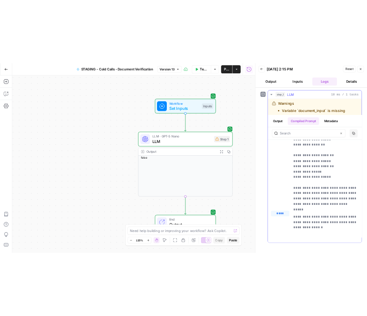
scroll to position [0, 0]
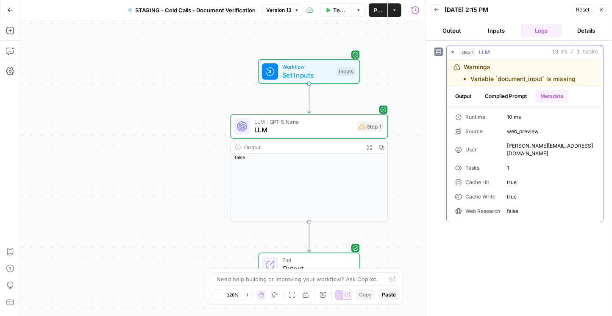
click at [358, 97] on button "Output" at bounding box center [463, 96] width 26 height 13
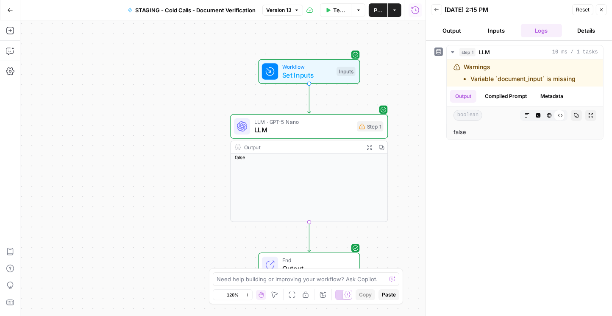
click at [358, 34] on button "Inputs" at bounding box center [497, 31] width 42 height 14
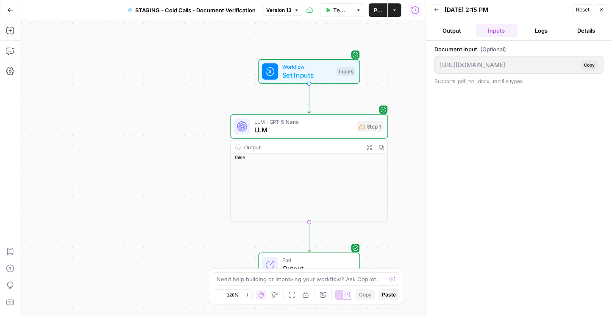
click at [358, 12] on button "Back" at bounding box center [436, 9] width 11 height 11
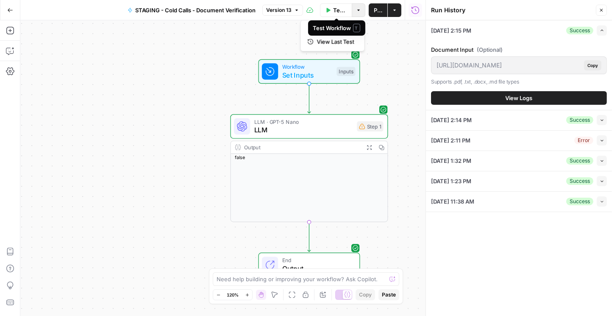
click at [358, 8] on icon "button" at bounding box center [358, 10] width 5 height 5
click at [330, 28] on span "Run Test" at bounding box center [335, 29] width 37 height 8
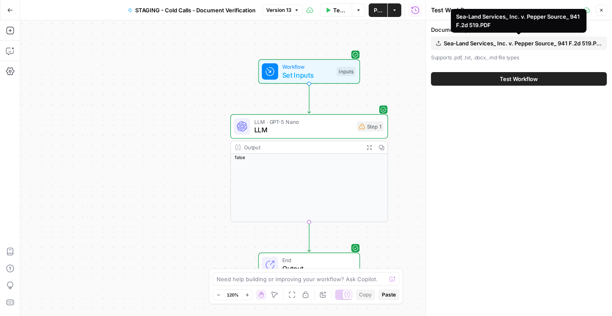
click at [358, 44] on span "Sea-Land Services_ Inc. v. Pepper Source_ 941 F.2d 519.PDF" at bounding box center [523, 43] width 158 height 8
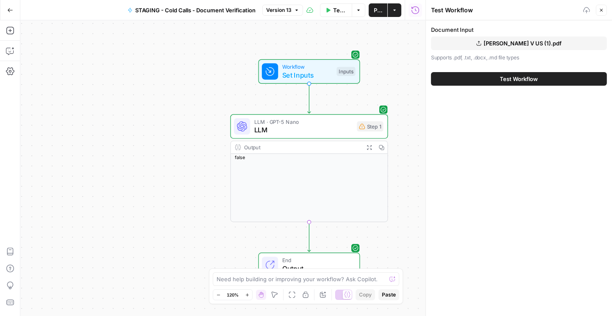
click at [358, 80] on button "Test Workflow" at bounding box center [519, 79] width 176 height 14
click at [358, 79] on span "Test Workflow" at bounding box center [519, 79] width 38 height 8
click at [358, 277] on icon "close" at bounding box center [600, 279] width 6 height 7
click at [358, 42] on span "Carpenter V US (1).pdf" at bounding box center [523, 43] width 78 height 8
click at [358, 79] on span "Test Workflow" at bounding box center [519, 79] width 38 height 8
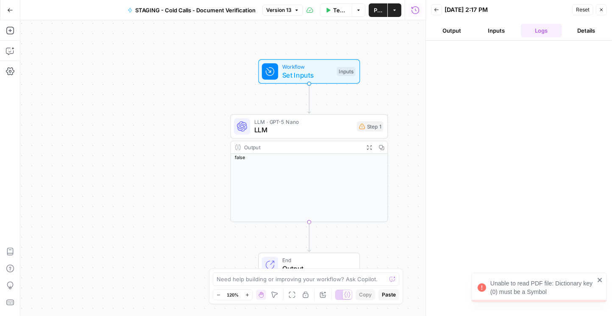
click at [358, 289] on div "Unable to read PDF file: Dictionary key (0) must be a Symbol" at bounding box center [542, 287] width 104 height 17
click at [358, 25] on button "Inputs" at bounding box center [497, 31] width 42 height 14
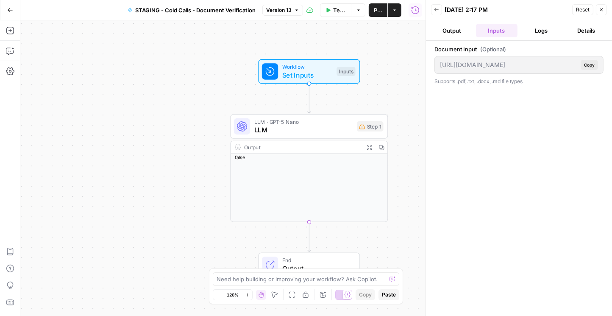
click at [358, 29] on button "Details" at bounding box center [586, 31] width 42 height 14
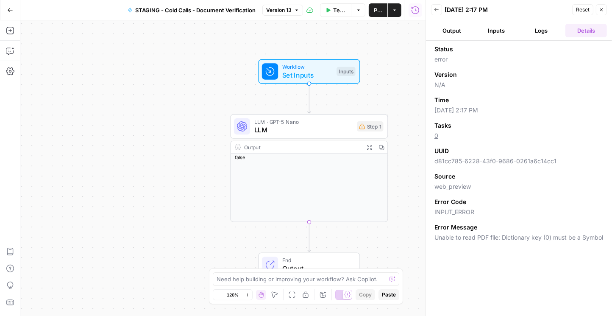
drag, startPoint x: 435, startPoint y: 227, endPoint x: 457, endPoint y: 244, distance: 27.5
click at [358, 241] on div "Error Message Unable to read PDF file: Dictionary key (0) must be a Symbol" at bounding box center [518, 232] width 169 height 19
copy div "Error Message Unable to read PDF file: Dictionary key (0) must be a Symbol"
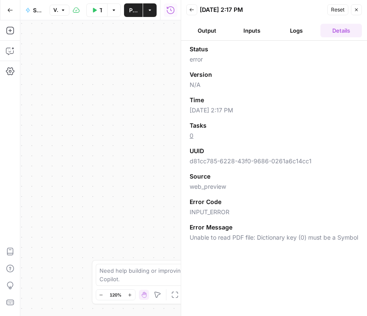
click at [357, 10] on icon "button" at bounding box center [356, 9] width 5 height 5
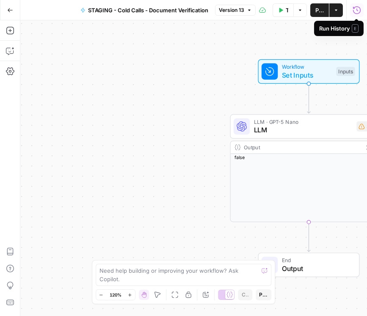
click at [356, 10] on icon "button" at bounding box center [357, 10] width 8 height 8
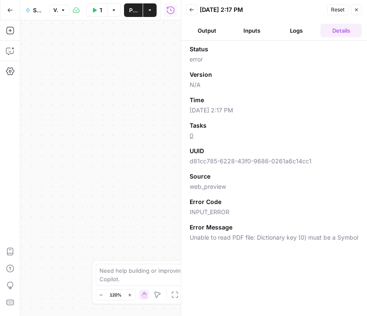
click at [195, 13] on button "Back" at bounding box center [191, 9] width 11 height 11
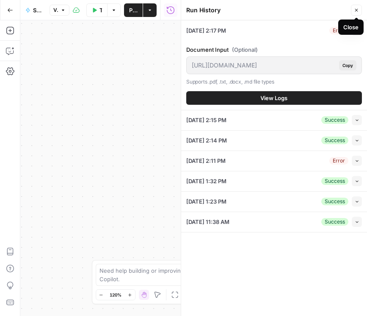
click at [355, 11] on icon "button" at bounding box center [356, 10] width 5 height 5
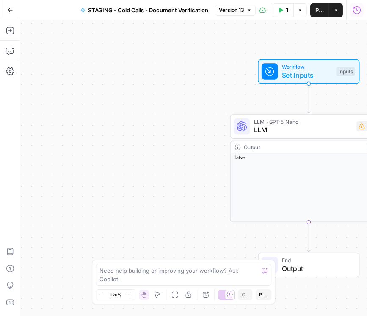
click at [357, 10] on icon "button" at bounding box center [357, 10] width 8 height 8
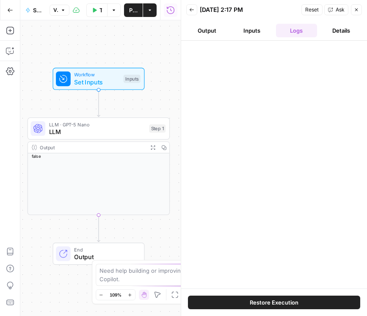
click at [194, 10] on button "Back" at bounding box center [191, 9] width 11 height 11
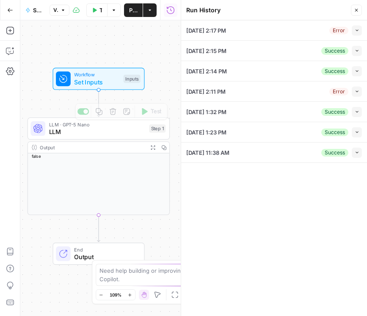
click at [102, 78] on span "Set Inputs" at bounding box center [96, 82] width 45 height 9
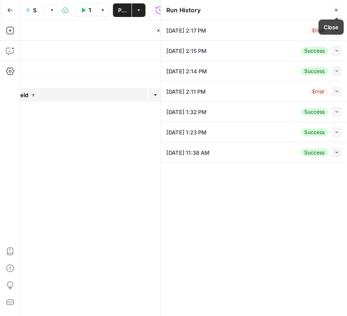
click at [339, 10] on button "Close" at bounding box center [336, 10] width 11 height 11
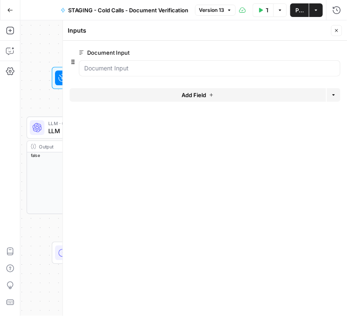
drag, startPoint x: 44, startPoint y: 49, endPoint x: 27, endPoint y: 40, distance: 19.1
click at [25, 40] on div "Workflow Set Inputs Inputs LLM · GPT-5 Nano LLM Step 1 Output Expand Output Cop…" at bounding box center [183, 167] width 327 height 295
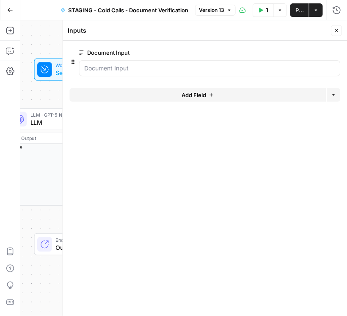
click at [56, 67] on span "Workflow" at bounding box center [77, 64] width 45 height 7
click at [320, 50] on button "edit field" at bounding box center [313, 52] width 33 height 10
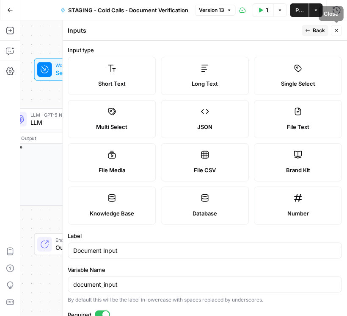
click at [338, 28] on icon "button" at bounding box center [337, 30] width 5 height 5
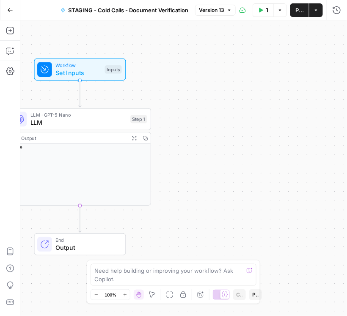
click at [306, 285] on div "Workflow Set Inputs Inputs LLM · GPT-5 Nano LLM Step 1 Output Expand Output Cop…" at bounding box center [183, 167] width 327 height 295
click at [68, 71] on span "Set Inputs" at bounding box center [77, 72] width 45 height 9
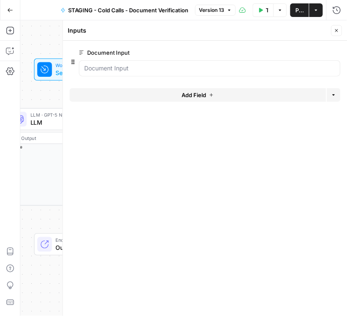
click at [309, 54] on span "edit field" at bounding box center [309, 52] width 19 height 7
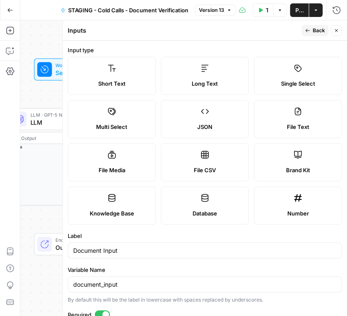
click at [288, 124] on span "File Text" at bounding box center [298, 126] width 22 height 8
type textarea "Supports .pdf, .txt, .docx, .md file types"
click at [302, 11] on span "Publish" at bounding box center [300, 10] width 8 height 8
click at [45, 278] on div "Workflow Set Inputs Inputs LLM · GPT-5 Nano LLM Step 1 Output Expand Output Cop…" at bounding box center [183, 167] width 327 height 295
click at [337, 30] on icon "button" at bounding box center [336, 30] width 3 height 3
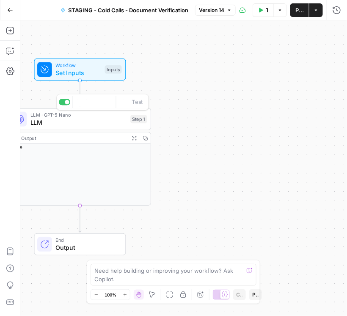
click at [84, 72] on span "Set Inputs" at bounding box center [77, 72] width 45 height 9
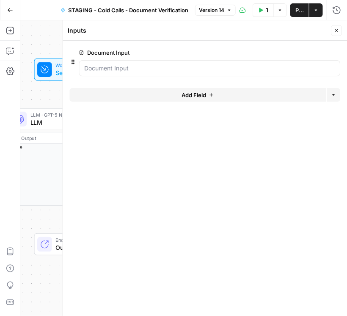
click at [316, 53] on span "edit field" at bounding box center [309, 52] width 19 height 7
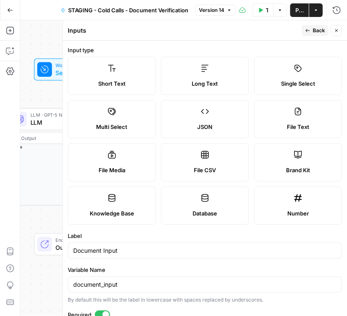
click at [216, 78] on label "Long Text" at bounding box center [205, 76] width 88 height 38
click at [300, 11] on span "Publish" at bounding box center [300, 10] width 8 height 8
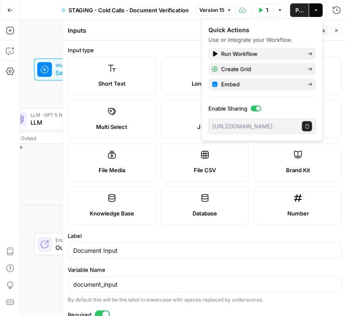
click at [8, 11] on icon "button" at bounding box center [10, 10] width 6 height 6
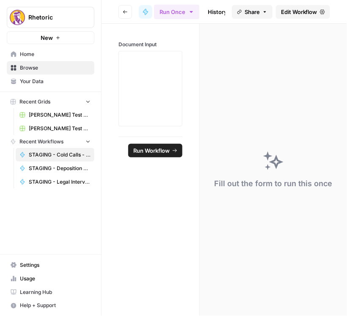
click at [122, 14] on button "Go back" at bounding box center [126, 12] width 14 height 14
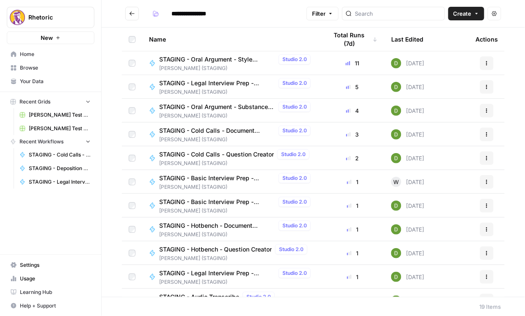
click at [239, 128] on span "STAGING - Cold Calls - Document Verification" at bounding box center [217, 130] width 116 height 8
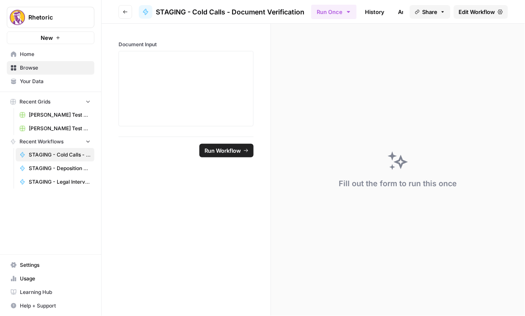
click at [367, 14] on span "Edit Workflow" at bounding box center [477, 12] width 36 height 8
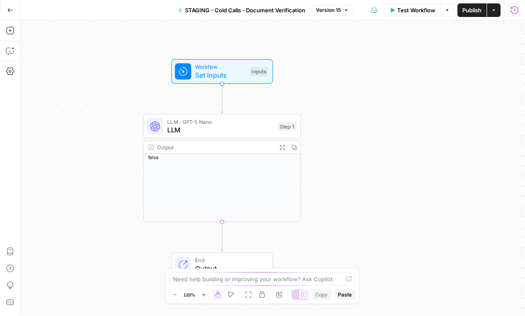
click at [367, 10] on icon "button" at bounding box center [515, 10] width 8 height 8
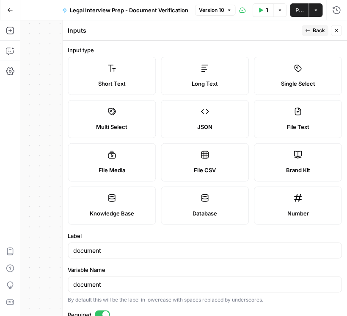
click at [11, 11] on icon "button" at bounding box center [10, 10] width 6 height 6
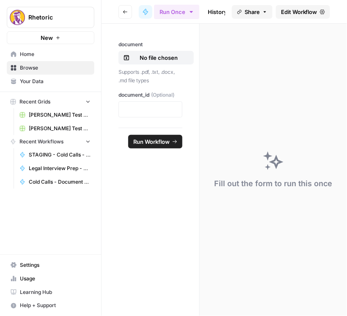
click at [120, 13] on button "Go back" at bounding box center [126, 12] width 14 height 14
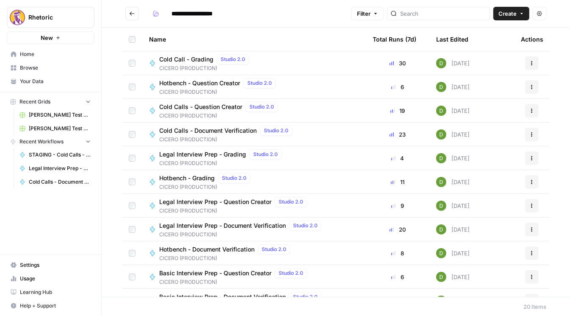
click at [221, 131] on span "Cold Calls - Document Verification" at bounding box center [207, 130] width 97 height 8
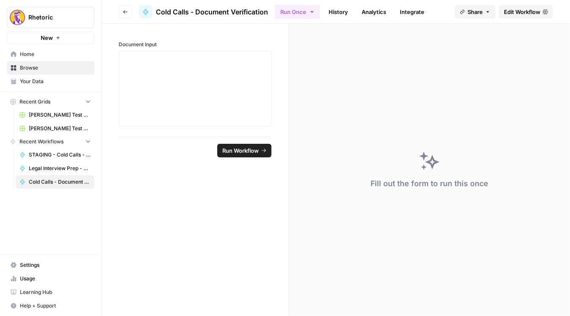
click at [347, 15] on span "Edit Workflow" at bounding box center [522, 12] width 36 height 8
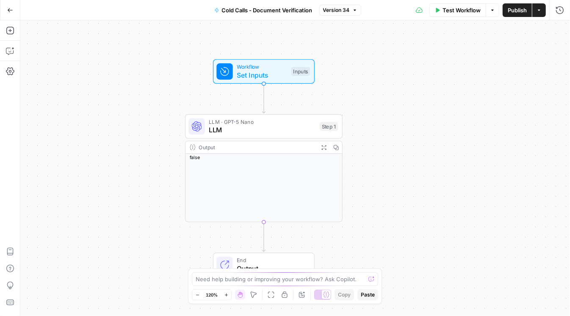
click at [269, 67] on span "Workflow" at bounding box center [262, 67] width 50 height 8
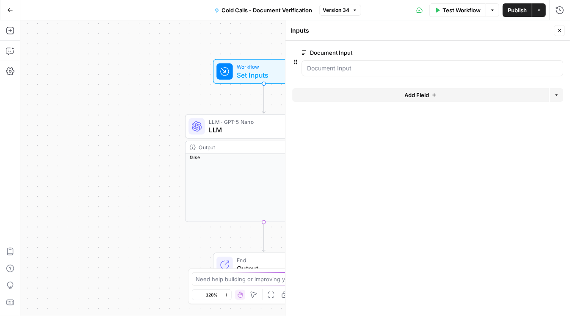
click at [347, 53] on span "edit field" at bounding box center [531, 52] width 19 height 7
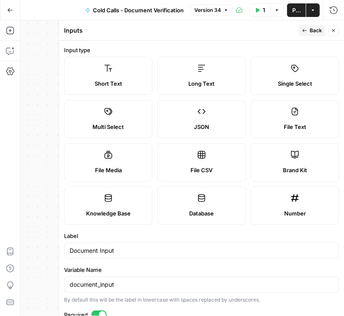
click at [305, 129] on div "File Text" at bounding box center [295, 126] width 74 height 8
type textarea "Supports .pdf, .txt, .docx, .md file types"
click at [298, 8] on span "Publish" at bounding box center [296, 10] width 8 height 8
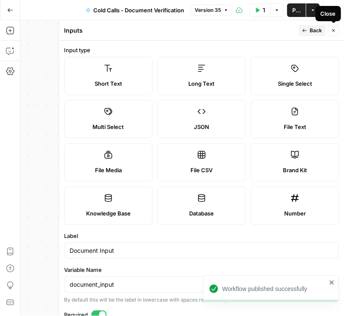
click at [333, 11] on div "Close" at bounding box center [327, 13] width 15 height 8
click at [337, 9] on icon "button" at bounding box center [334, 10] width 8 height 8
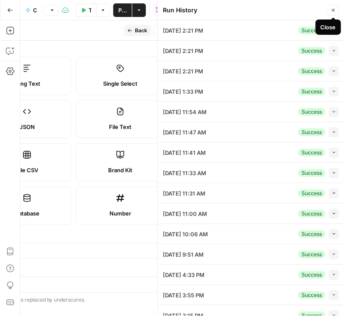
click at [332, 8] on icon "button" at bounding box center [332, 10] width 5 height 5
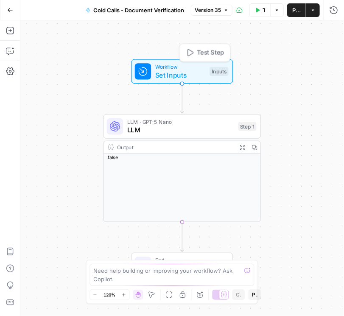
click at [178, 74] on span "Set Inputs" at bounding box center [180, 75] width 50 height 10
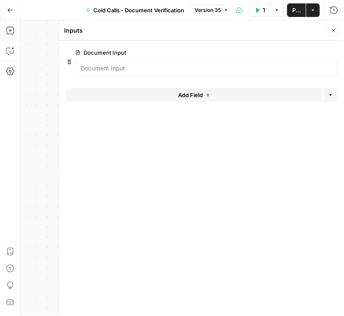
click at [307, 53] on span "edit field" at bounding box center [305, 52] width 19 height 7
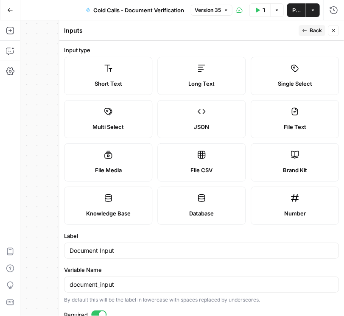
click at [195, 74] on label "Long Text" at bounding box center [201, 76] width 88 height 38
click at [294, 12] on span "Publish" at bounding box center [296, 10] width 8 height 8
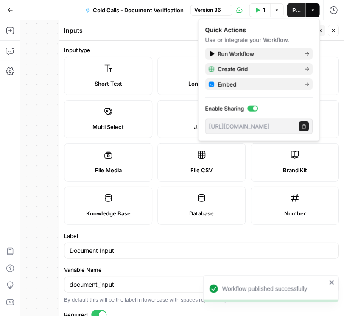
click at [333, 30] on icon "button" at bounding box center [333, 30] width 3 height 3
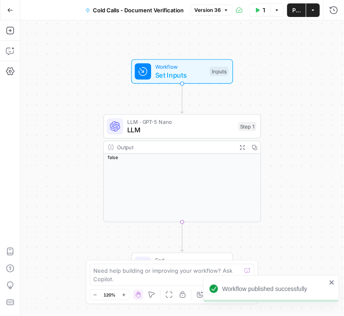
click at [198, 73] on span "Set Inputs" at bounding box center [180, 75] width 50 height 10
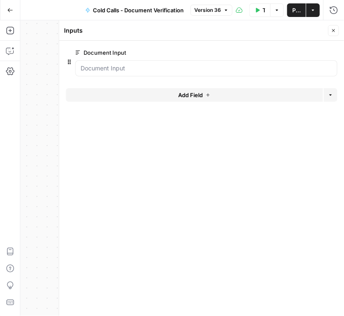
click at [330, 31] on icon "button" at bounding box center [332, 30] width 5 height 5
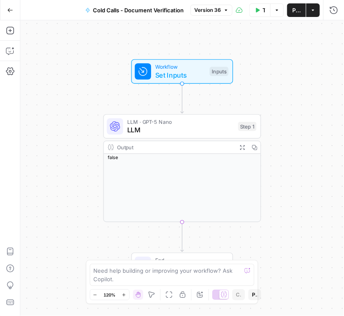
click at [186, 73] on span "Set Inputs" at bounding box center [180, 75] width 50 height 10
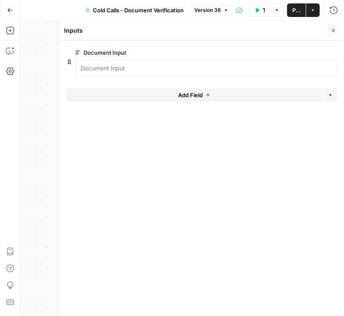
click at [295, 55] on button "edit field" at bounding box center [308, 52] width 33 height 10
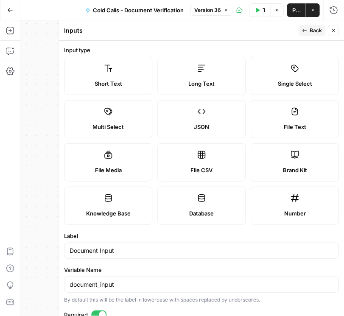
click at [296, 129] on span "File Text" at bounding box center [294, 126] width 22 height 8
type textarea "Supports .pdf, .txt, .docx, .md file types"
click at [295, 12] on span "Publish" at bounding box center [296, 10] width 8 height 8
click at [331, 12] on icon "button" at bounding box center [334, 10] width 8 height 8
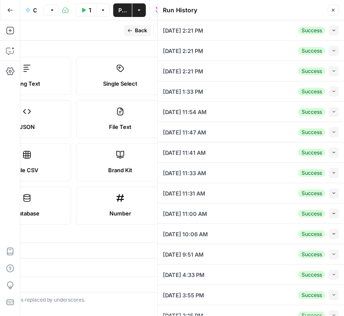
click at [331, 12] on icon "button" at bounding box center [332, 10] width 5 height 5
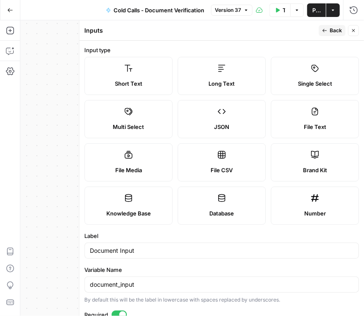
click at [225, 74] on label "Long Text" at bounding box center [221, 76] width 88 height 38
click at [316, 7] on span "Publish" at bounding box center [316, 10] width 8 height 8
click at [306, 125] on span "File Text" at bounding box center [315, 126] width 22 height 8
type textarea "Supports .pdf, .txt, .docx, .md file types"
click at [318, 8] on span "Publish" at bounding box center [316, 10] width 8 height 8
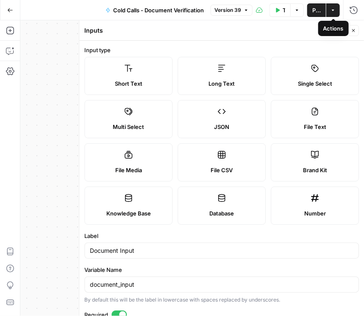
click at [291, 28] on div "Inputs" at bounding box center [200, 30] width 232 height 8
click at [343, 7] on icon "button" at bounding box center [353, 10] width 8 height 8
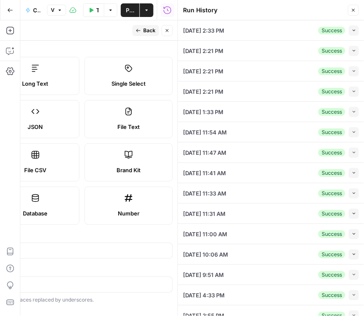
click at [343, 12] on div "Collapse" at bounding box center [343, 14] width 21 height 8
click at [343, 8] on icon "button" at bounding box center [353, 10] width 5 height 5
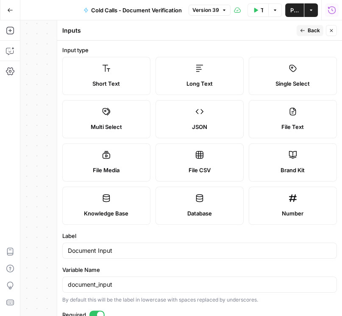
click at [333, 11] on icon "button" at bounding box center [331, 10] width 8 height 8
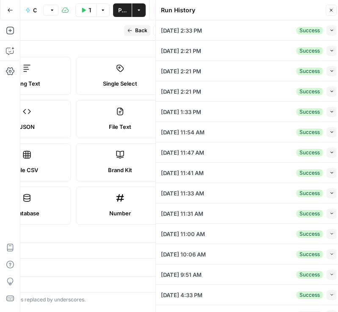
click at [330, 30] on icon "button" at bounding box center [332, 30] width 5 height 5
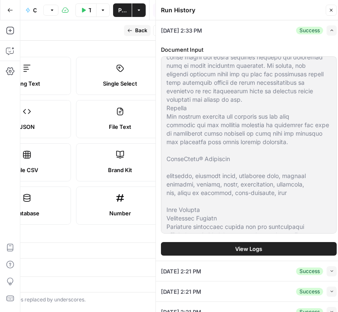
scroll to position [726, 0]
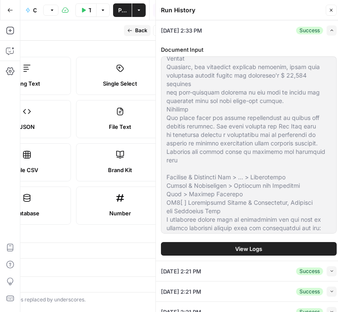
click at [258, 249] on span "View Logs" at bounding box center [249, 248] width 27 height 8
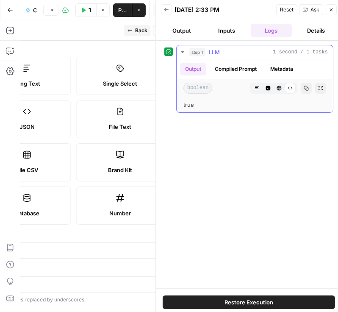
click at [231, 67] on button "Compiled Prompt" at bounding box center [236, 69] width 52 height 13
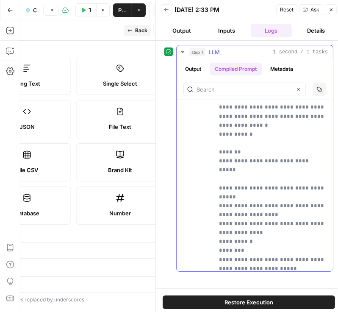
scroll to position [653, 0]
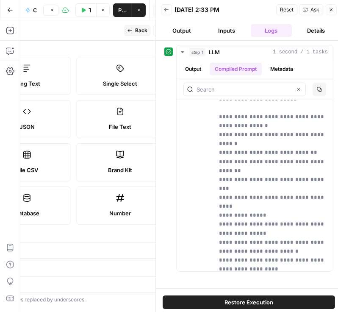
click at [227, 33] on button "Inputs" at bounding box center [227, 31] width 42 height 14
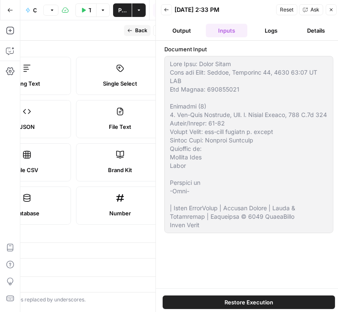
click at [189, 30] on button "Output" at bounding box center [182, 31] width 42 height 14
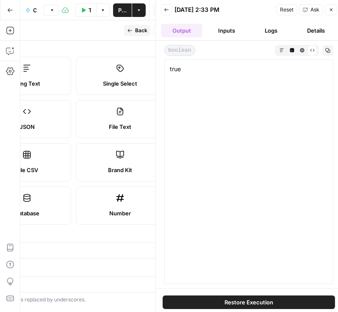
click at [283, 30] on button "Logs" at bounding box center [272, 31] width 42 height 14
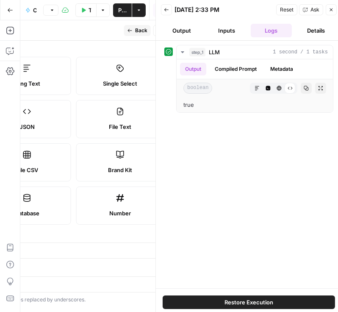
click at [309, 32] on button "Details" at bounding box center [316, 31] width 42 height 14
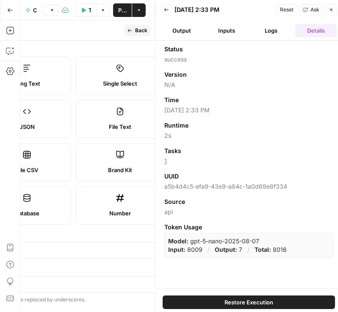
click at [229, 30] on button "Inputs" at bounding box center [227, 31] width 42 height 14
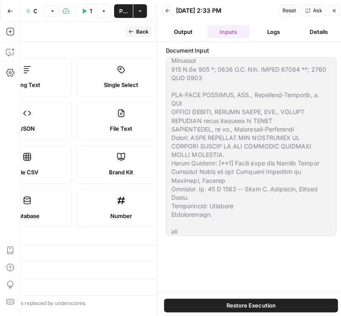
scroll to position [314, 0]
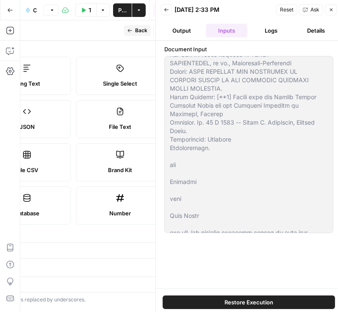
click at [188, 28] on button "Output" at bounding box center [182, 31] width 42 height 14
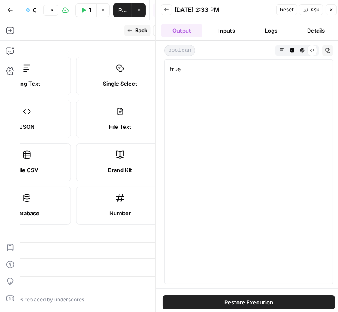
click at [240, 33] on button "Inputs" at bounding box center [227, 31] width 42 height 14
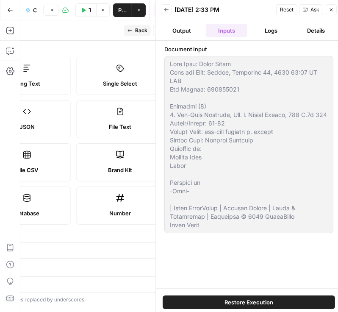
click at [264, 31] on button "Logs" at bounding box center [272, 31] width 42 height 14
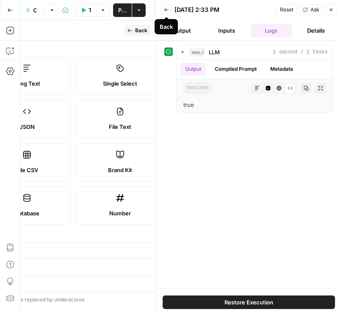
click at [170, 11] on button "Back" at bounding box center [166, 9] width 11 height 11
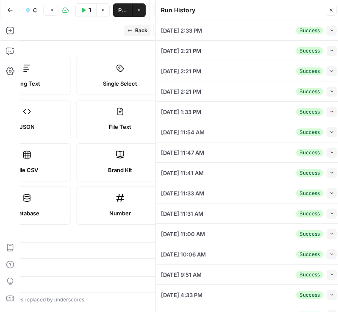
click at [333, 12] on icon "button" at bounding box center [331, 10] width 5 height 5
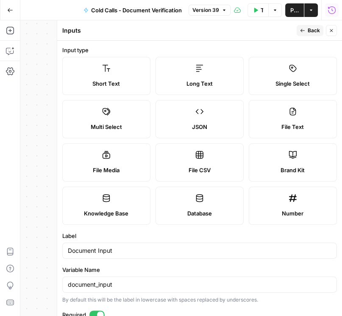
click at [210, 78] on label "Long Text" at bounding box center [199, 76] width 88 height 38
click at [298, 9] on span "Publish" at bounding box center [294, 10] width 8 height 8
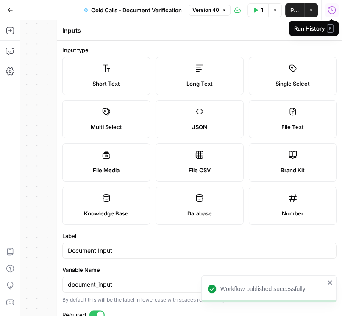
click at [327, 8] on icon "button" at bounding box center [331, 10] width 8 height 8
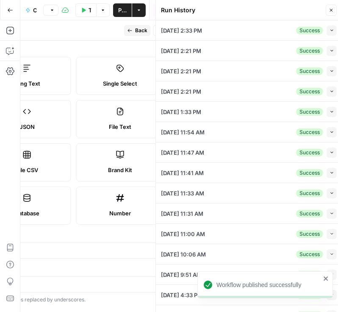
click at [330, 28] on icon "button" at bounding box center [332, 30] width 5 height 5
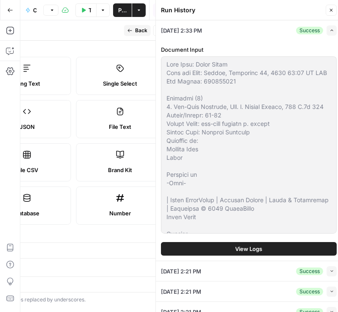
click at [42, 31] on div "Inputs" at bounding box center [6, 30] width 232 height 8
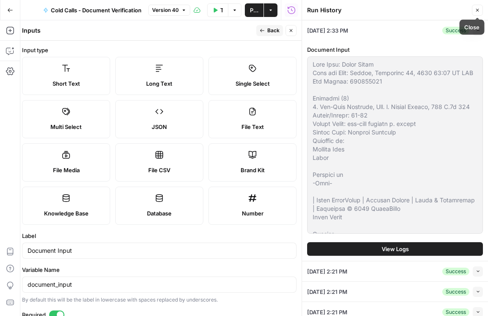
click at [343, 13] on button "Close" at bounding box center [477, 10] width 11 height 11
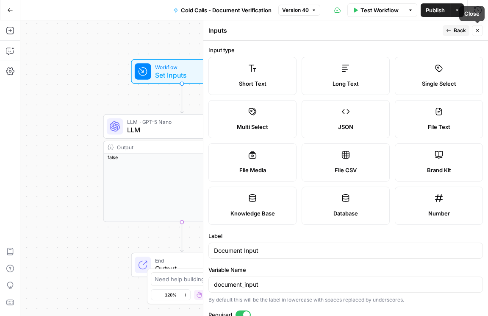
click at [343, 31] on button "Close" at bounding box center [477, 30] width 11 height 11
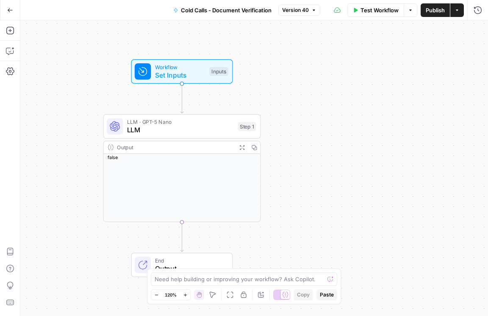
click at [343, 14] on span "Publish" at bounding box center [435, 10] width 19 height 8
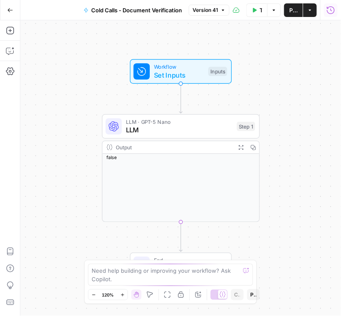
click at [332, 14] on icon "button" at bounding box center [330, 10] width 8 height 8
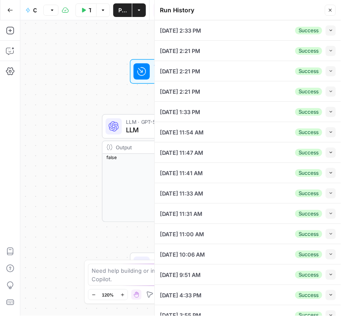
click at [330, 11] on icon "button" at bounding box center [329, 10] width 5 height 5
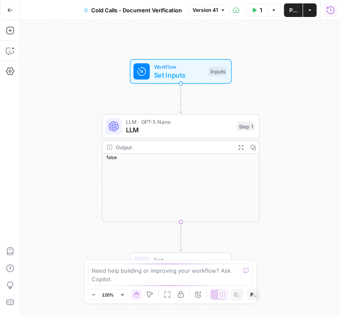
click at [328, 10] on icon "button" at bounding box center [330, 10] width 8 height 8
click at [329, 14] on button "Run History" at bounding box center [331, 10] width 14 height 14
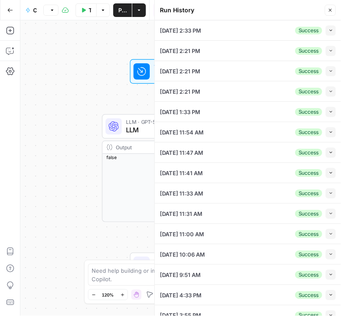
click at [330, 12] on icon "button" at bounding box center [329, 10] width 5 height 5
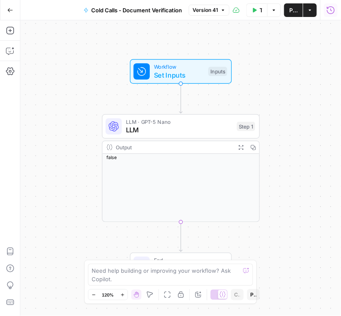
click at [329, 10] on icon "button" at bounding box center [330, 10] width 8 height 8
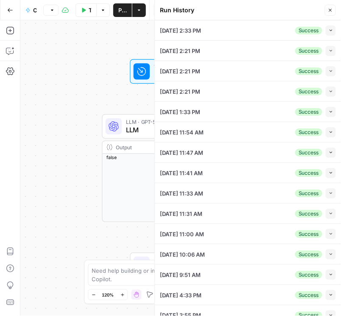
click at [72, 113] on div "Workflow Set Inputs Inputs LLM · GPT-5 Nano LLM Step 1 Output Expand Output Cop…" at bounding box center [95, 167] width 150 height 295
click at [146, 129] on span "LLM" at bounding box center [179, 130] width 107 height 10
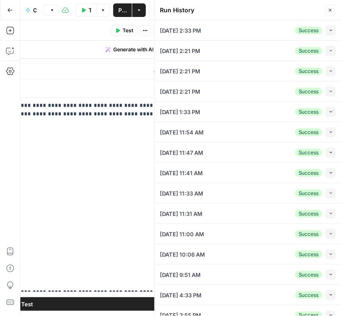
click at [334, 11] on button "Close" at bounding box center [329, 10] width 11 height 11
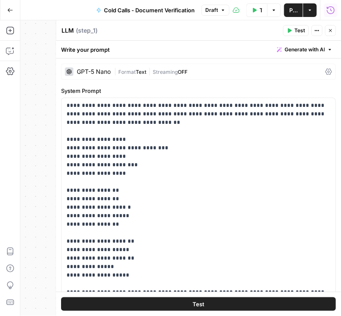
click at [330, 31] on icon "button" at bounding box center [330, 30] width 3 height 3
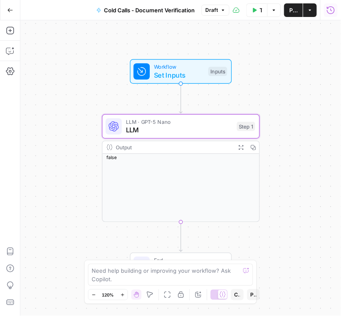
click at [172, 71] on span "Set Inputs" at bounding box center [179, 75] width 50 height 10
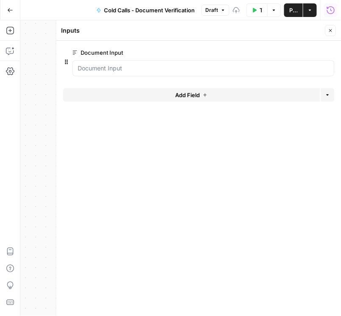
click at [299, 55] on span "edit field" at bounding box center [302, 52] width 19 height 7
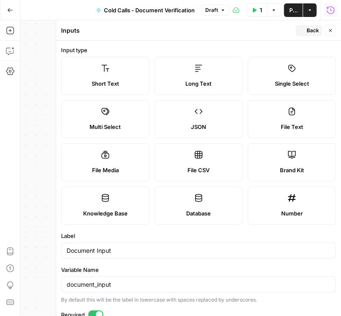
click at [291, 119] on label "File Text" at bounding box center [292, 119] width 88 height 38
type textarea "Supports .pdf, .txt, .docx, .md file types"
click at [293, 10] on span "Publish" at bounding box center [293, 10] width 8 height 8
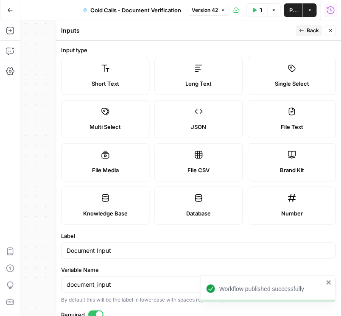
click at [333, 6] on button "Run History" at bounding box center [331, 10] width 14 height 14
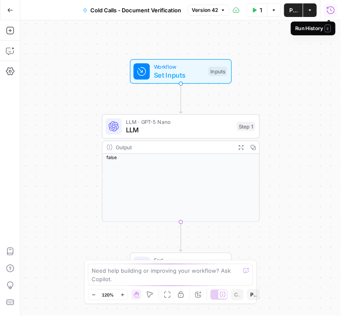
click at [332, 12] on icon "button" at bounding box center [330, 10] width 8 height 8
click at [327, 13] on icon "button" at bounding box center [330, 10] width 8 height 8
click at [332, 9] on icon "button" at bounding box center [330, 10] width 8 height 8
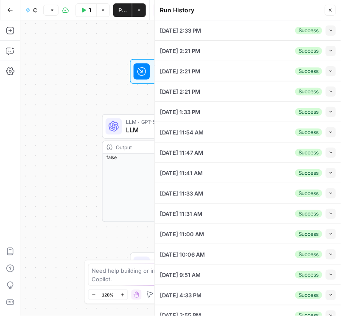
click at [153, 73] on div at bounding box center [154, 158] width 8 height 316
click at [144, 70] on icon at bounding box center [142, 71] width 8 height 8
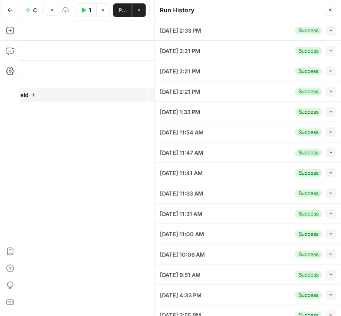
click at [330, 11] on icon "button" at bounding box center [330, 10] width 3 height 3
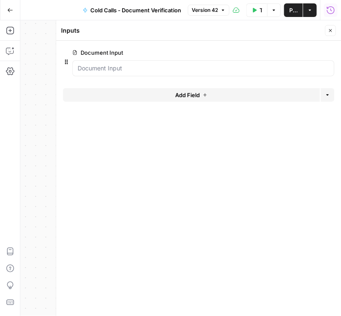
click at [305, 52] on span "edit field" at bounding box center [302, 52] width 19 height 7
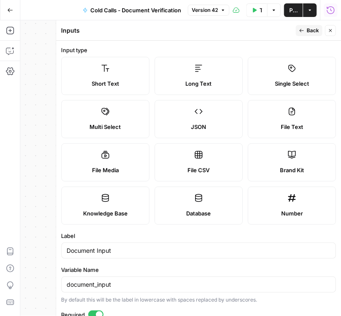
click at [215, 85] on div "Long Text" at bounding box center [199, 83] width 74 height 8
click at [297, 8] on span "Publish" at bounding box center [293, 10] width 8 height 8
click at [333, 30] on span "Close" at bounding box center [333, 30] width 0 height 0
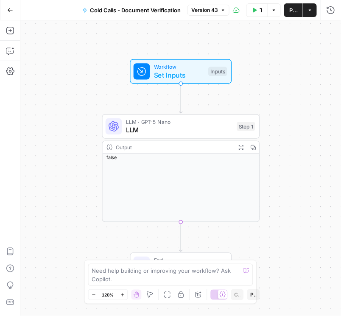
click at [290, 11] on span "Publish" at bounding box center [293, 10] width 8 height 8
click at [328, 62] on div "Workflow Set Inputs Inputs LLM · GPT-5 Nano LLM Step 1 Output Expand Output Cop…" at bounding box center [180, 167] width 320 height 295
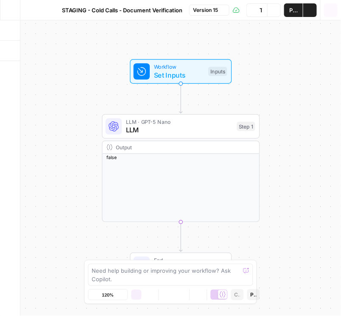
click at [331, 13] on icon "button" at bounding box center [331, 10] width 8 height 8
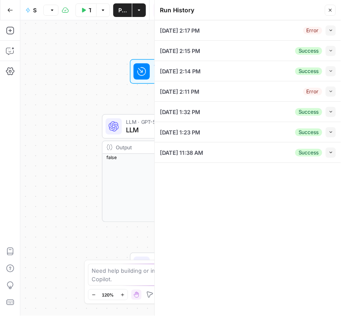
click at [331, 13] on button "Close" at bounding box center [329, 10] width 11 height 11
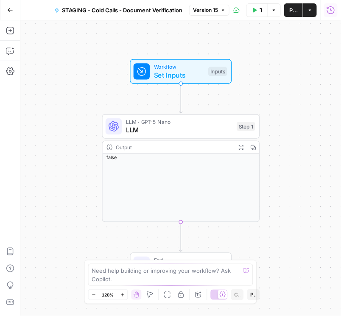
click at [169, 74] on span "Set Inputs" at bounding box center [179, 75] width 50 height 10
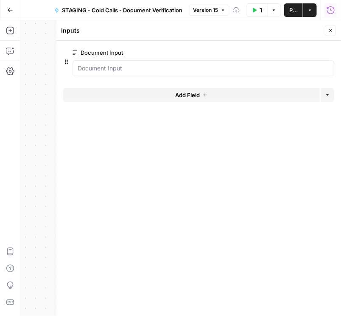
click at [294, 53] on span "edit field" at bounding box center [302, 52] width 19 height 7
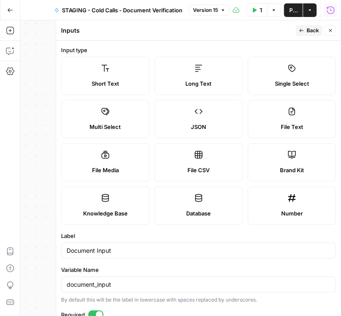
click at [329, 33] on button "Close" at bounding box center [330, 30] width 11 height 11
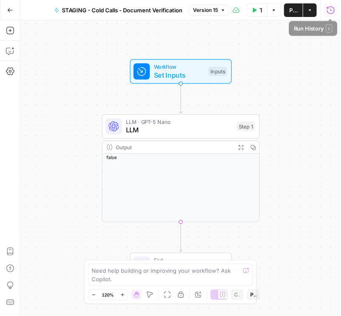
click at [330, 14] on button "Run History" at bounding box center [331, 10] width 14 height 14
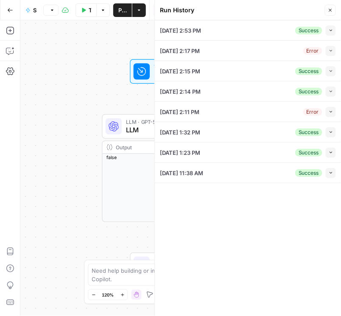
click at [327, 31] on button "Collapse" at bounding box center [330, 30] width 10 height 10
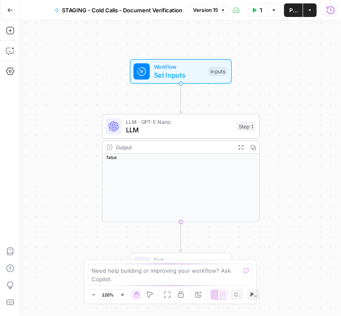
click at [329, 12] on icon "button" at bounding box center [330, 10] width 8 height 8
click at [330, 10] on icon "button" at bounding box center [330, 10] width 8 height 8
click at [330, 12] on icon "button" at bounding box center [330, 10] width 8 height 8
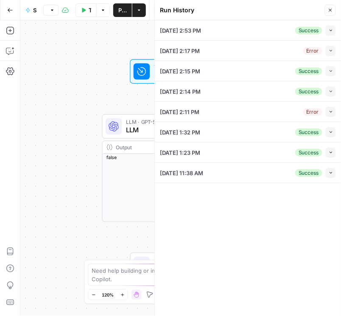
click at [34, 10] on span "STAGING - Cold Calls - Document Verification" at bounding box center [34, 10] width 3 height 8
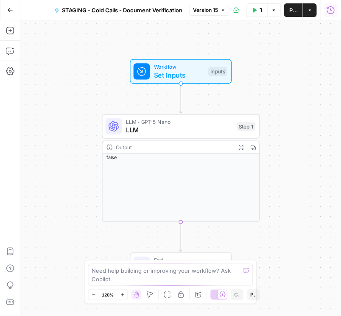
click at [330, 8] on icon "button" at bounding box center [331, 10] width 8 height 8
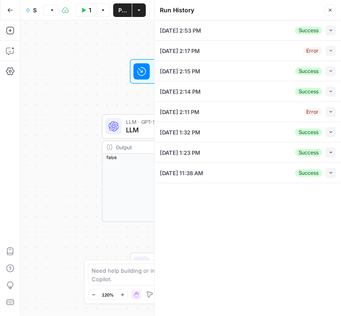
click at [149, 79] on div "Workflow Set Inputs Inputs Test Step" at bounding box center [180, 71] width 94 height 17
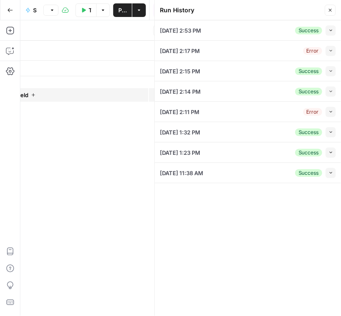
click at [328, 12] on icon "button" at bounding box center [329, 10] width 5 height 5
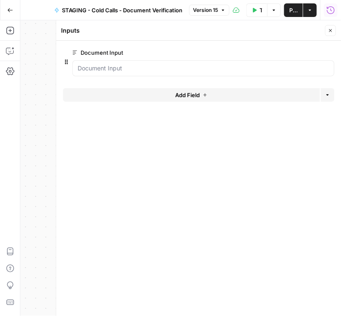
click at [298, 52] on span "edit field" at bounding box center [302, 52] width 19 height 7
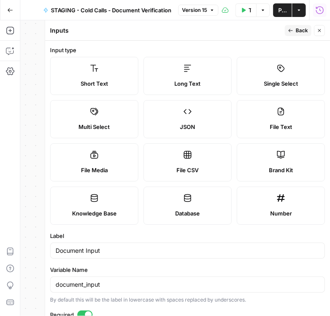
click at [324, 230] on form "Input type Short Text Long Text Single Select Multi Select JSON File Text File …" at bounding box center [187, 178] width 285 height 275
click at [321, 10] on icon "button" at bounding box center [319, 10] width 8 height 8
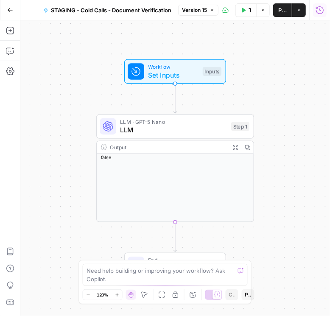
click at [319, 12] on icon "button" at bounding box center [319, 10] width 8 height 8
click at [317, 9] on icon "button" at bounding box center [319, 10] width 8 height 8
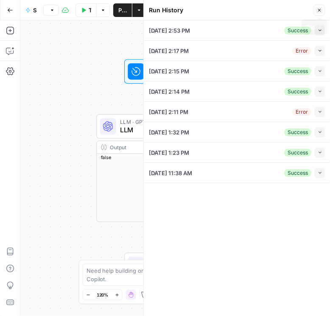
click at [314, 0] on header "Run History Close" at bounding box center [237, 10] width 186 height 20
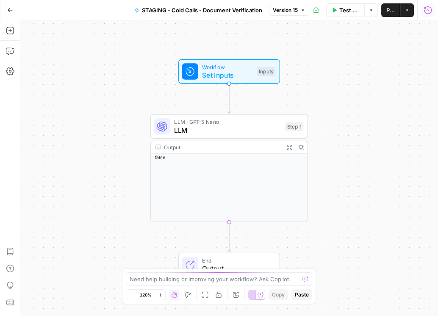
click at [429, 13] on icon "button" at bounding box center [428, 10] width 8 height 8
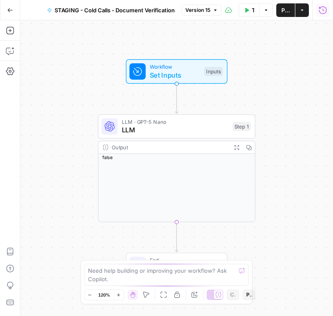
click at [322, 13] on icon "button" at bounding box center [323, 10] width 8 height 8
click at [324, 10] on icon "button" at bounding box center [323, 10] width 8 height 8
click at [323, 14] on button "Run History" at bounding box center [323, 10] width 14 height 14
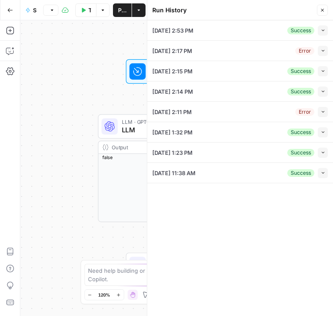
click at [34, 9] on span "STAGING - Cold Calls - Document Verification" at bounding box center [34, 10] width 3 height 8
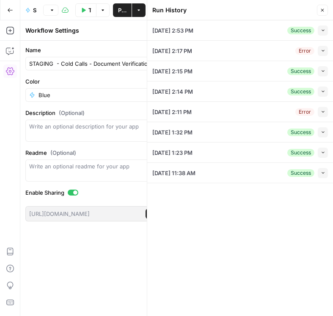
click at [315, 11] on div "Run History" at bounding box center [233, 10] width 162 height 8
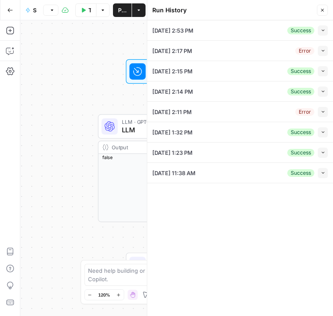
click at [314, 6] on div "Run History Close" at bounding box center [240, 10] width 176 height 11
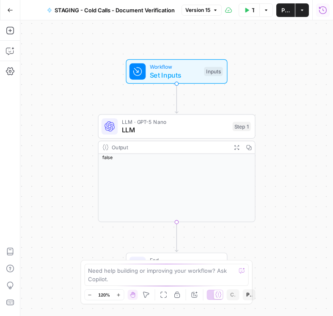
click at [324, 8] on icon "button" at bounding box center [323, 10] width 8 height 8
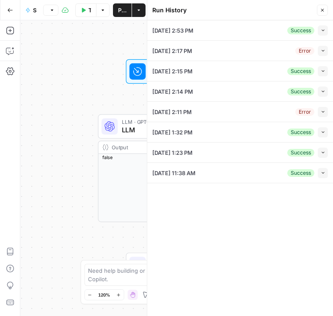
click at [314, 13] on div "Run History" at bounding box center [233, 10] width 162 height 8
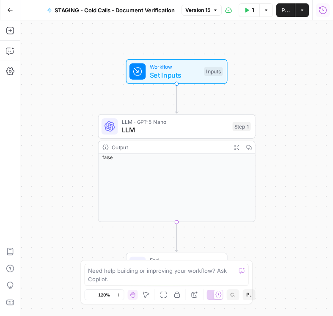
click at [322, 13] on icon "button" at bounding box center [323, 10] width 8 height 8
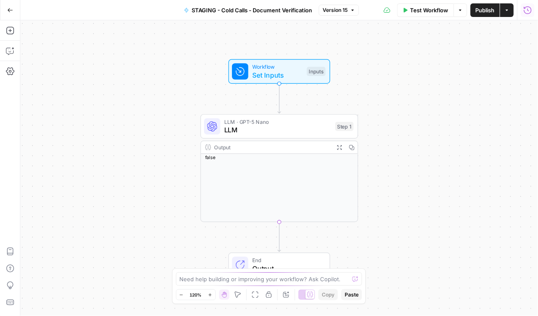
click at [524, 11] on icon "button" at bounding box center [527, 10] width 8 height 8
